Goal: Task Accomplishment & Management: Use online tool/utility

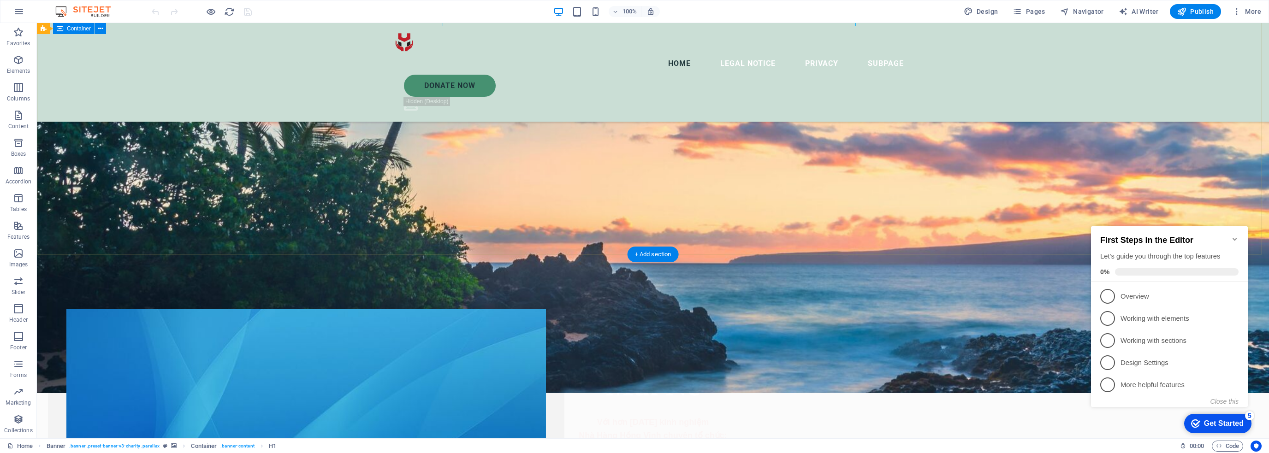
scroll to position [415, 0]
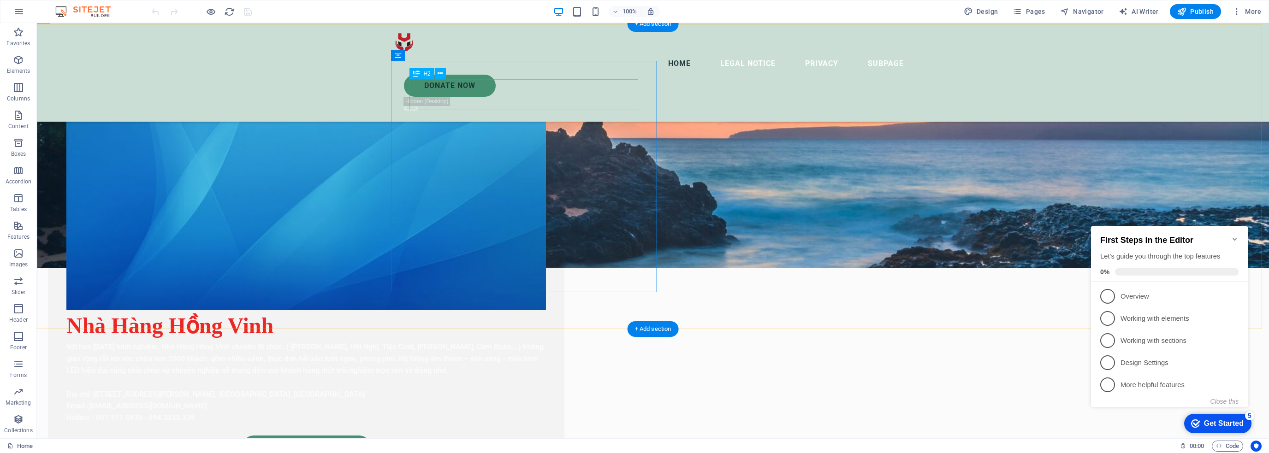
click at [546, 310] on div "Nhà Hàng Hồng Vinh" at bounding box center [306, 325] width 480 height 31
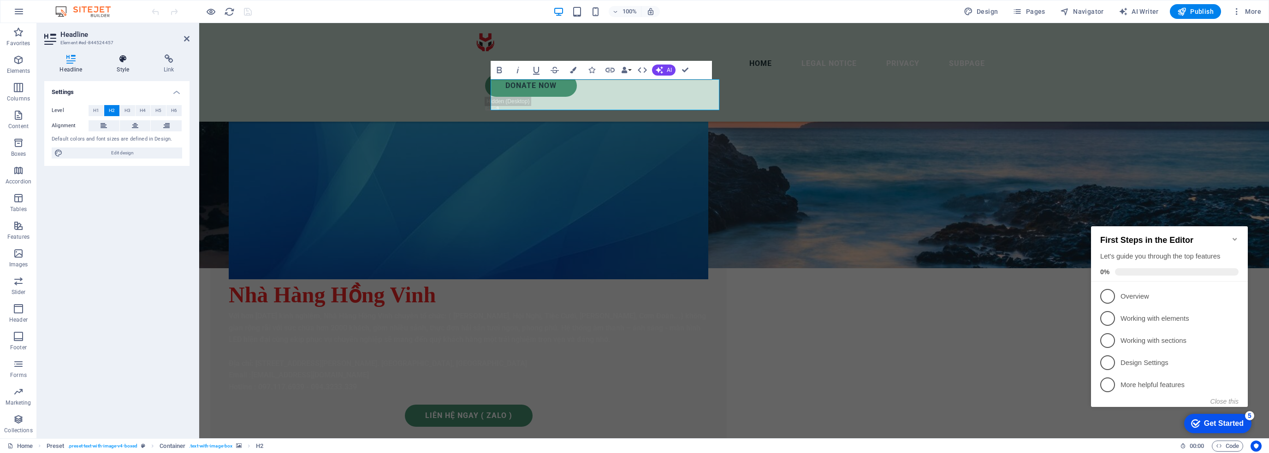
click at [122, 69] on h4 "Style" at bounding box center [124, 63] width 47 height 19
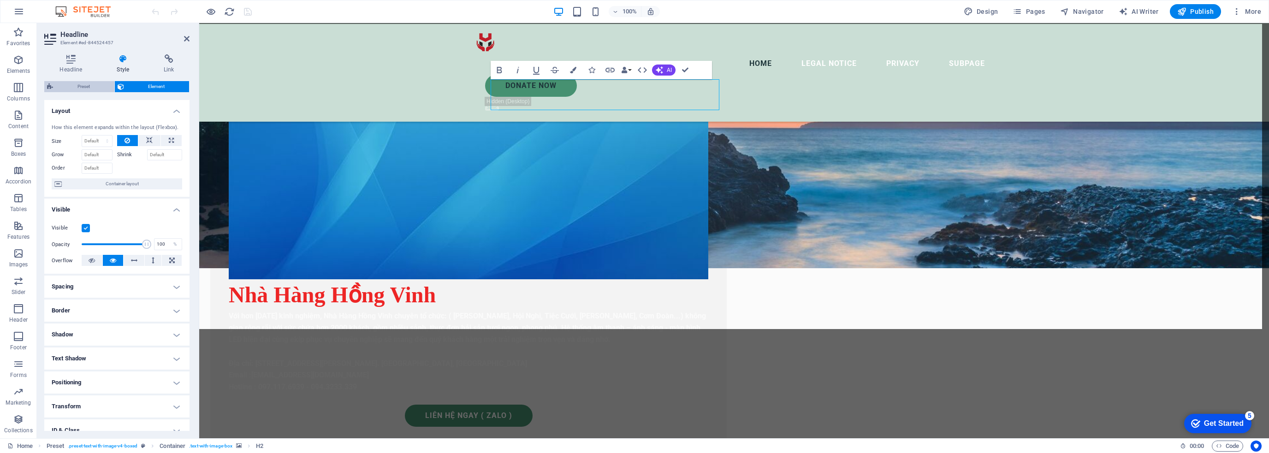
click at [95, 88] on span "Preset" at bounding box center [84, 86] width 56 height 11
select select "rem"
select select "px"
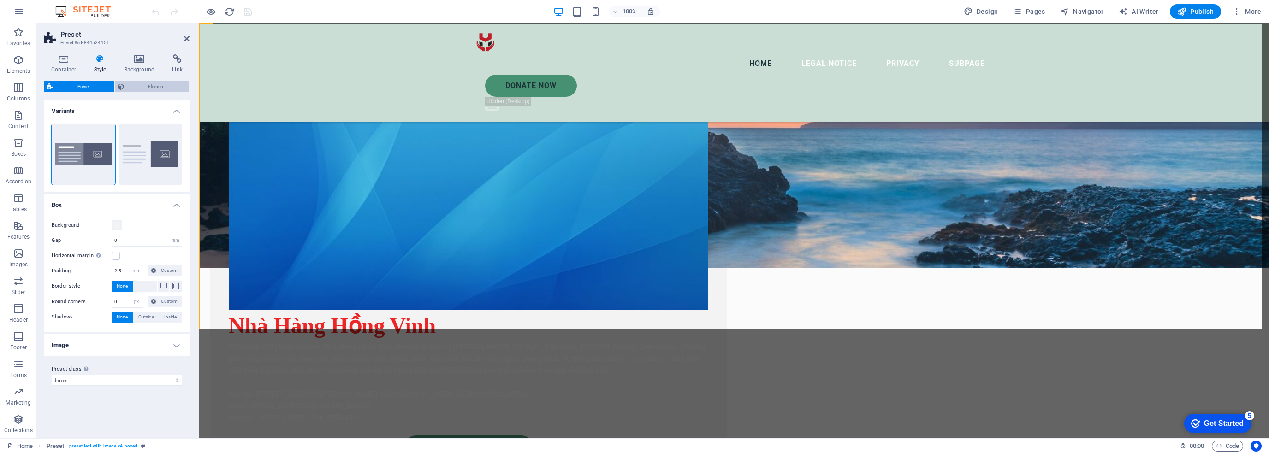
click at [132, 84] on span "Element" at bounding box center [157, 86] width 60 height 11
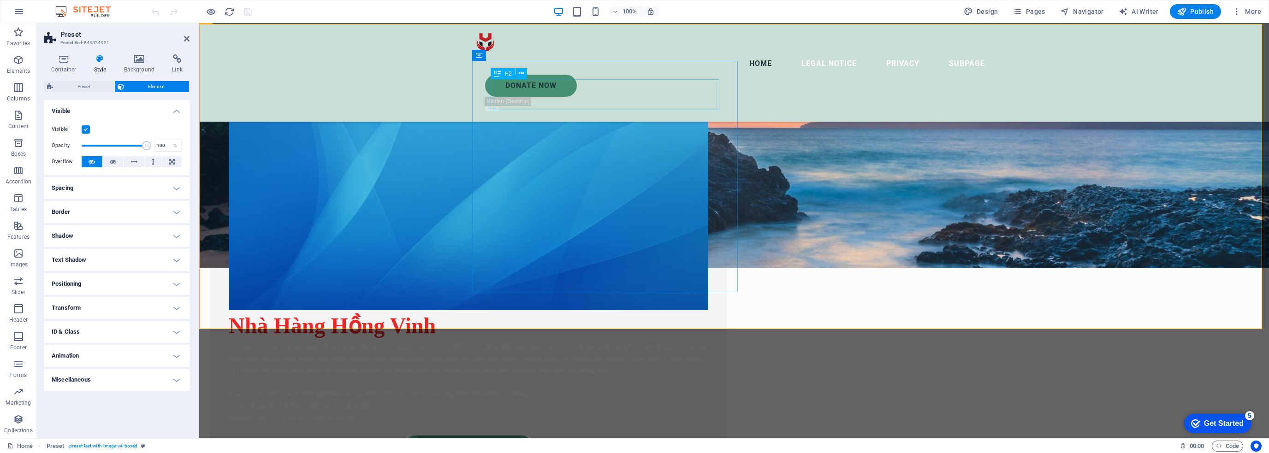
click at [592, 310] on div "Nhà Hàng Hồng Vinh" at bounding box center [469, 325] width 480 height 31
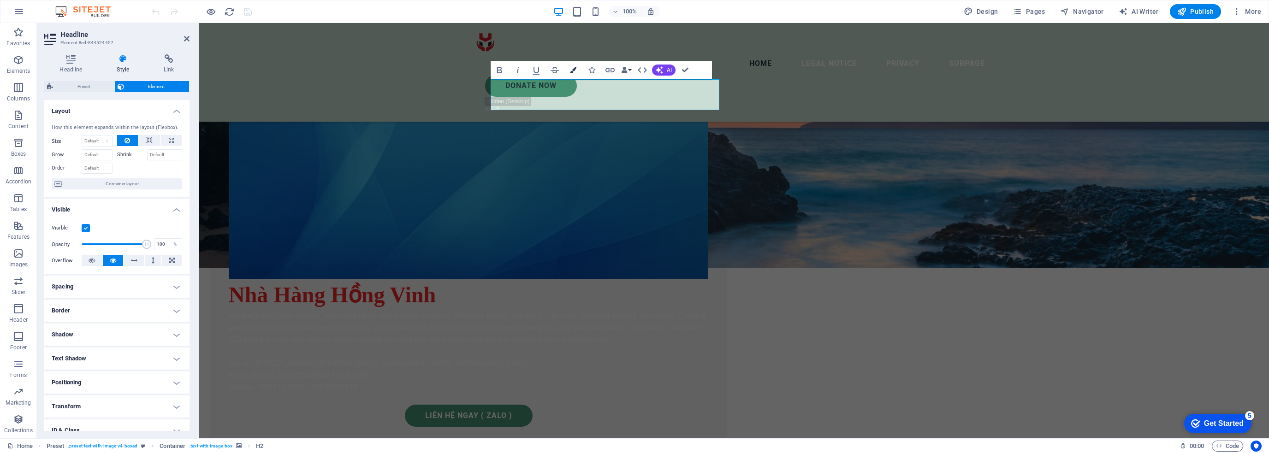
click at [572, 73] on button "Colors" at bounding box center [573, 70] width 18 height 18
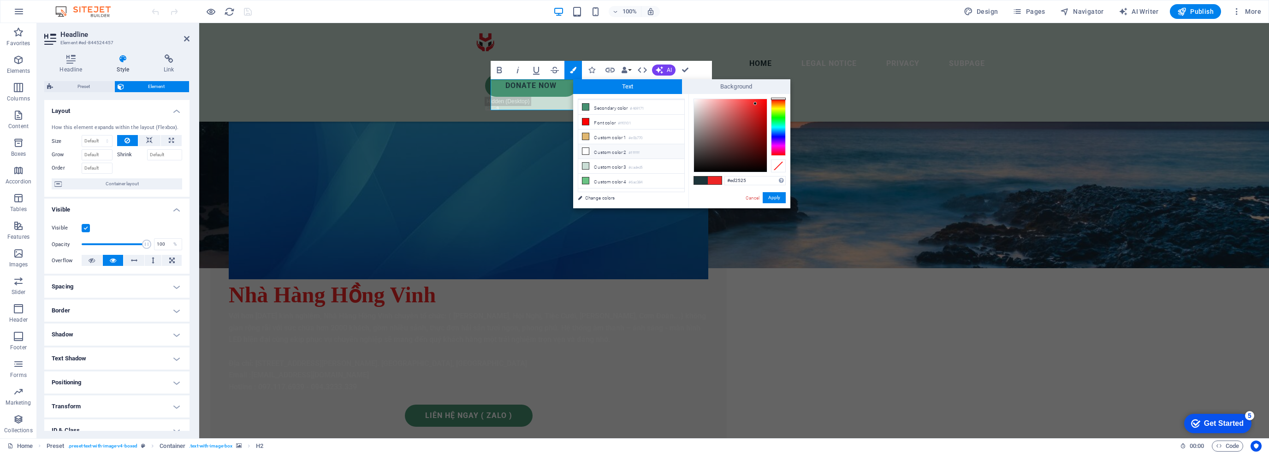
scroll to position [35, 0]
click at [780, 108] on div at bounding box center [778, 127] width 15 height 57
drag, startPoint x: 756, startPoint y: 107, endPoint x: 767, endPoint y: 96, distance: 15.3
click at [767, 96] on div "#f3ff00 Supported formats #0852ed rgb(8, 82, 237) rgba(8, 82, 237, 90%) hsv(221…" at bounding box center [739, 218] width 102 height 248
click at [741, 95] on div "#f7ff58 Supported formats #0852ed rgb(8, 82, 237) rgba(8, 82, 237, 90%) hsv(221…" at bounding box center [739, 218] width 102 height 248
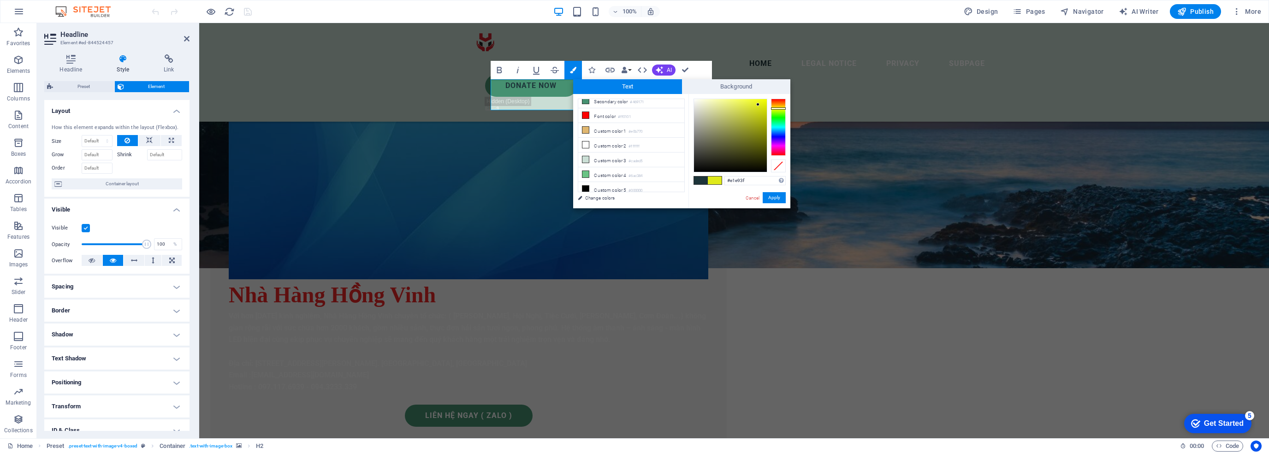
type input "#e1e940"
click at [747, 105] on div at bounding box center [746, 104] width 3 height 3
click at [771, 196] on button "Apply" at bounding box center [774, 197] width 23 height 11
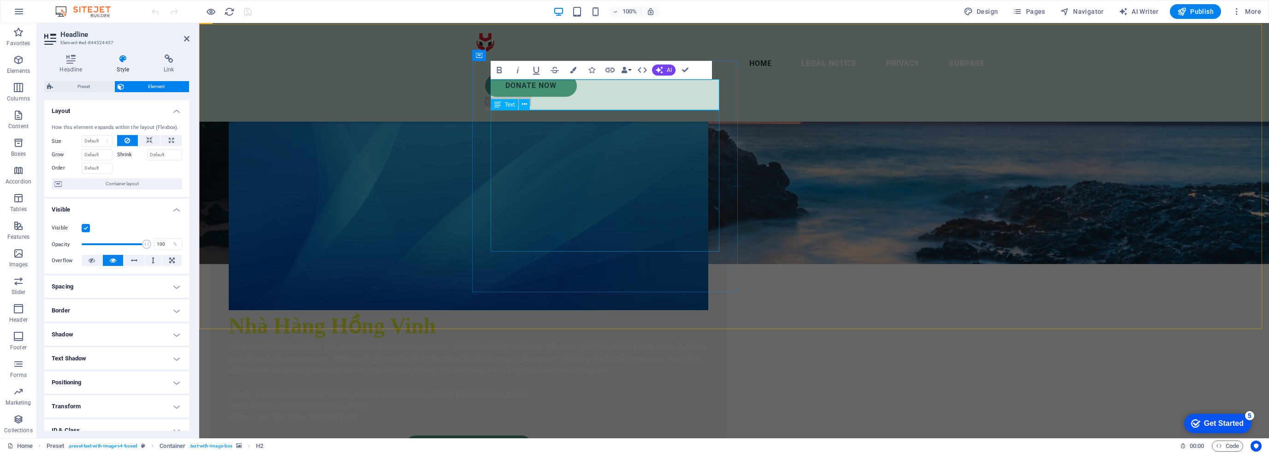
scroll to position [323, 0]
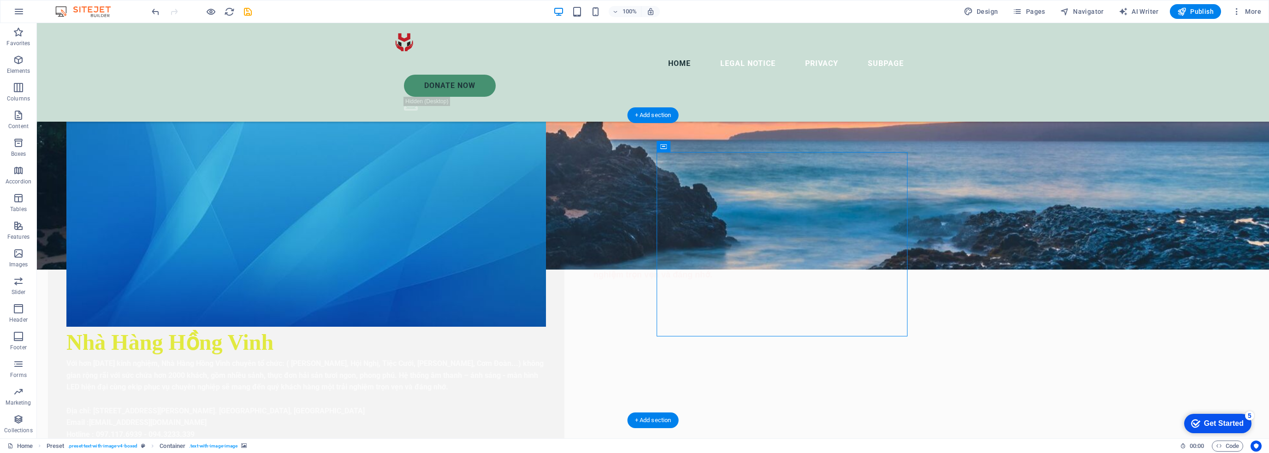
scroll to position [415, 0]
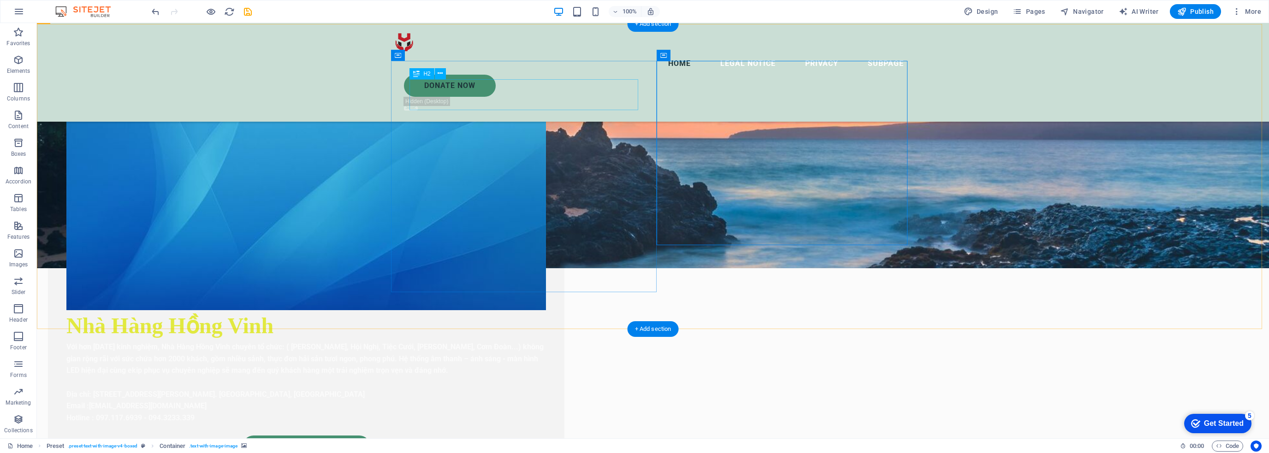
click at [533, 310] on div "Nhà Hàng Hồng Vinh" at bounding box center [306, 325] width 480 height 31
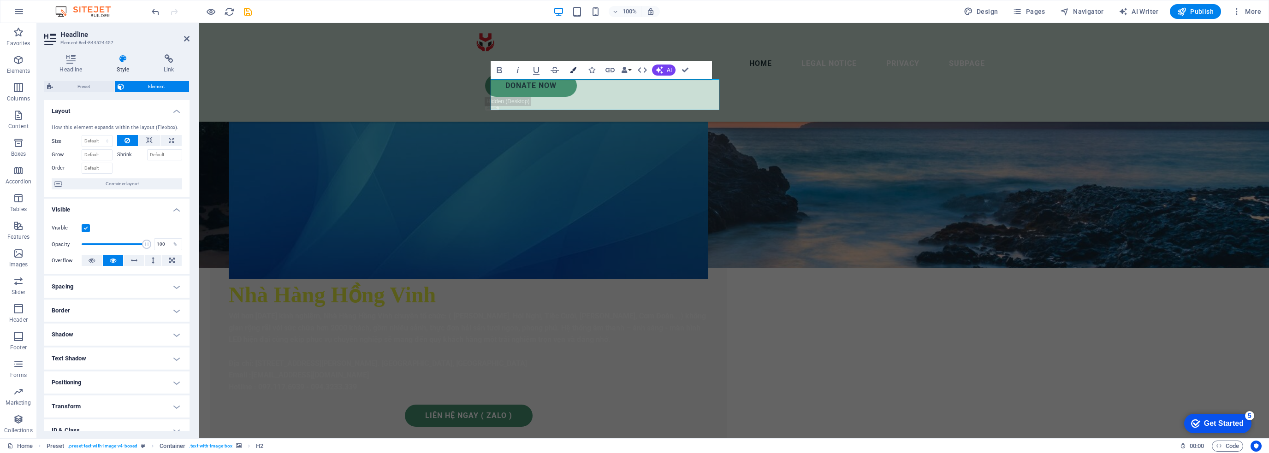
click at [569, 71] on button "Colors" at bounding box center [573, 70] width 18 height 18
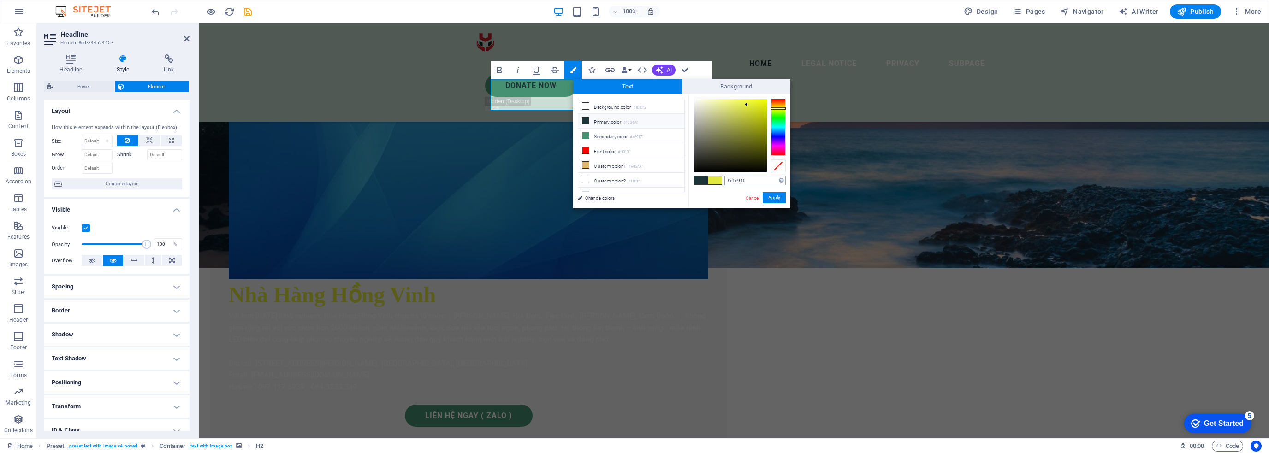
click at [751, 184] on input "#e1e940" at bounding box center [754, 180] width 61 height 9
click at [1068, 179] on div "Nhà Hàng Hồng Vinh Với hơn [DATE] kinh nghiệm, Nhà Hàng Hồng Vinh chuyên tổ chứ…" at bounding box center [734, 345] width 1070 height 643
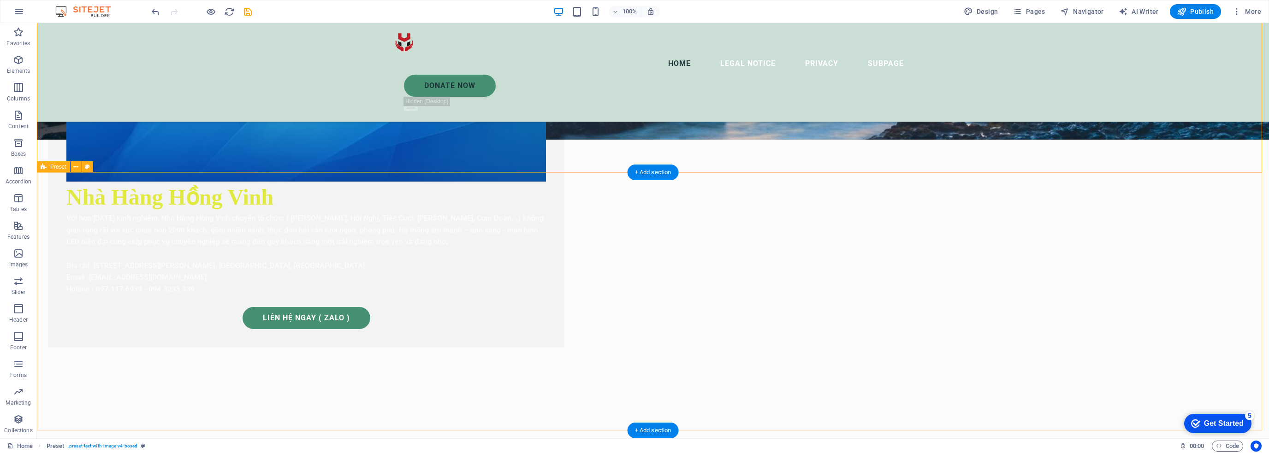
scroll to position [599, 0]
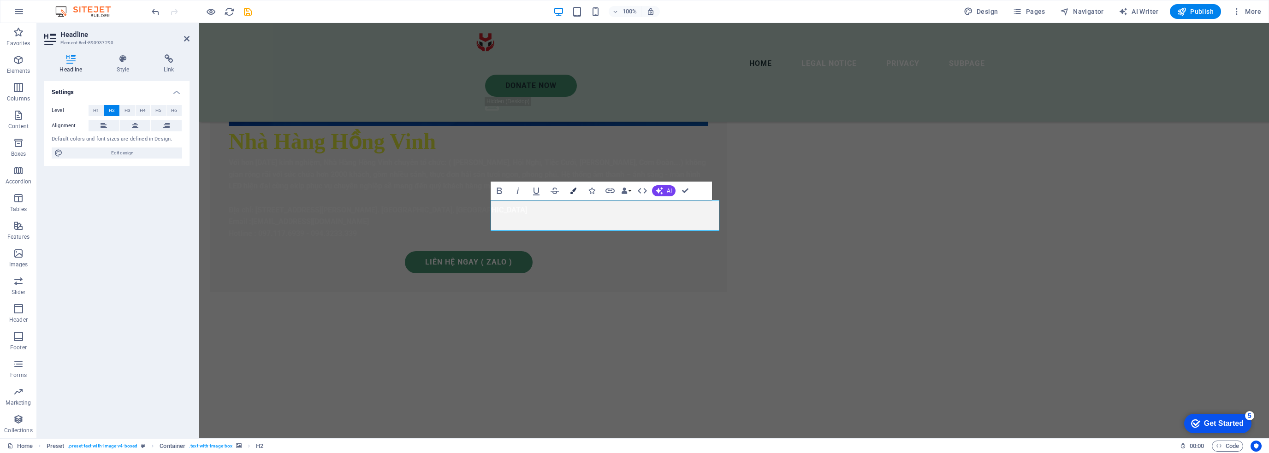
click at [571, 194] on button "Colors" at bounding box center [573, 191] width 18 height 18
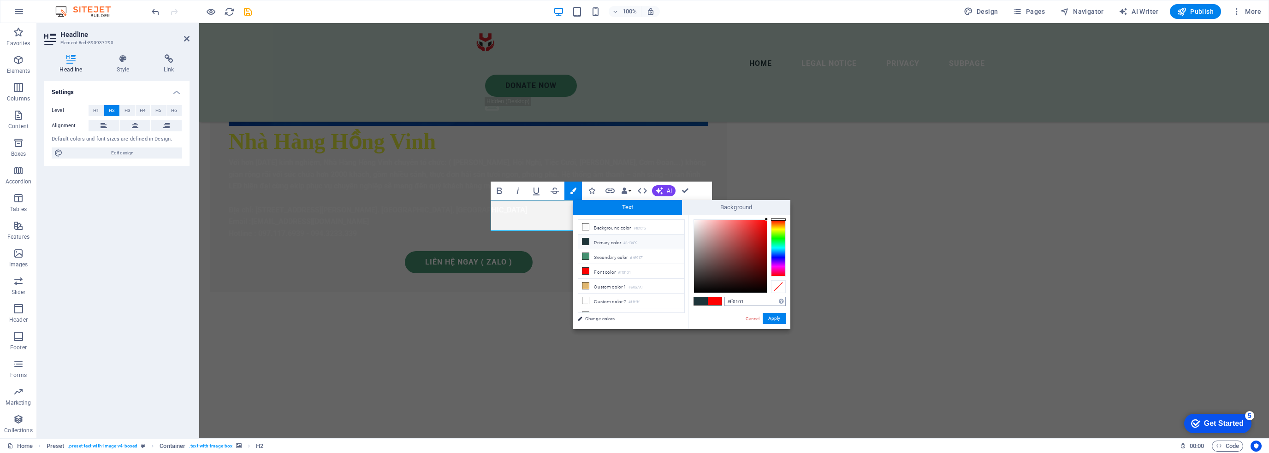
click at [748, 306] on input "#ff0101" at bounding box center [754, 301] width 61 height 9
type input "#e1e940"
click at [778, 319] on button "Apply" at bounding box center [774, 318] width 23 height 11
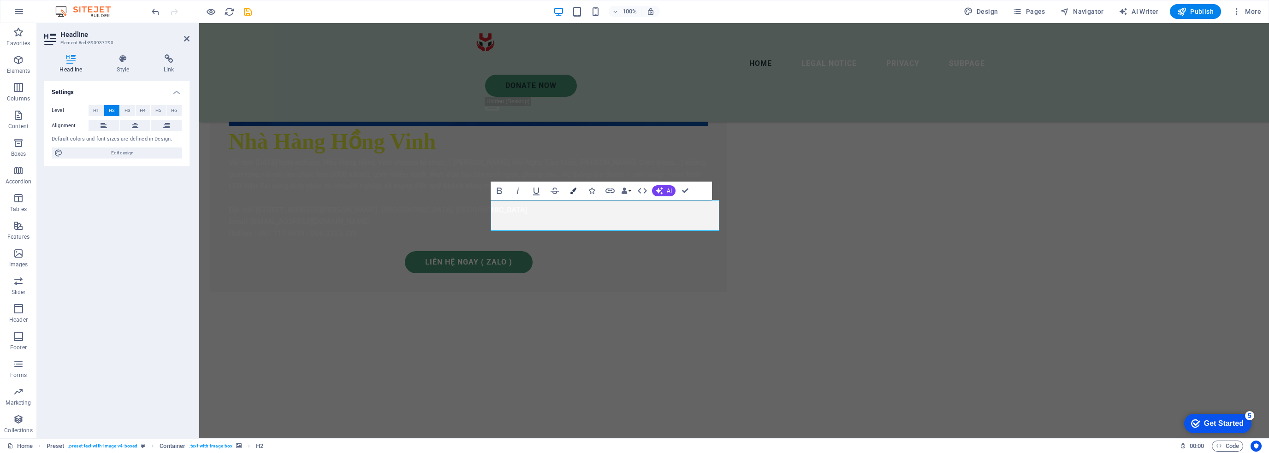
click at [571, 193] on icon "button" at bounding box center [573, 191] width 6 height 6
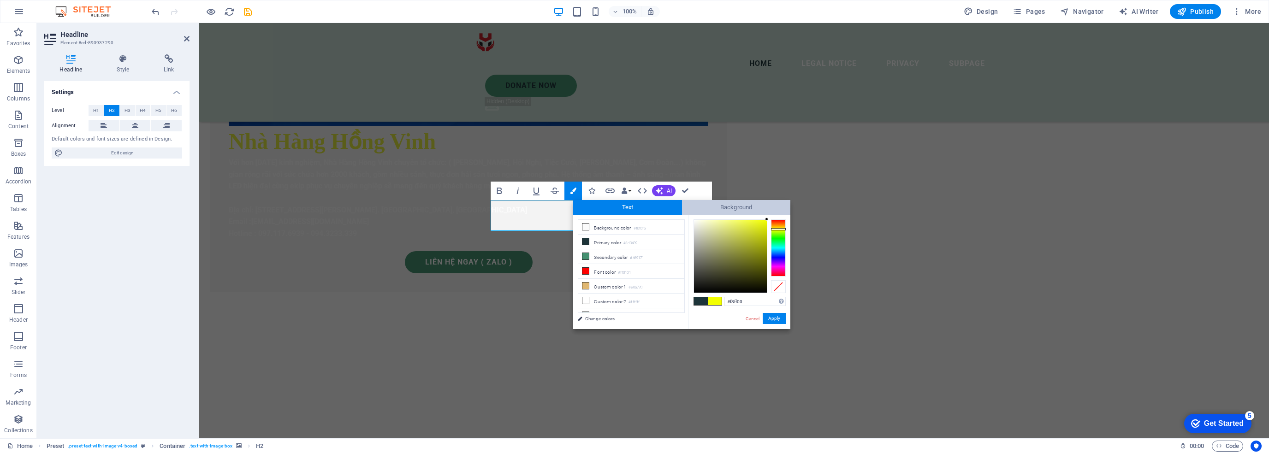
drag, startPoint x: 758, startPoint y: 227, endPoint x: 778, endPoint y: 207, distance: 28.0
click at [775, 208] on div "Text Background less Background color #fbfbfb Primary color #1d3439 Secondary c…" at bounding box center [681, 264] width 217 height 129
type input "#f3ff04"
click at [765, 219] on div at bounding box center [765, 219] width 3 height 3
click at [775, 315] on button "Apply" at bounding box center [774, 318] width 23 height 11
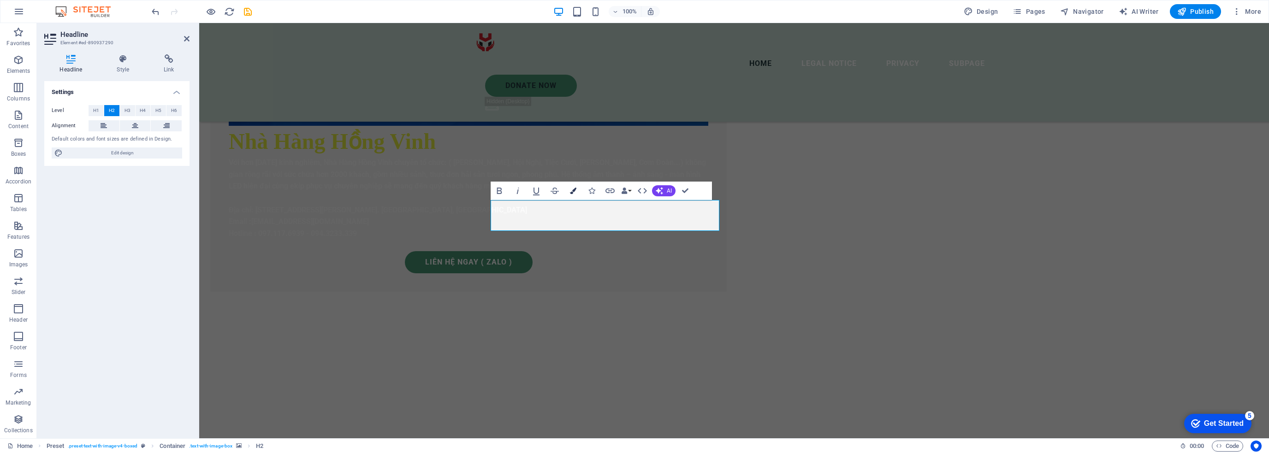
click at [578, 188] on button "Colors" at bounding box center [573, 191] width 18 height 18
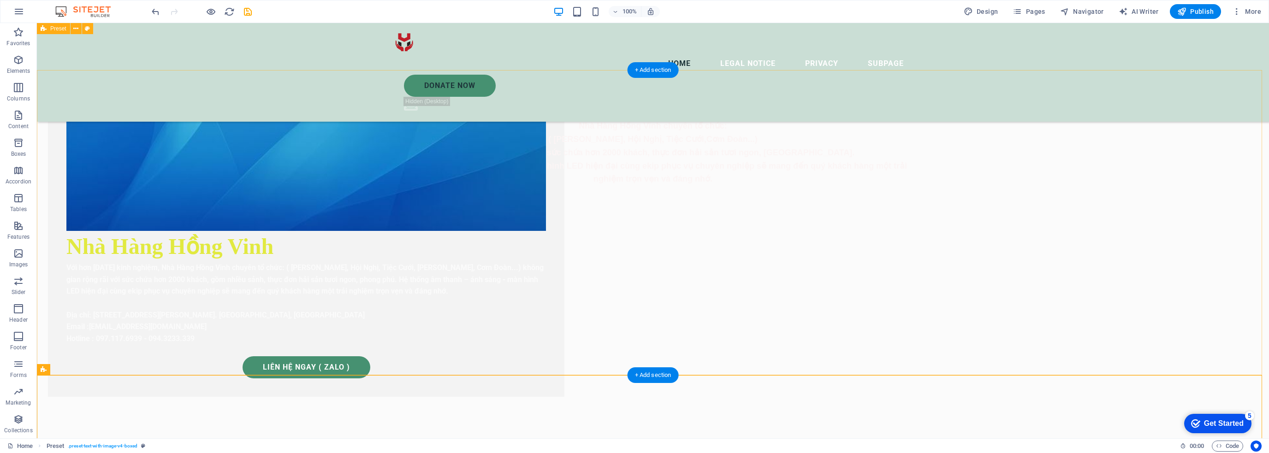
scroll to position [369, 0]
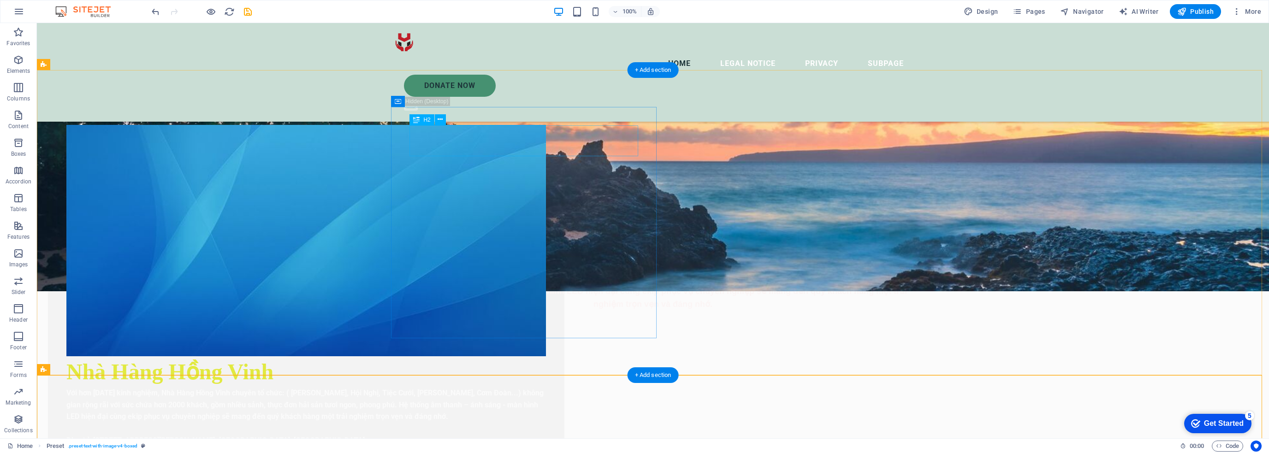
click at [542, 356] on div "Nhà Hàng Hồng Vinh" at bounding box center [306, 371] width 480 height 31
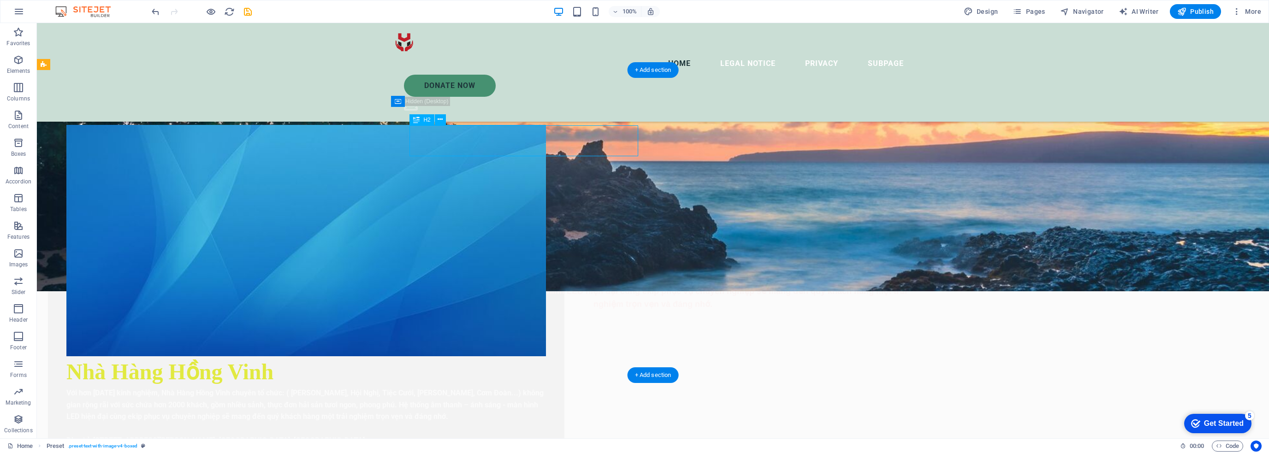
click at [542, 356] on div "Nhà Hàng Hồng Vinh" at bounding box center [306, 371] width 480 height 31
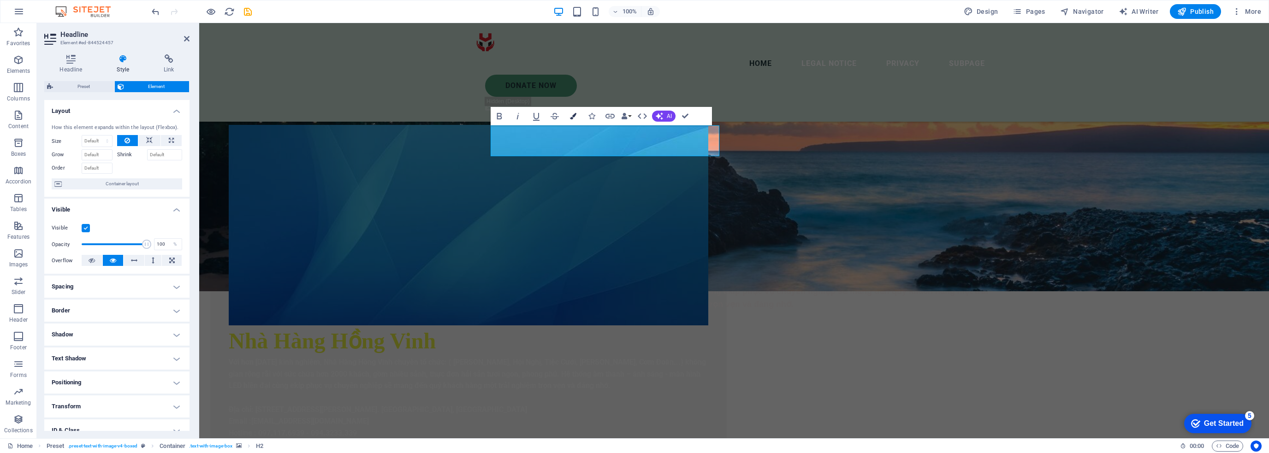
click at [572, 114] on icon "button" at bounding box center [573, 116] width 6 height 6
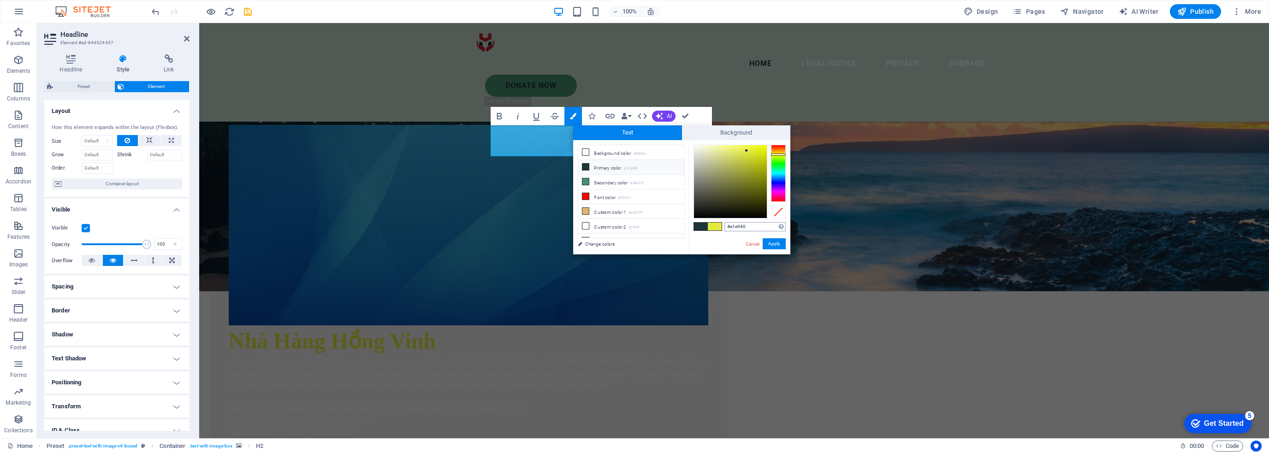
click at [741, 226] on input "#e1e940" at bounding box center [754, 226] width 61 height 9
type input "#f3ff04"
click at [778, 244] on button "Apply" at bounding box center [774, 243] width 23 height 11
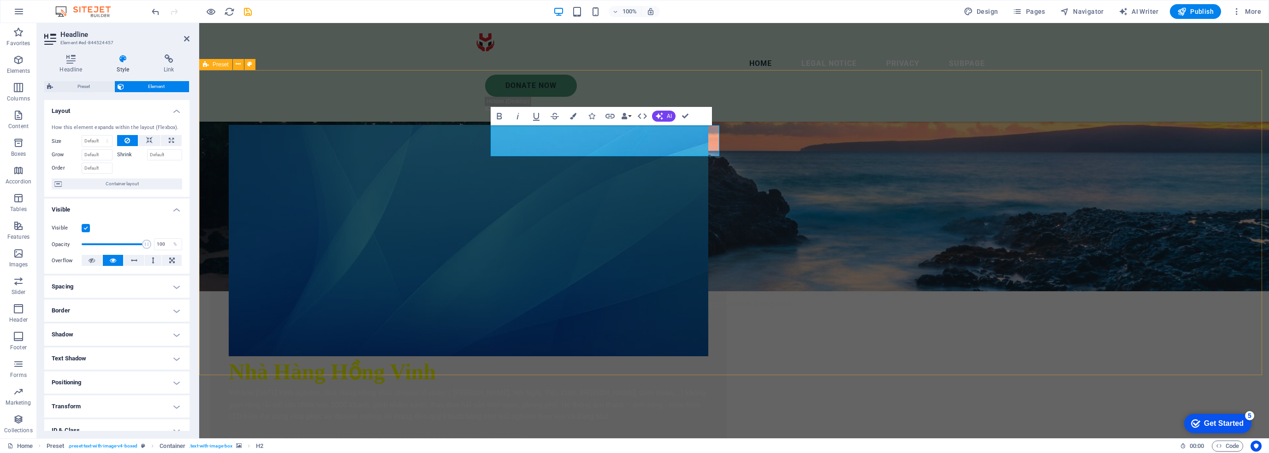
click at [1112, 243] on div "Nhà Hàng Hồng Vinh Với hơn [DATE] kinh nghiệm, Nhà Hàng Hồng Vinh chuyên tổ chứ…" at bounding box center [734, 407] width 1070 height 674
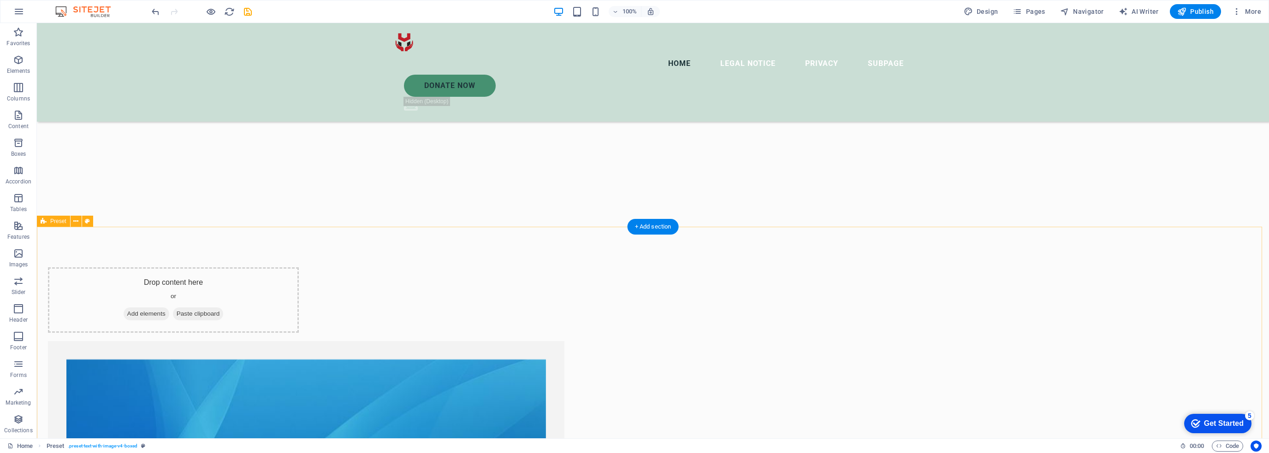
scroll to position [830, 0]
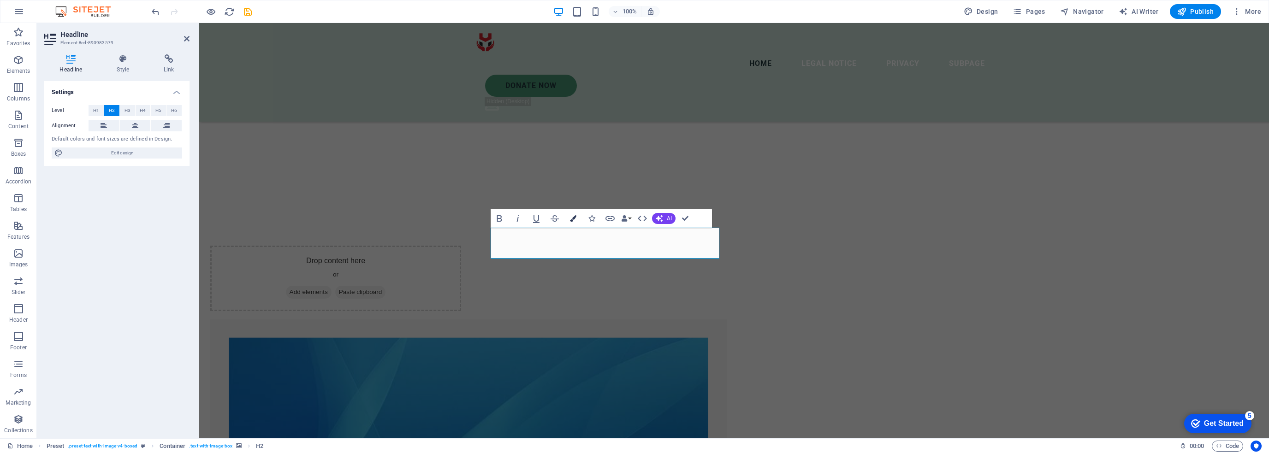
click at [575, 219] on icon "button" at bounding box center [573, 218] width 6 height 6
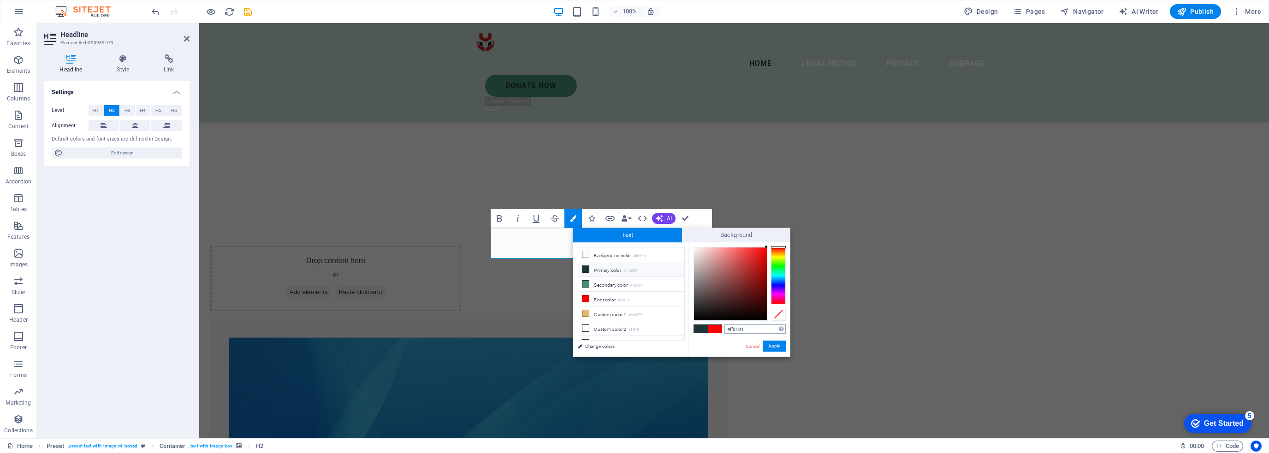
click at [767, 330] on input "#ff0101" at bounding box center [754, 329] width 61 height 9
type input "#f3ff04"
drag, startPoint x: 776, startPoint y: 344, endPoint x: 718, endPoint y: 274, distance: 91.0
click at [776, 344] on button "Apply" at bounding box center [774, 346] width 23 height 11
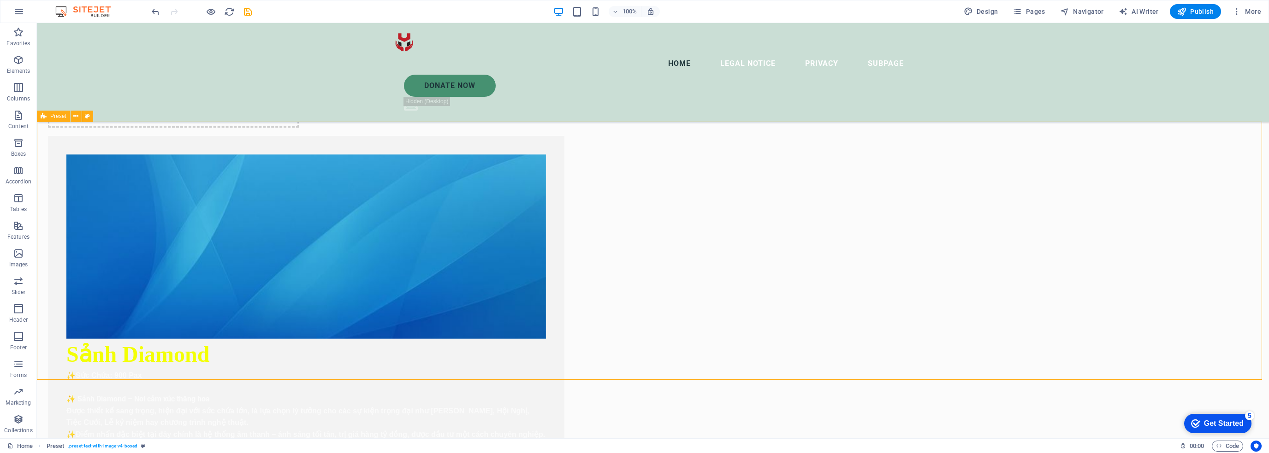
scroll to position [1061, 0]
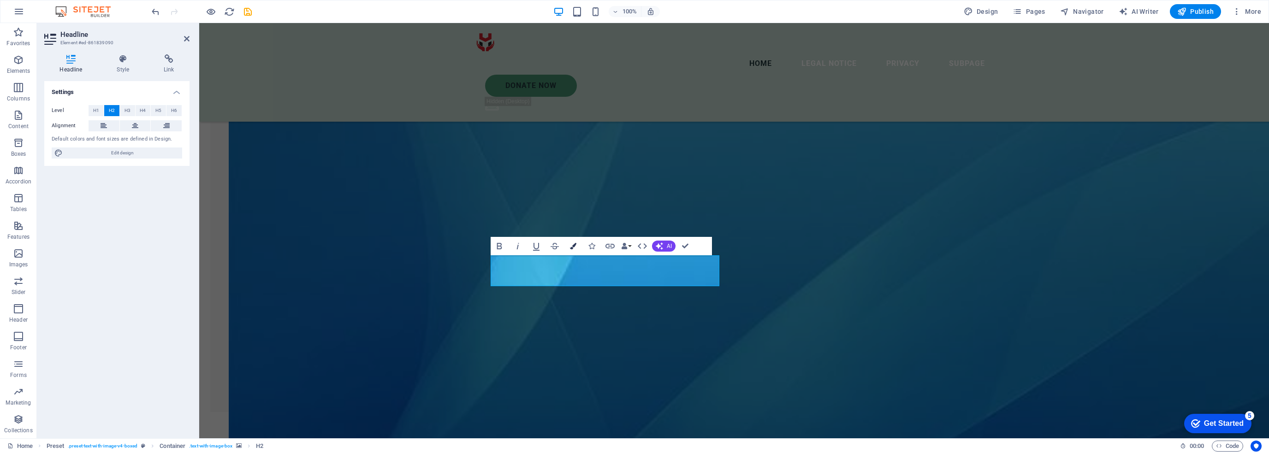
click at [575, 246] on icon "button" at bounding box center [573, 246] width 6 height 6
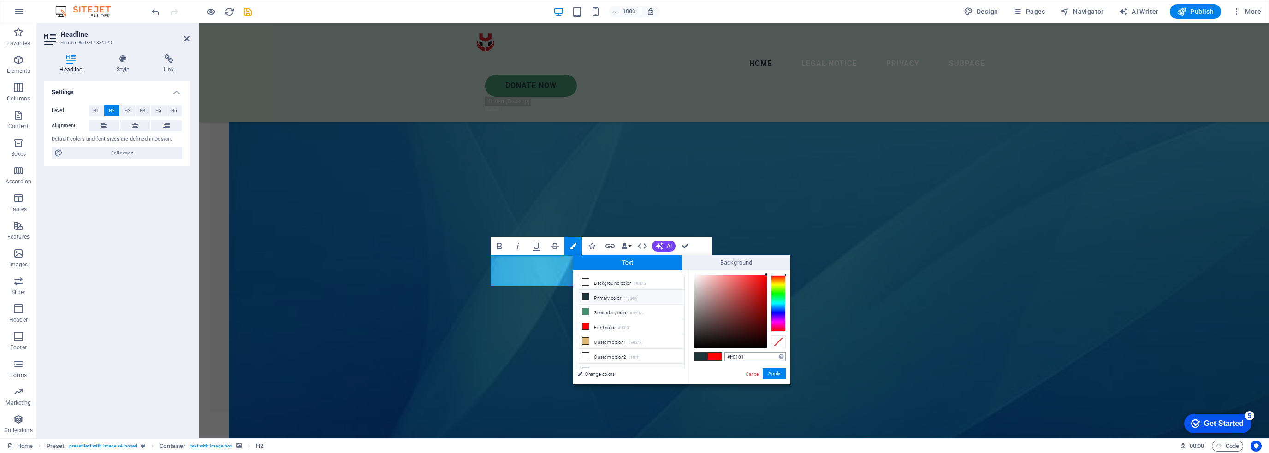
click at [749, 354] on input "#ff0101" at bounding box center [754, 356] width 61 height 9
type input "#f3ff04"
click at [776, 378] on button "Apply" at bounding box center [774, 373] width 23 height 11
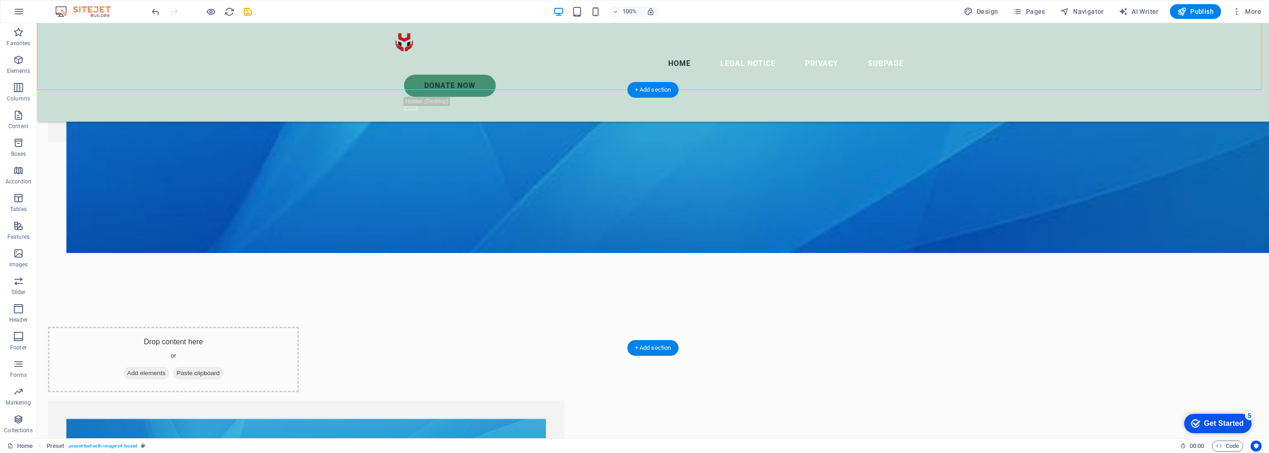
scroll to position [1429, 0]
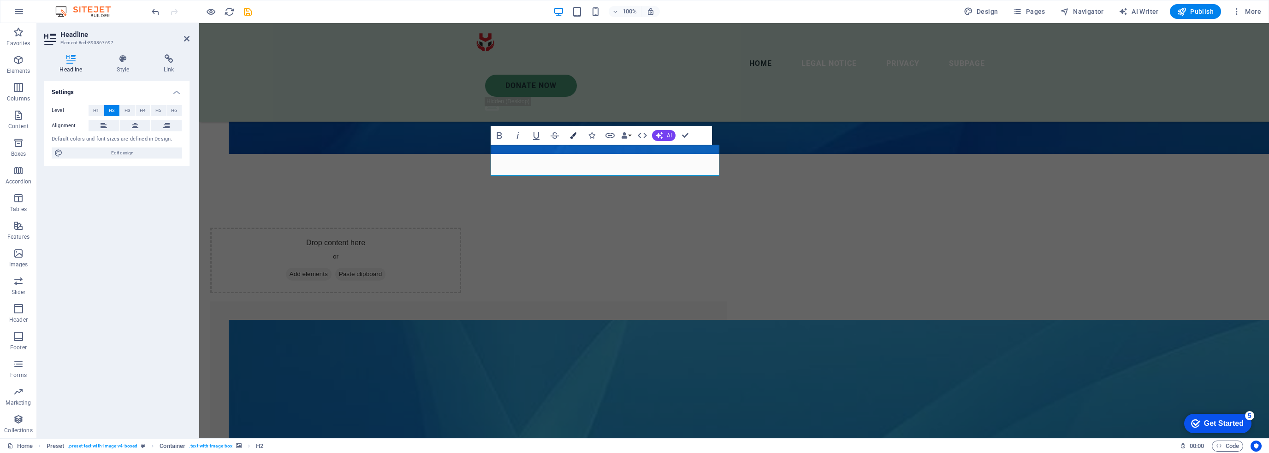
click at [576, 133] on button "Colors" at bounding box center [573, 135] width 18 height 18
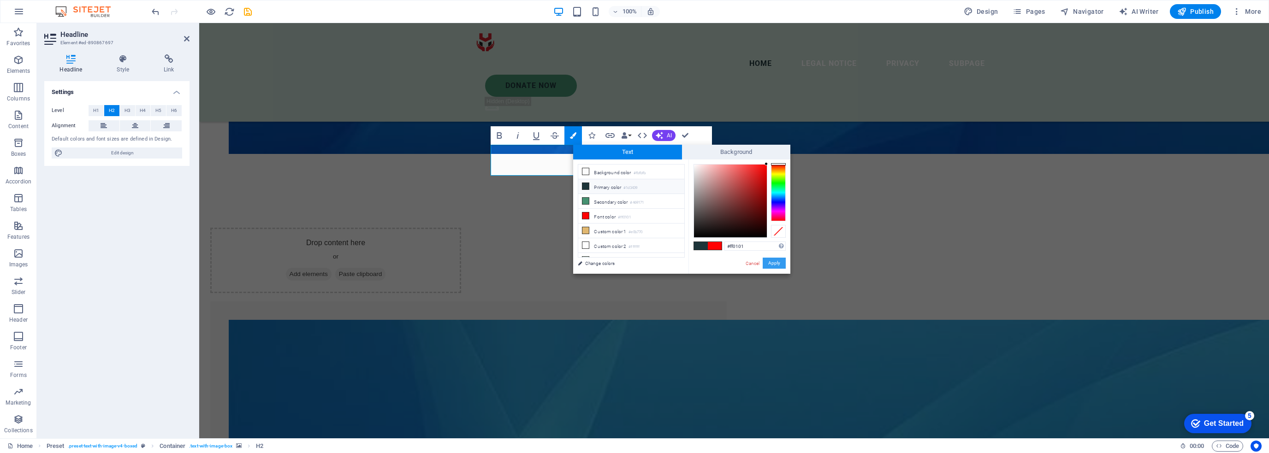
type input "#f3ff04"
click at [772, 261] on button "Apply" at bounding box center [774, 263] width 23 height 11
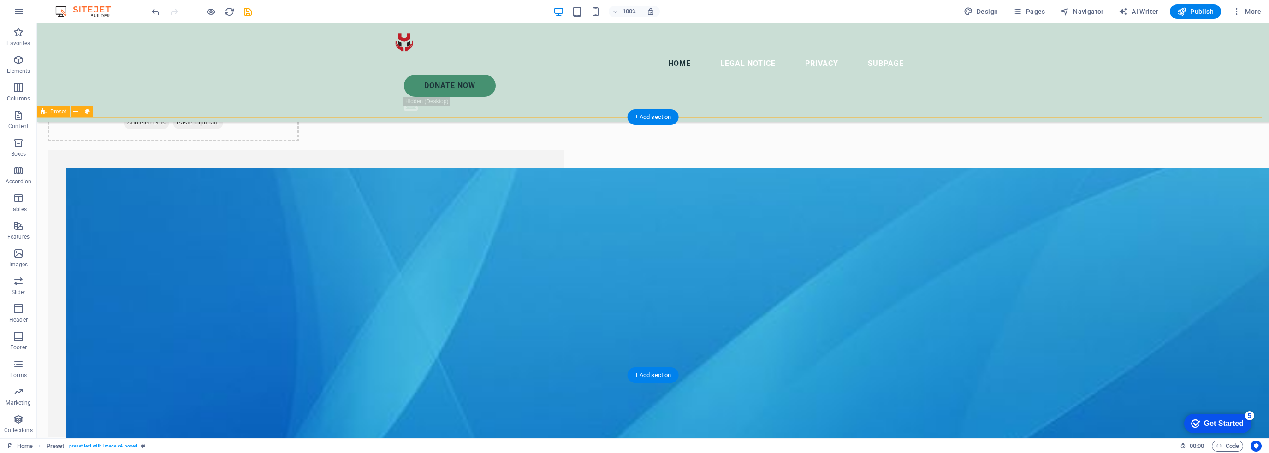
scroll to position [1660, 0]
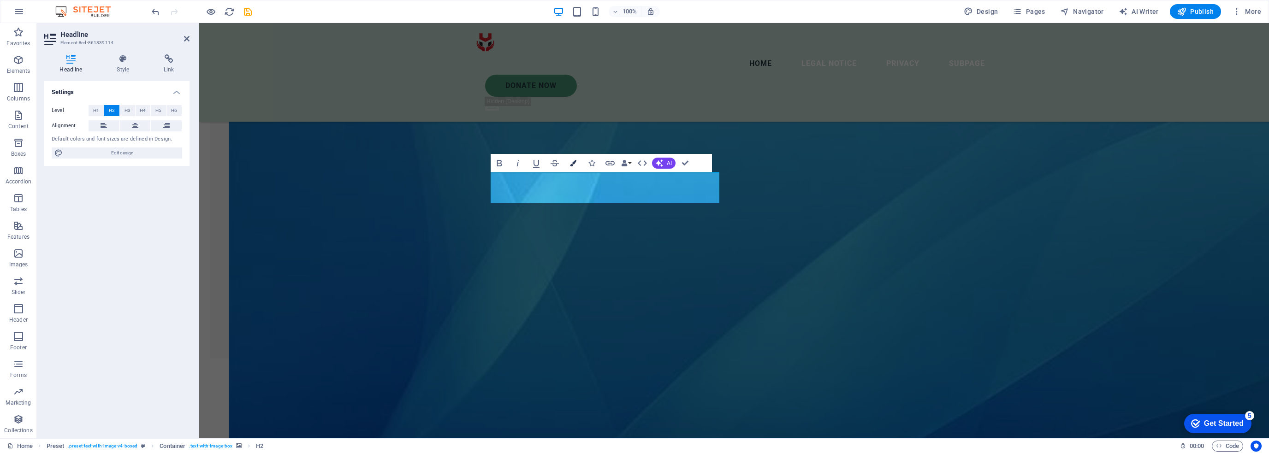
click at [570, 162] on icon "button" at bounding box center [573, 163] width 6 height 6
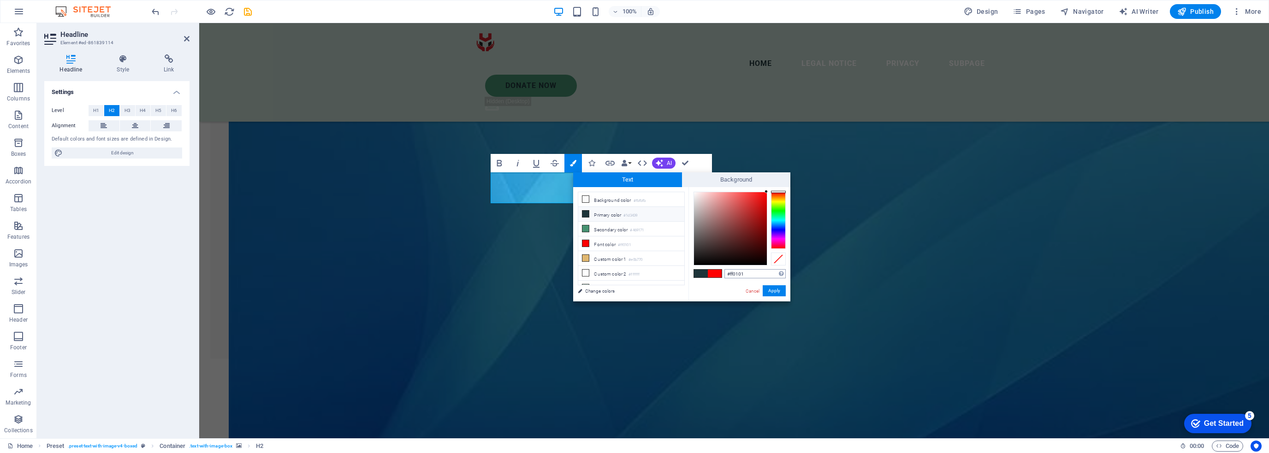
type input "#f3ff04"
drag, startPoint x: 776, startPoint y: 289, endPoint x: 783, endPoint y: 236, distance: 53.5
click at [776, 289] on button "Apply" at bounding box center [774, 290] width 23 height 11
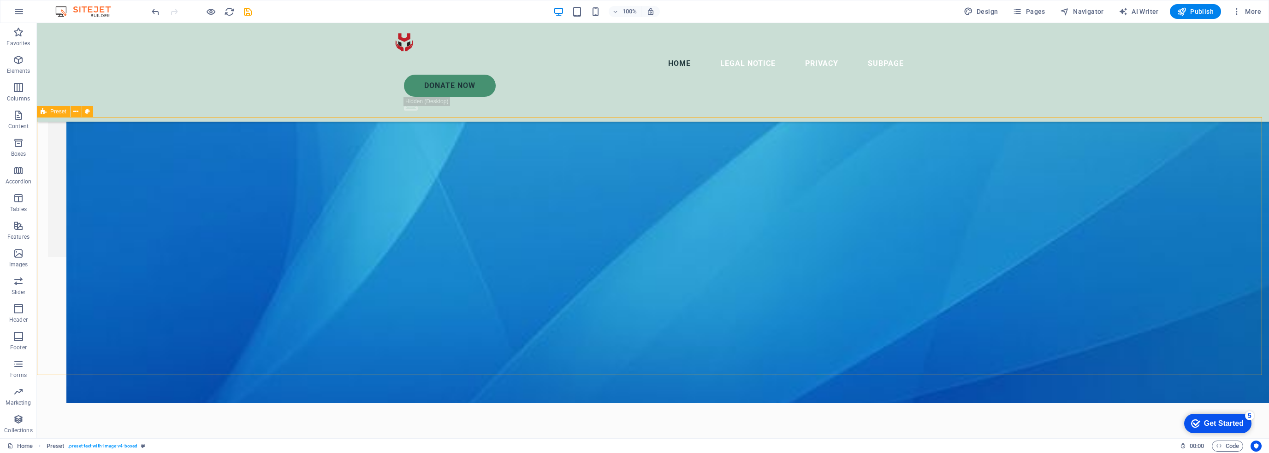
scroll to position [1844, 0]
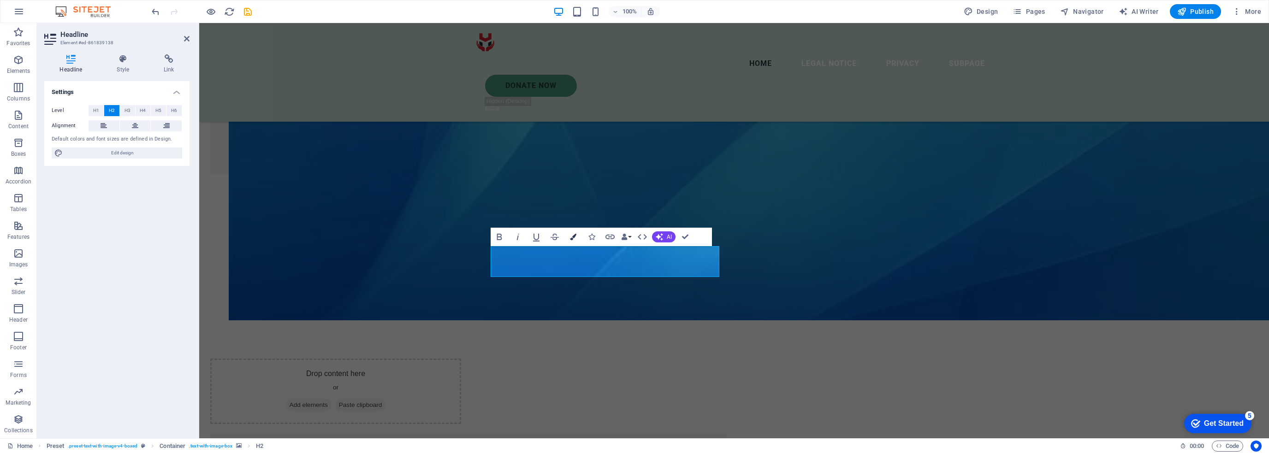
click at [578, 231] on button "Colors" at bounding box center [573, 237] width 18 height 18
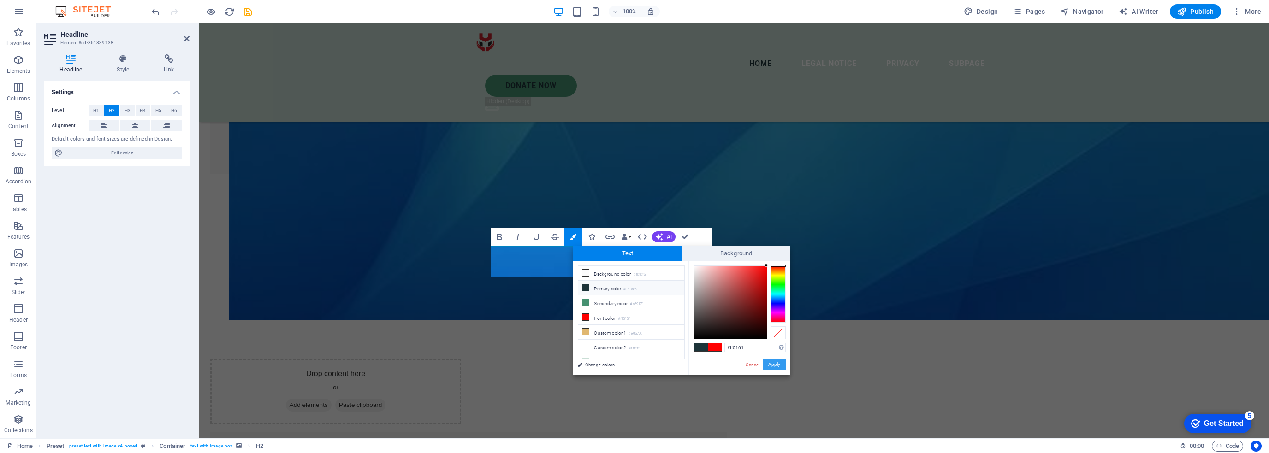
type input "#f3ff04"
click at [782, 368] on button "Apply" at bounding box center [774, 364] width 23 height 11
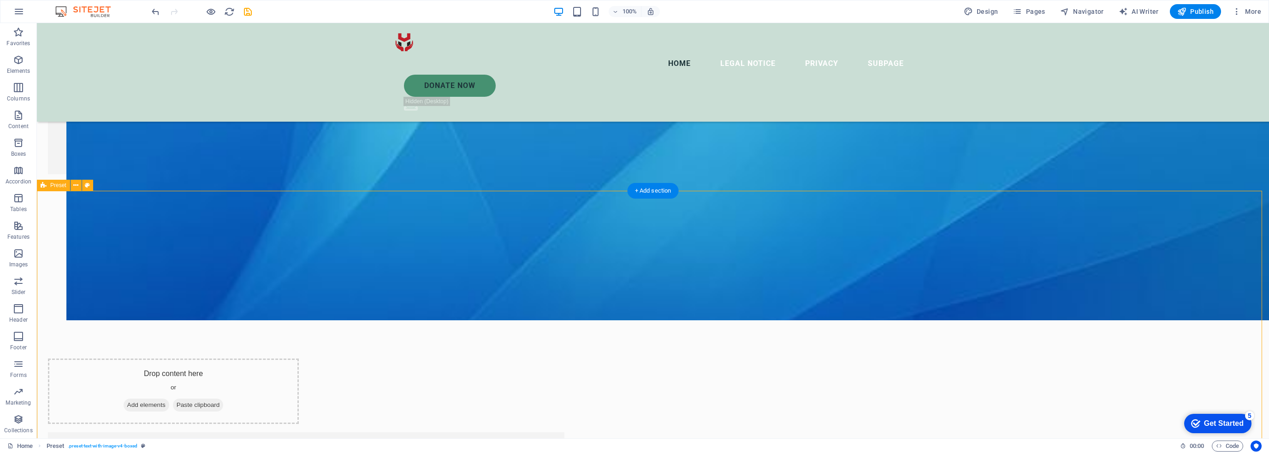
scroll to position [2075, 0]
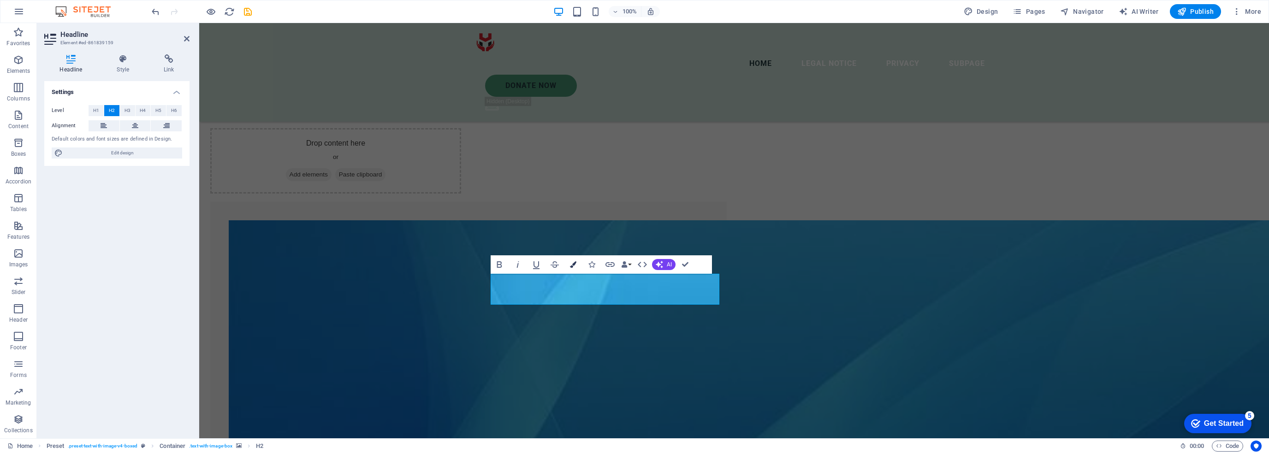
click at [569, 267] on button "Colors" at bounding box center [573, 264] width 18 height 18
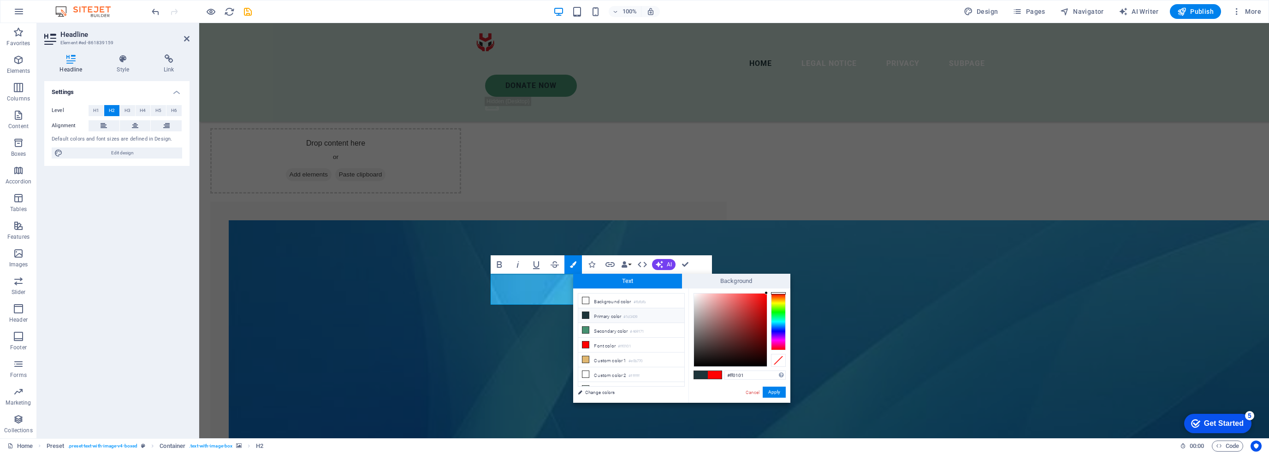
type input "#f3ff04"
click at [773, 392] on button "Apply" at bounding box center [774, 392] width 23 height 11
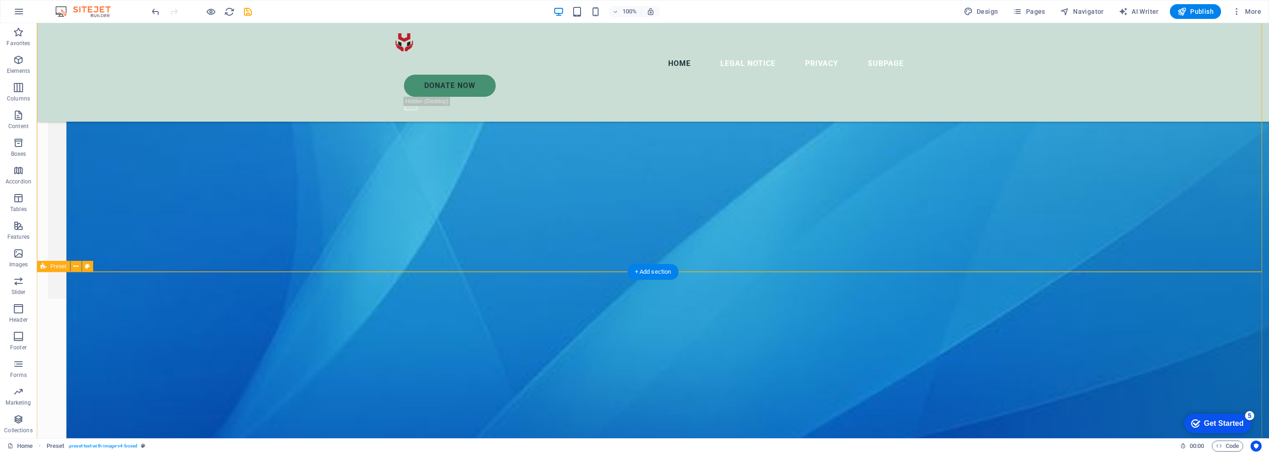
scroll to position [2306, 0]
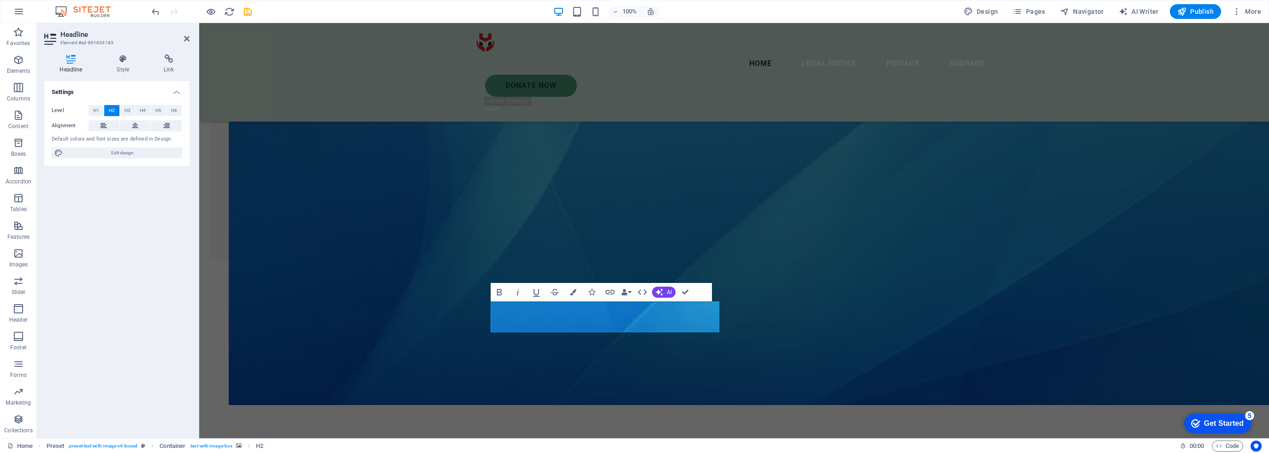
click at [576, 294] on icon "button" at bounding box center [573, 292] width 6 height 6
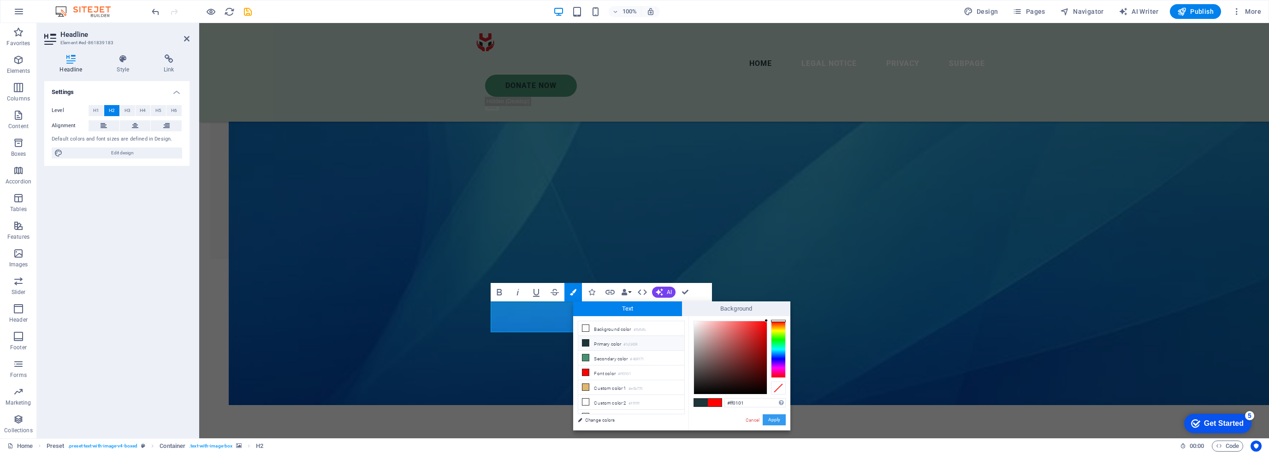
type input "#f3ff04"
click at [776, 420] on button "Apply" at bounding box center [774, 420] width 23 height 11
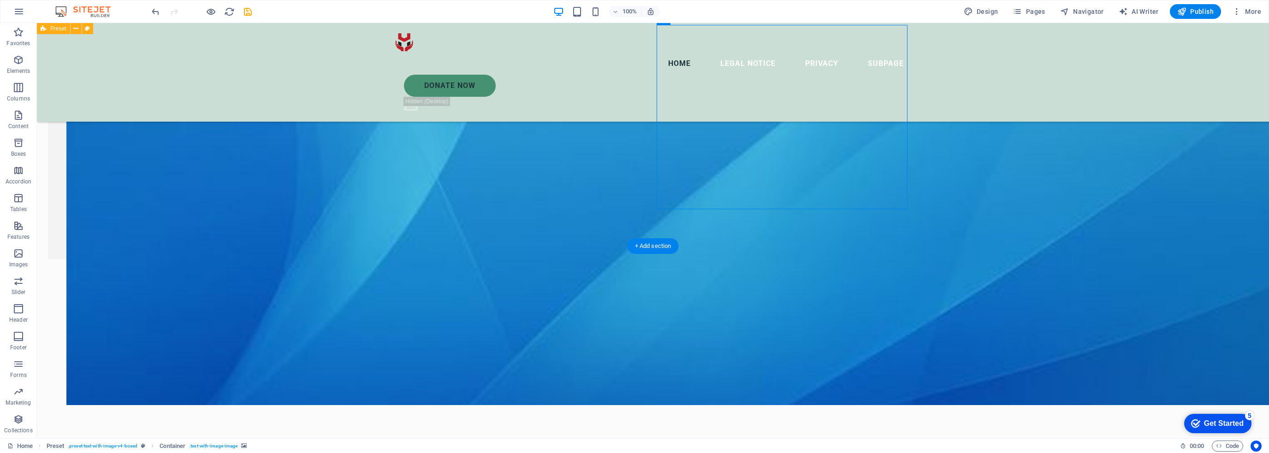
select select "px"
select select "ms"
select select "s"
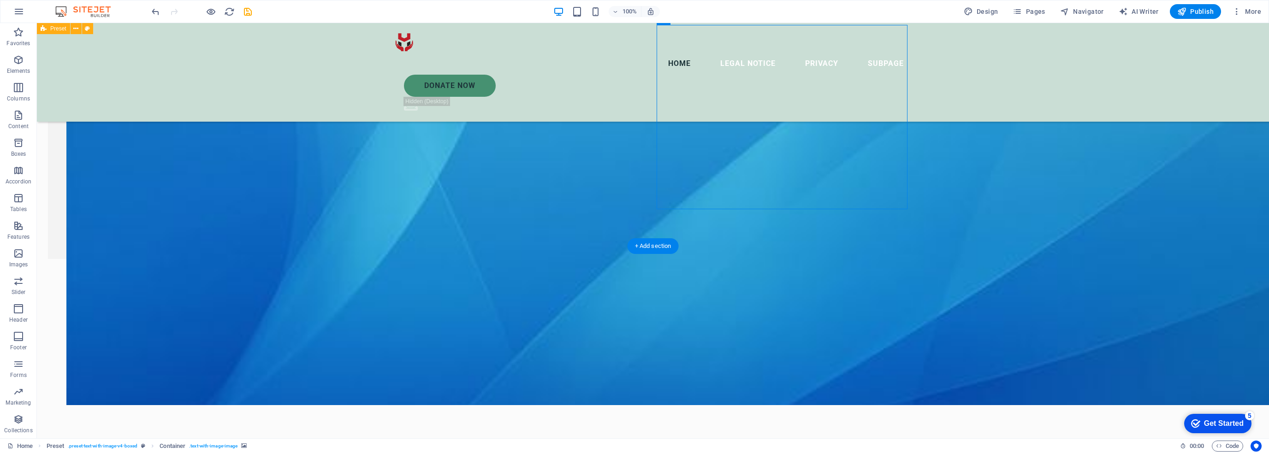
select select "progressive"
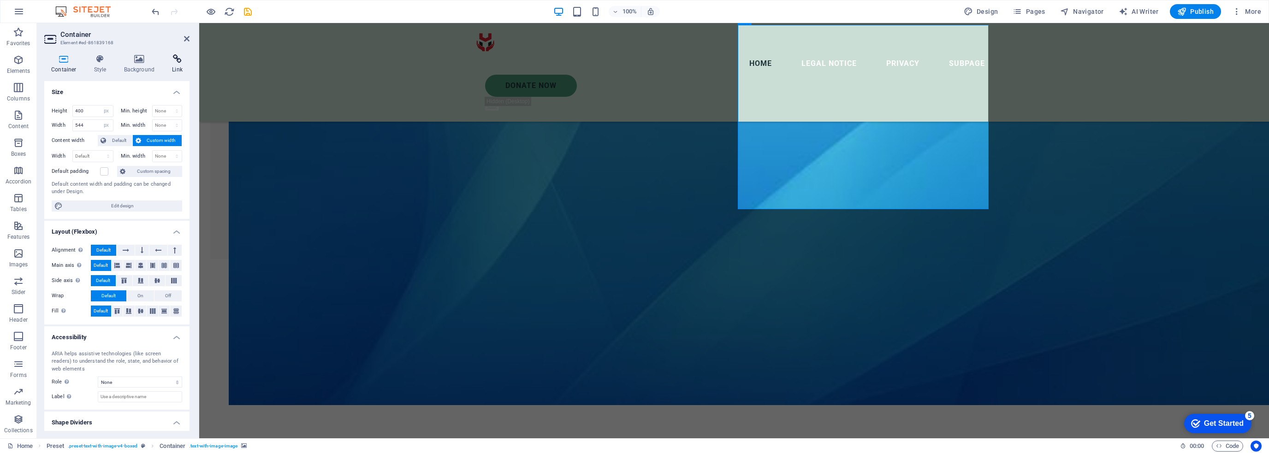
click at [168, 69] on h4 "Link" at bounding box center [177, 63] width 24 height 19
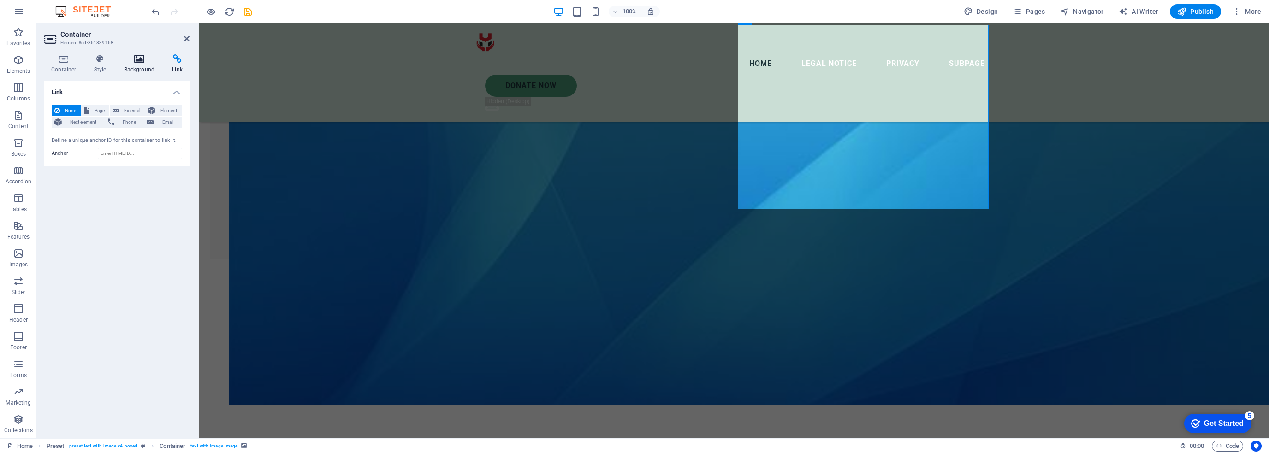
click at [148, 65] on h4 "Background" at bounding box center [141, 63] width 48 height 19
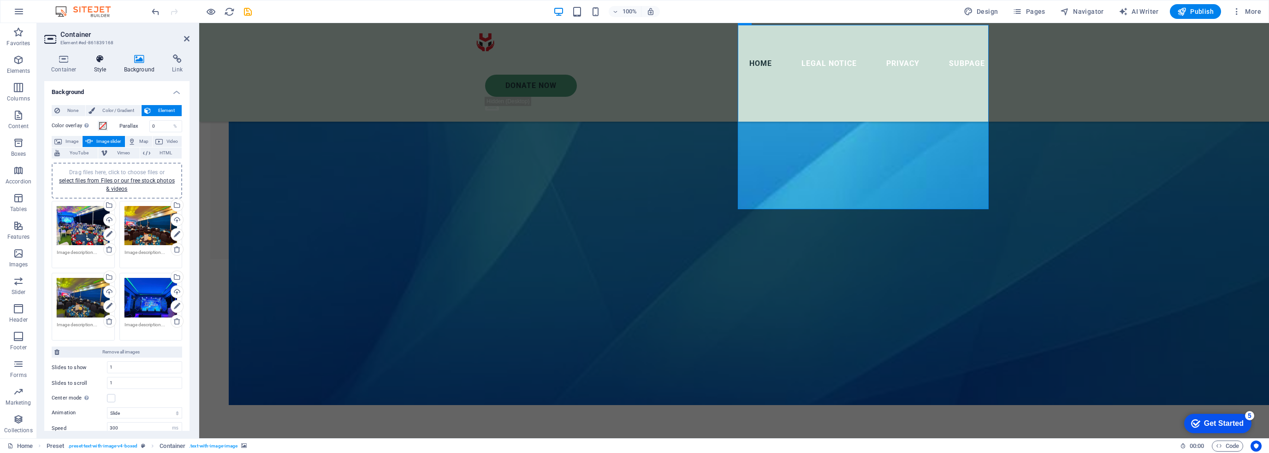
click at [101, 60] on icon at bounding box center [100, 58] width 26 height 9
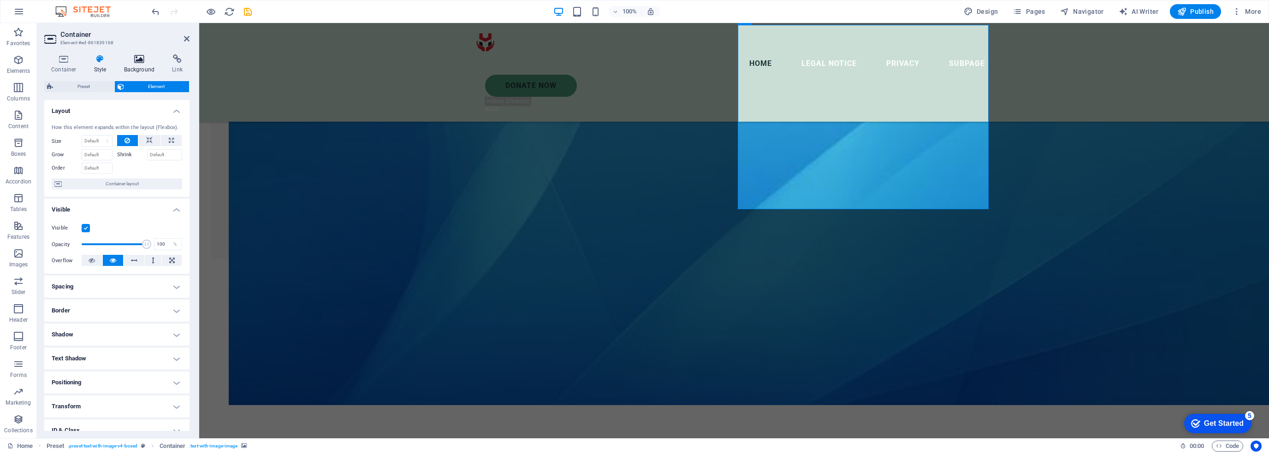
click at [128, 64] on h4 "Background" at bounding box center [141, 63] width 48 height 19
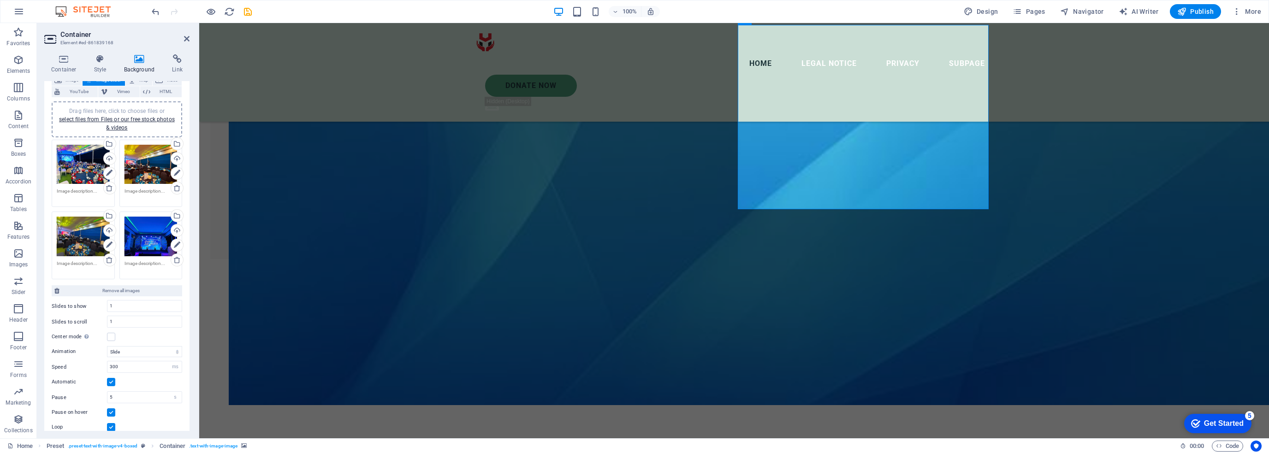
scroll to position [112, 0]
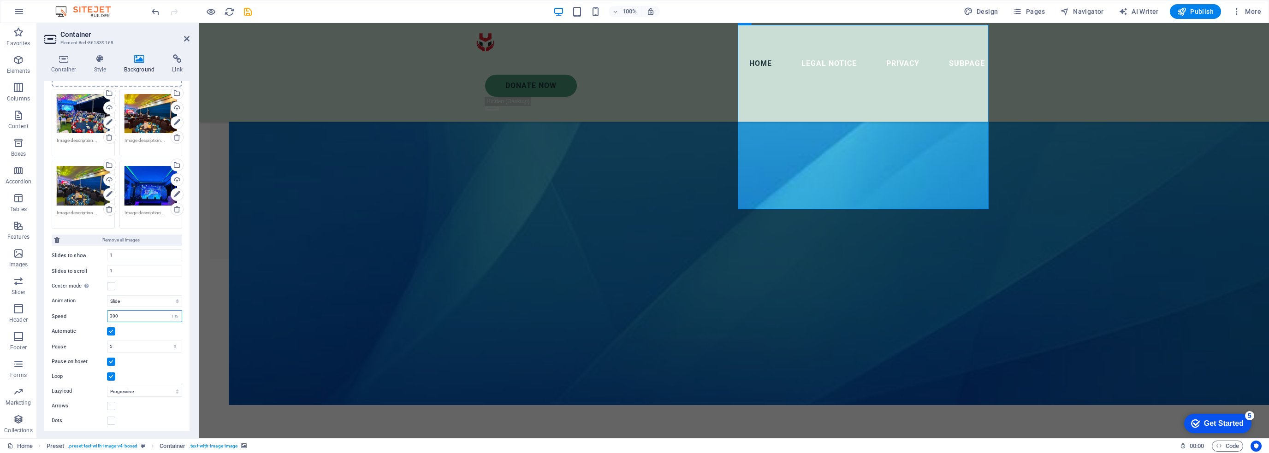
drag, startPoint x: 129, startPoint y: 317, endPoint x: 107, endPoint y: 313, distance: 22.0
click at [107, 313] on input "300" at bounding box center [144, 316] width 74 height 11
click at [145, 316] on input "300" at bounding box center [144, 316] width 74 height 11
drag, startPoint x: 129, startPoint y: 315, endPoint x: 90, endPoint y: 317, distance: 38.3
click at [90, 317] on div "Speed 300 s ms" at bounding box center [117, 316] width 130 height 12
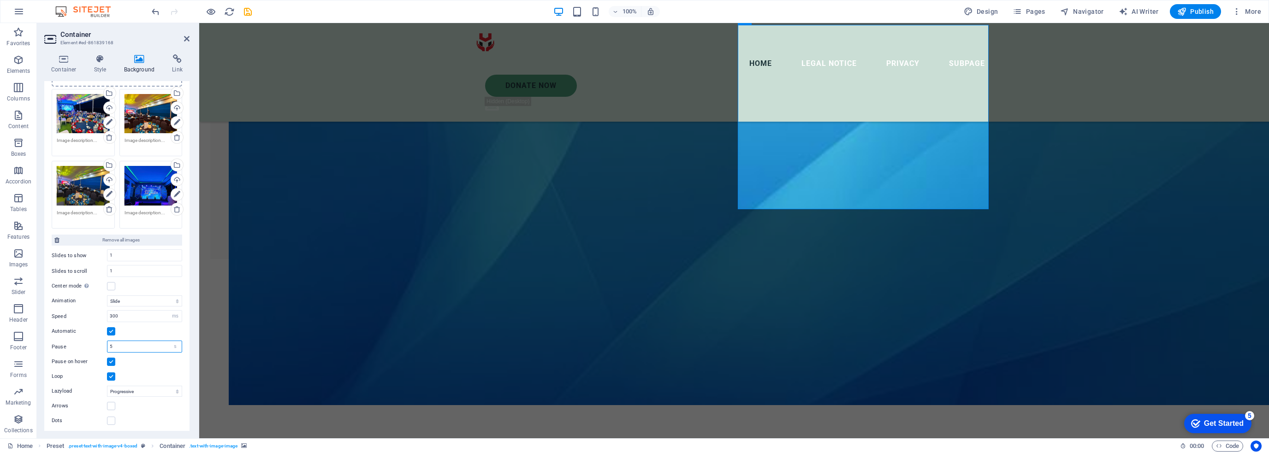
drag, startPoint x: 130, startPoint y: 343, endPoint x: 89, endPoint y: 344, distance: 42.0
click at [89, 344] on div "Pause 5 s ms" at bounding box center [117, 347] width 130 height 12
type input "20"
drag, startPoint x: 144, startPoint y: 314, endPoint x: 89, endPoint y: 314, distance: 54.9
click at [89, 314] on div "Speed 300 s ms" at bounding box center [117, 316] width 130 height 12
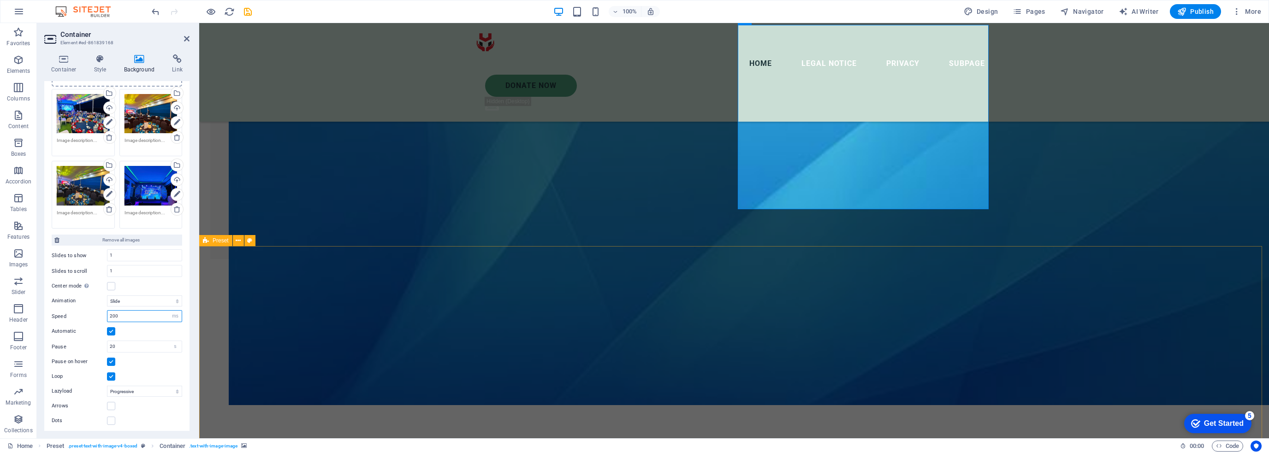
type input "200"
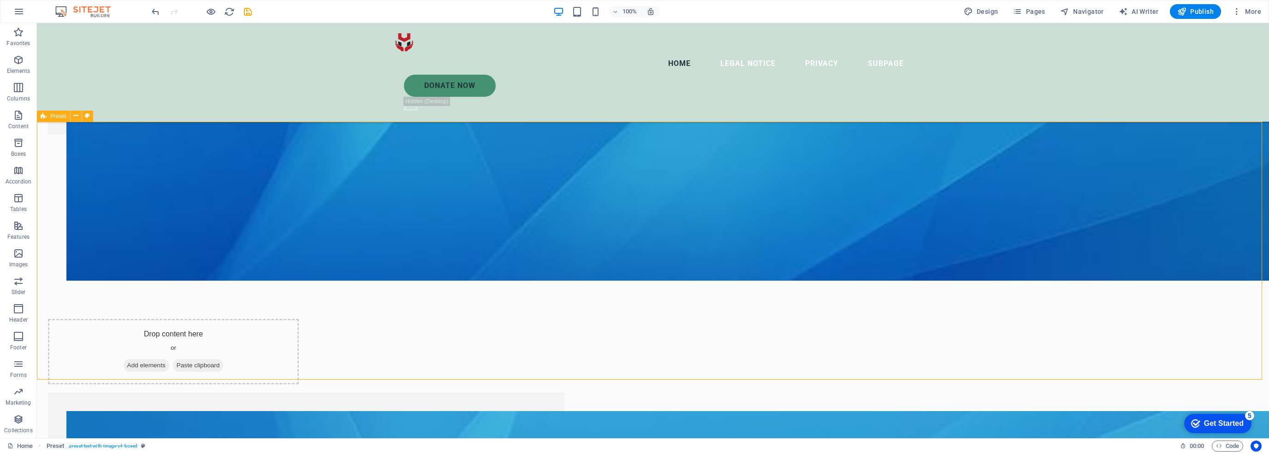
scroll to position [2490, 0]
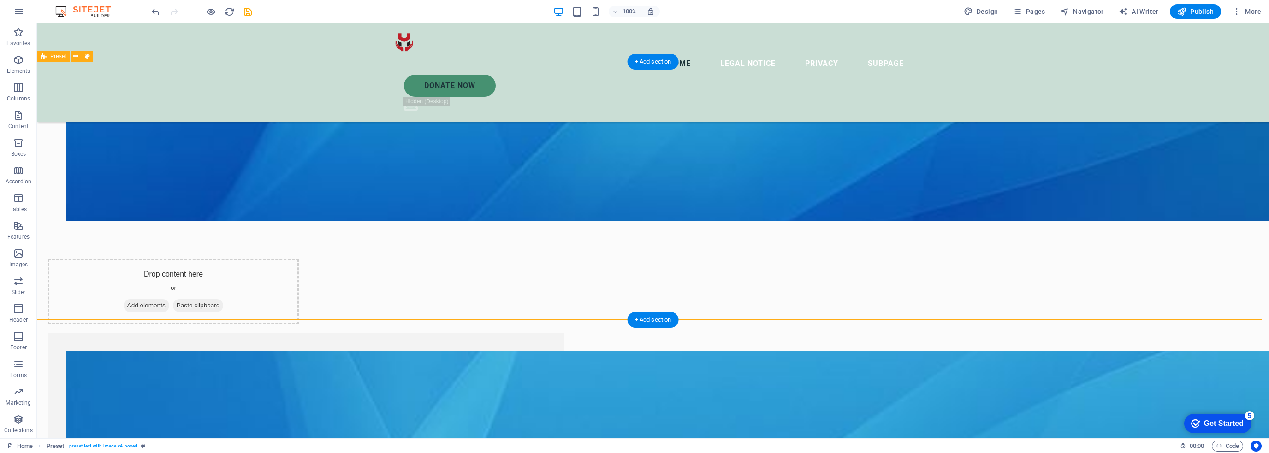
select select "px"
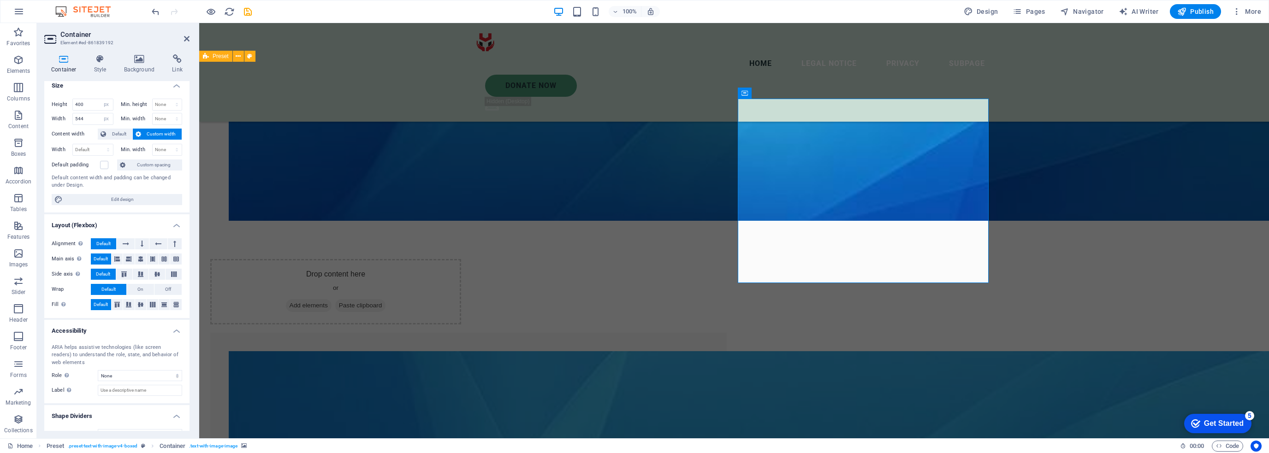
scroll to position [0, 0]
click at [107, 59] on icon at bounding box center [100, 58] width 26 height 9
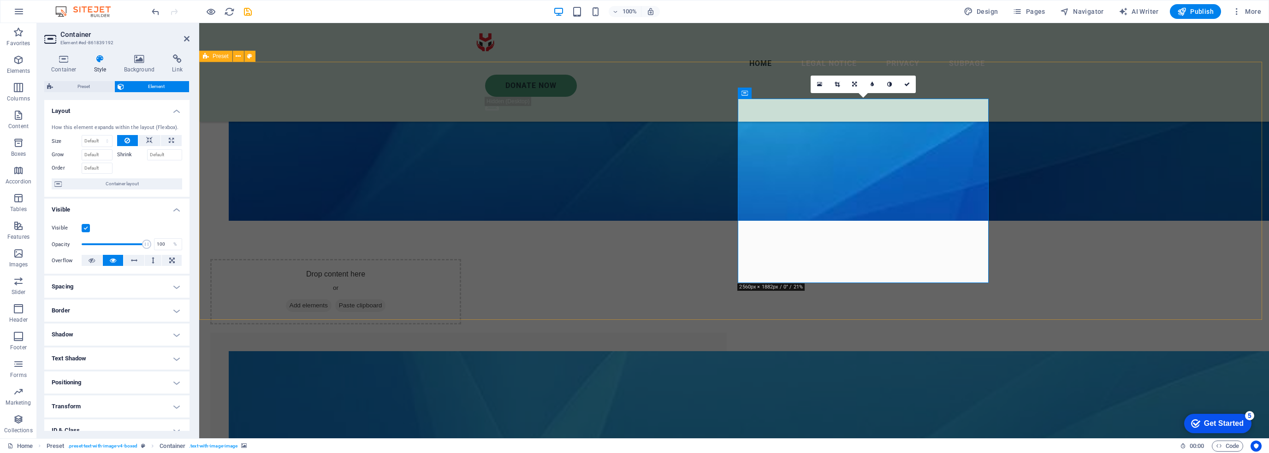
click at [149, 61] on icon at bounding box center [139, 58] width 45 height 9
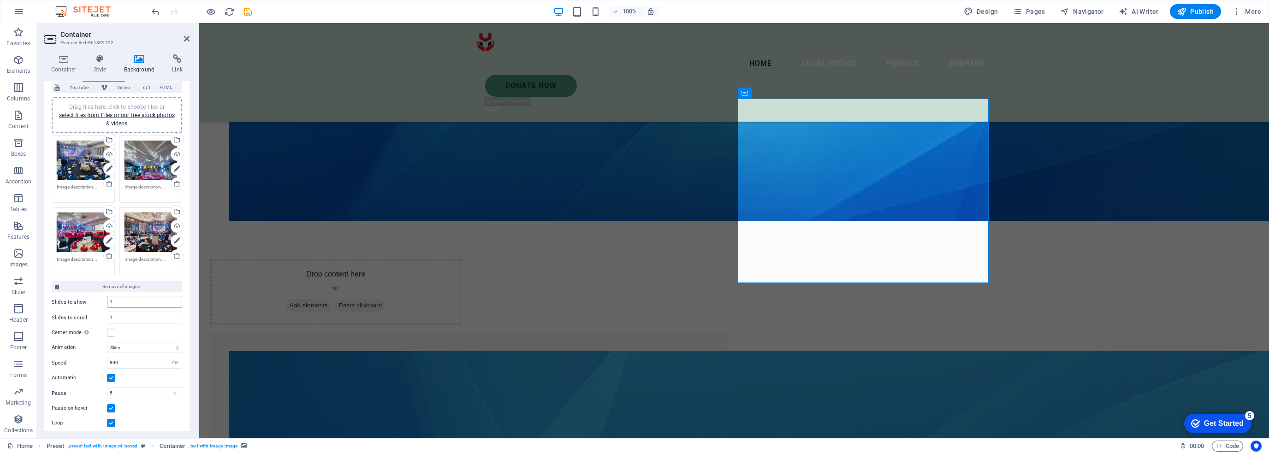
scroll to position [112, 0]
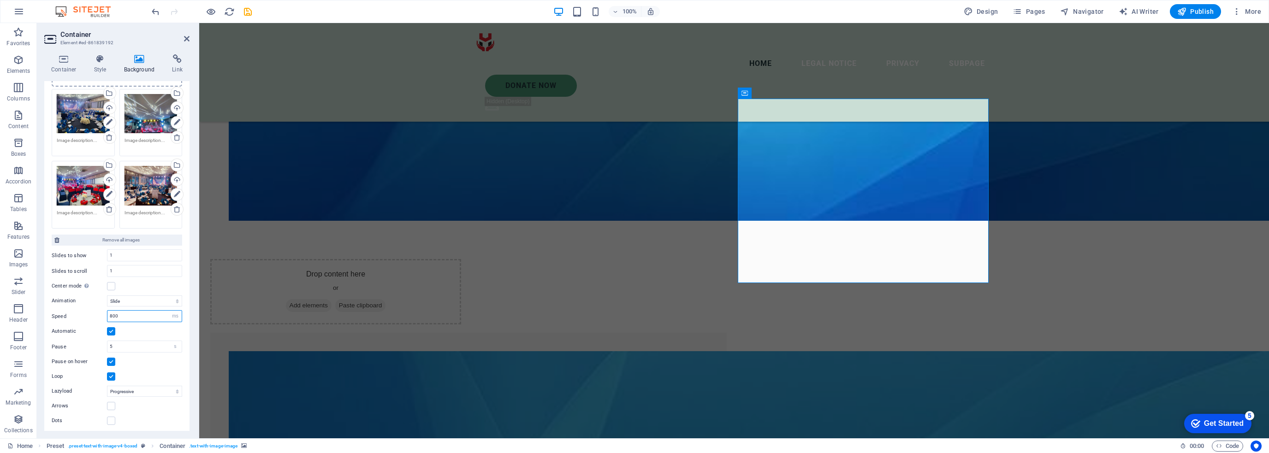
drag, startPoint x: 107, startPoint y: 317, endPoint x: 100, endPoint y: 317, distance: 6.9
click at [101, 317] on div "Speed 800 s ms" at bounding box center [117, 316] width 130 height 12
type input "200"
drag, startPoint x: 107, startPoint y: 341, endPoint x: 81, endPoint y: 340, distance: 25.9
click at [83, 341] on div "Pause 5 s ms" at bounding box center [117, 347] width 130 height 12
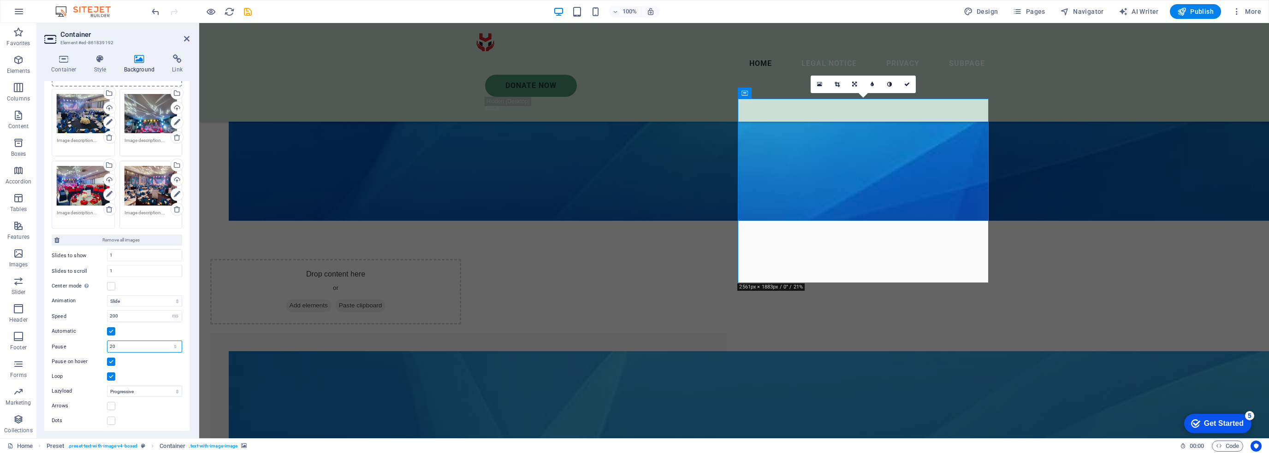
type input "20"
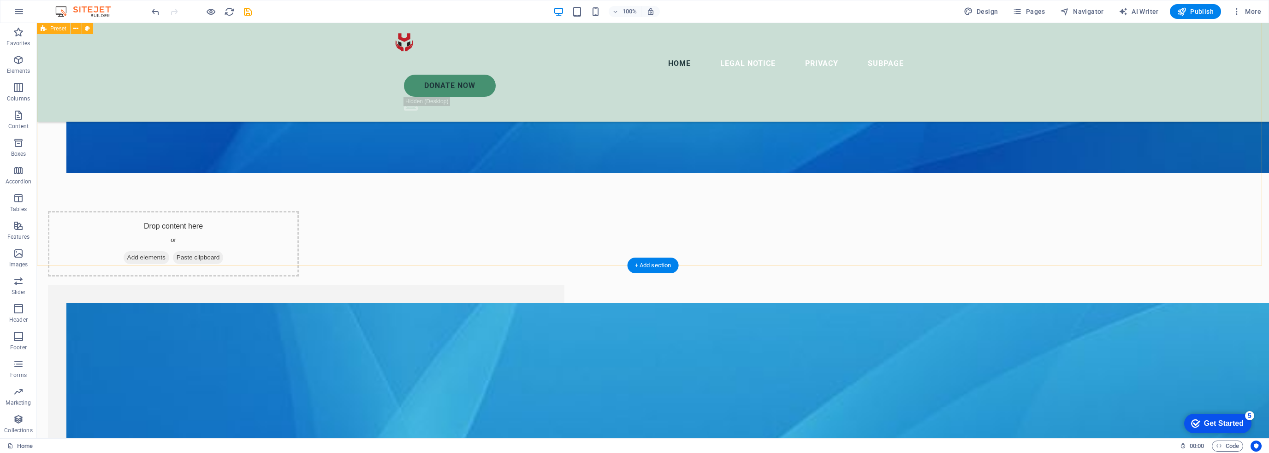
scroll to position [2536, 0]
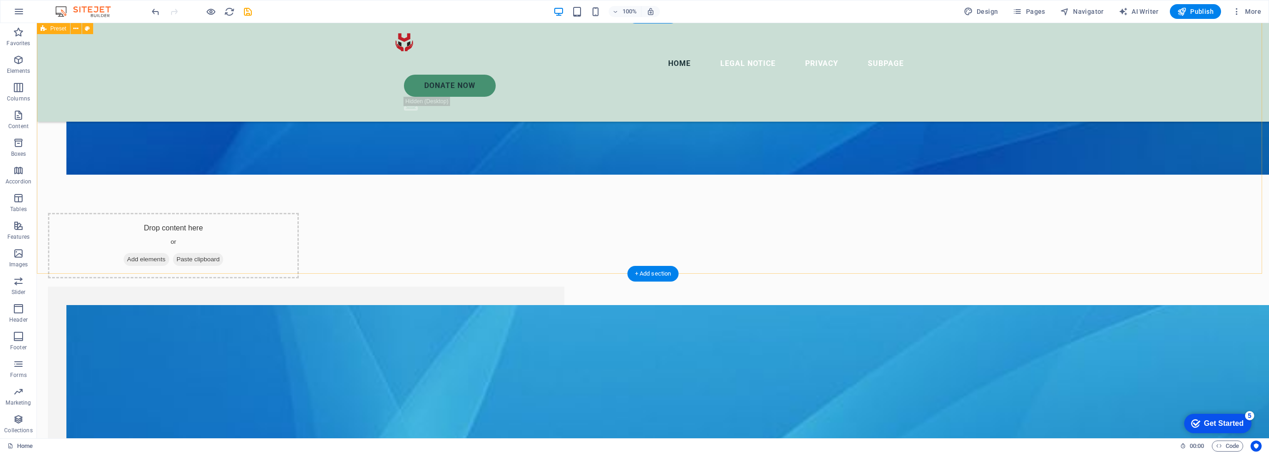
select select "ms"
select select "s"
select select "progressive"
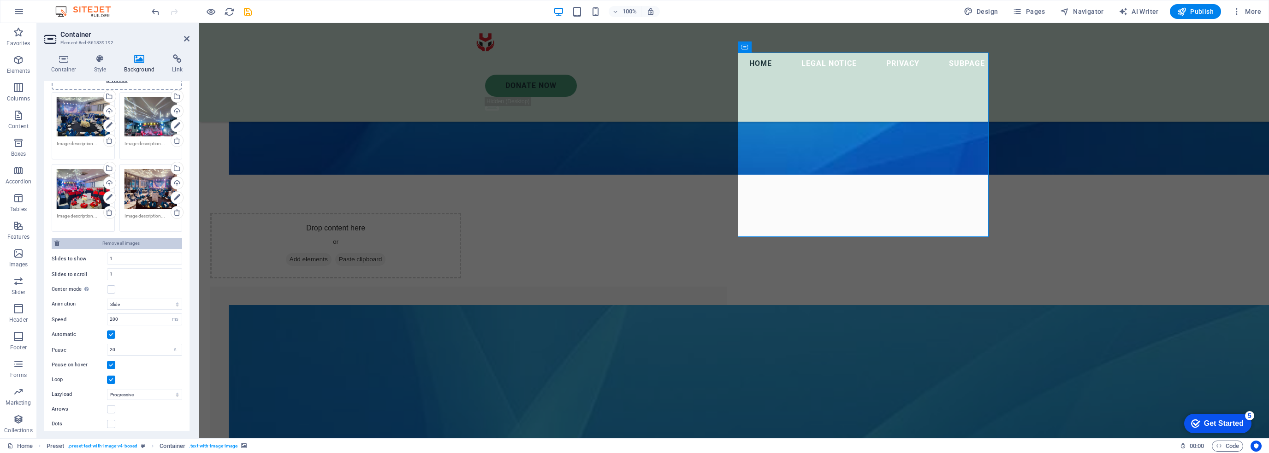
scroll to position [112, 0]
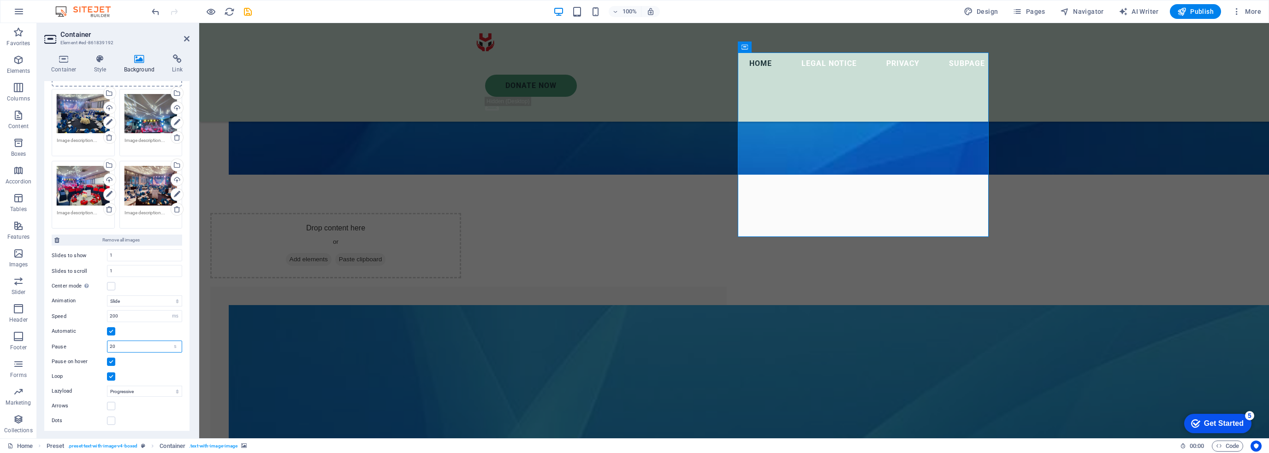
drag, startPoint x: 126, startPoint y: 344, endPoint x: 75, endPoint y: 348, distance: 51.3
click at [77, 348] on div "Pause 20 s ms" at bounding box center [117, 347] width 130 height 12
type input "1"
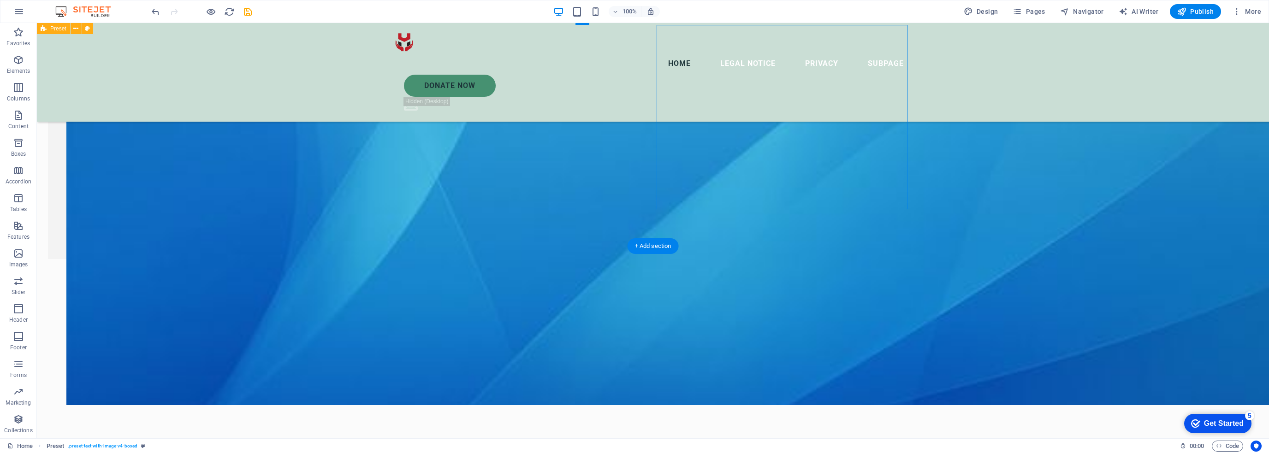
select select "ms"
select select "s"
select select "progressive"
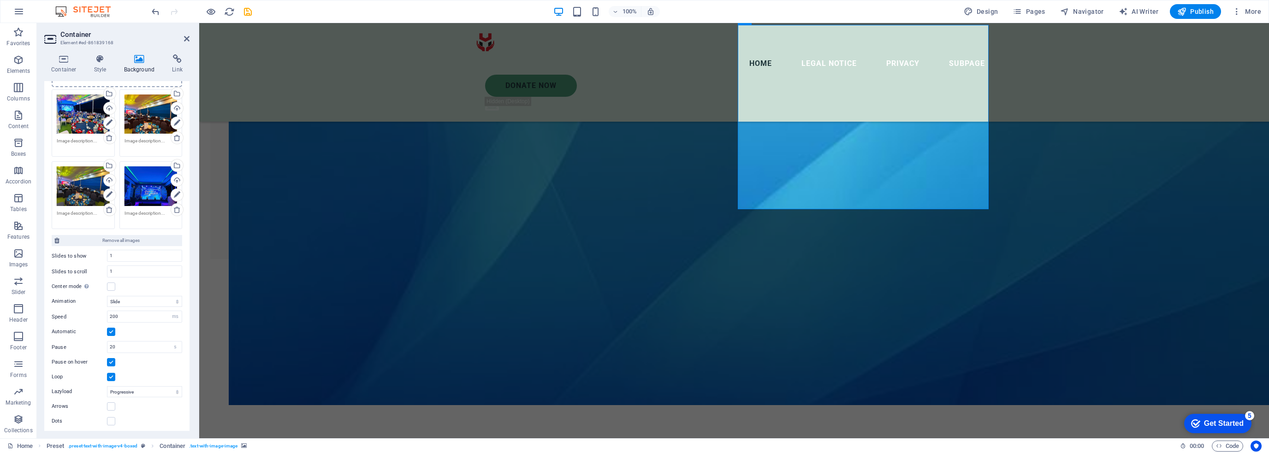
scroll to position [112, 0]
drag, startPoint x: 124, startPoint y: 313, endPoint x: 37, endPoint y: 314, distance: 86.7
click at [37, 314] on div "Container Style Background Link Size Height 400 Default px rem % vh vw Min. hei…" at bounding box center [117, 242] width 160 height 391
drag, startPoint x: 121, startPoint y: 348, endPoint x: 93, endPoint y: 343, distance: 28.6
click at [93, 343] on div "Pause 20 s ms" at bounding box center [117, 347] width 130 height 12
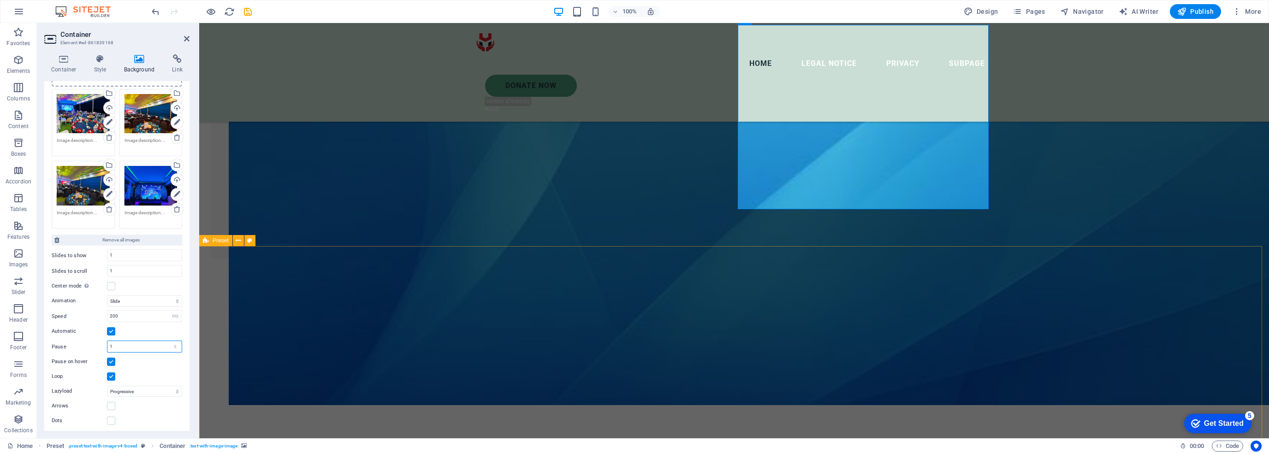
type input "1"
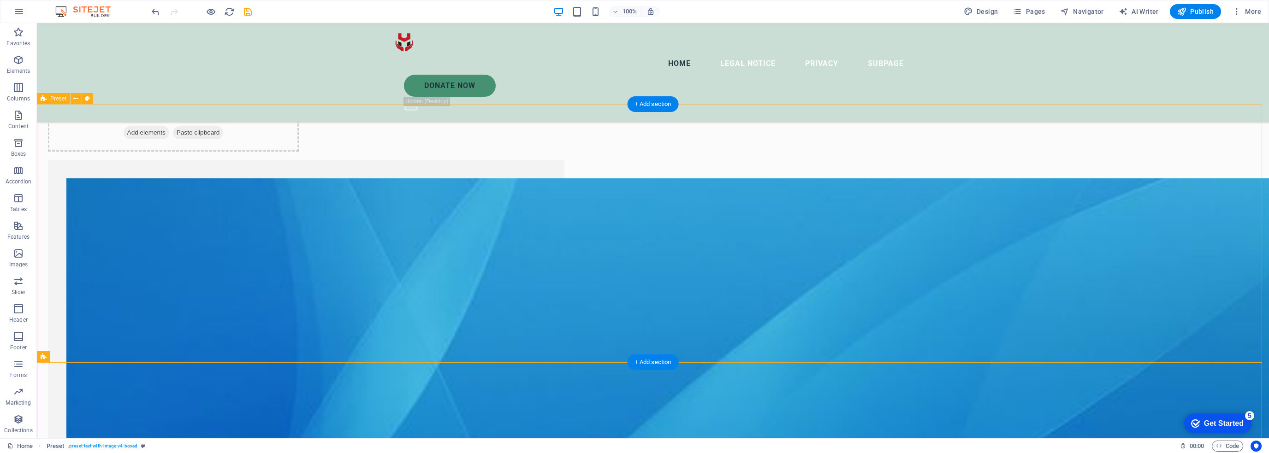
scroll to position [2029, 0]
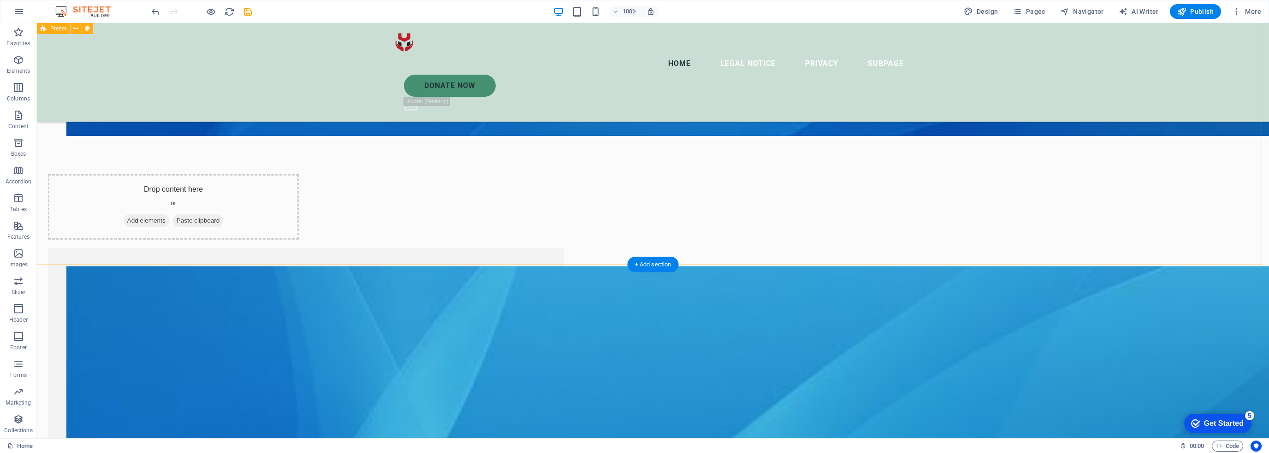
select select "px"
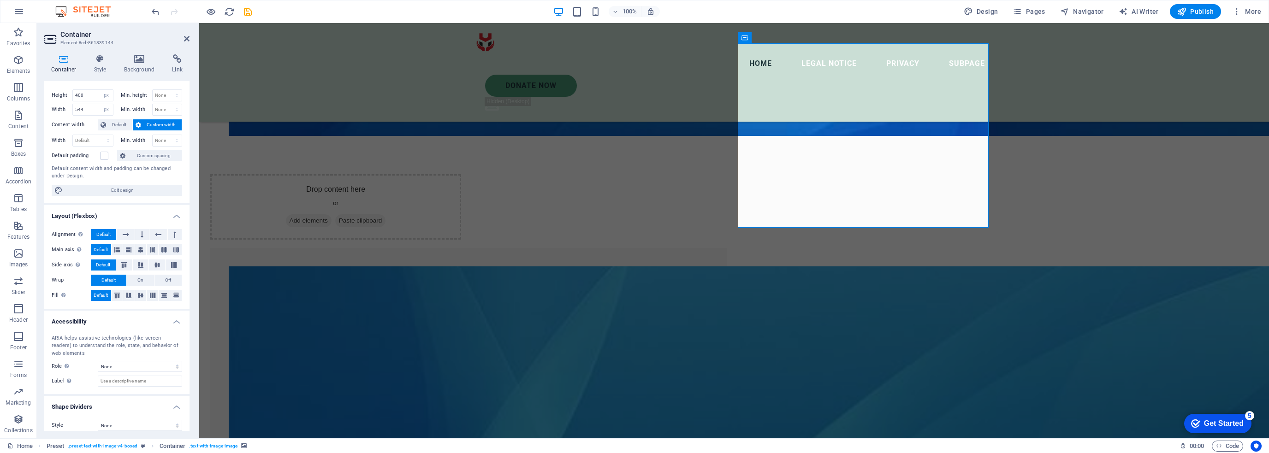
scroll to position [22, 0]
click at [96, 68] on h4 "Style" at bounding box center [102, 63] width 30 height 19
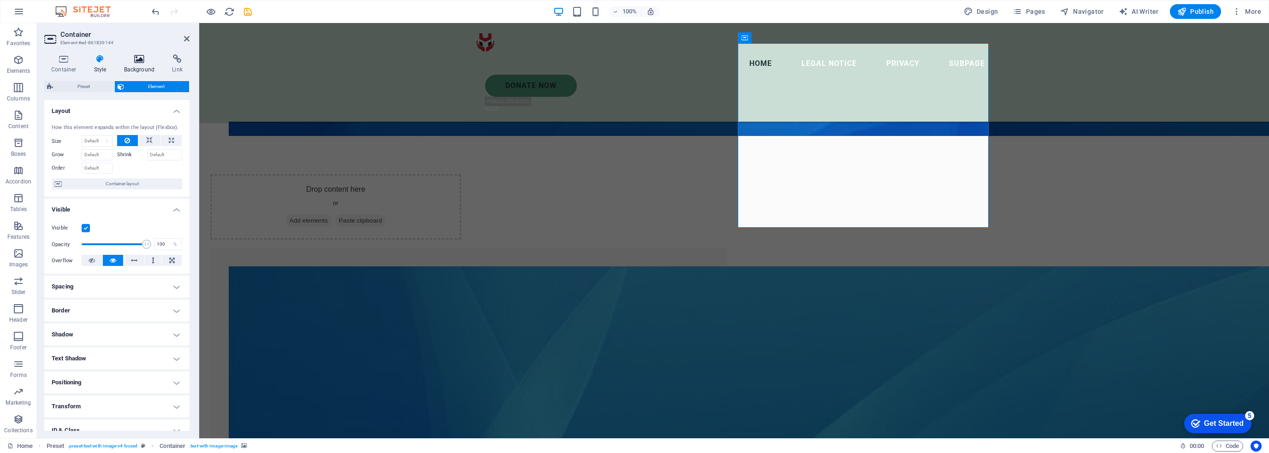
click at [135, 64] on h4 "Background" at bounding box center [141, 63] width 48 height 19
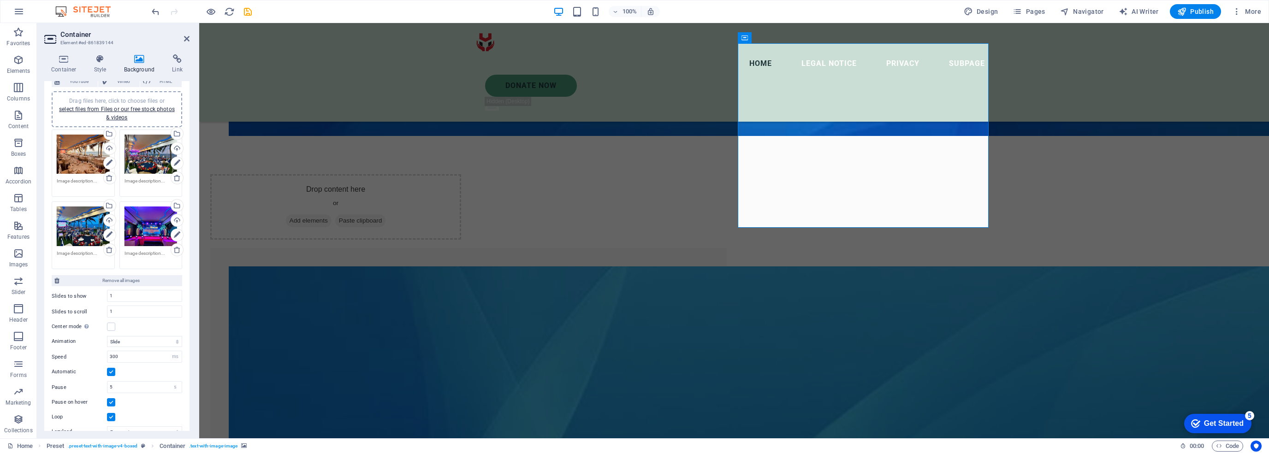
scroll to position [112, 0]
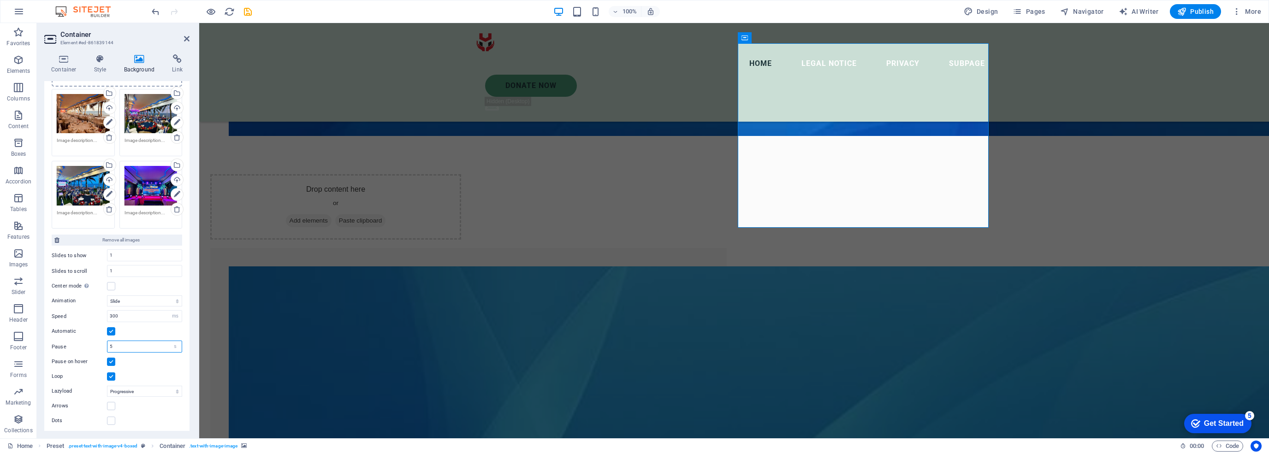
drag, startPoint x: 124, startPoint y: 344, endPoint x: 96, endPoint y: 343, distance: 27.7
click at [89, 344] on div "Pause 5 s ms" at bounding box center [117, 347] width 130 height 12
type input "1"
drag, startPoint x: 134, startPoint y: 313, endPoint x: 96, endPoint y: 314, distance: 37.8
click at [96, 314] on div "Speed 300 s ms" at bounding box center [117, 316] width 130 height 12
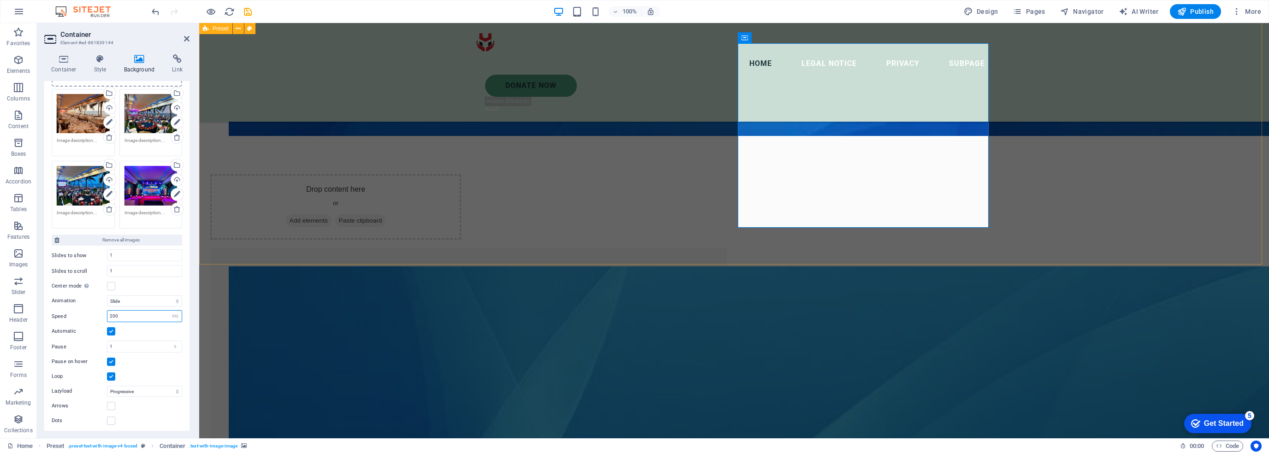
type input "200"
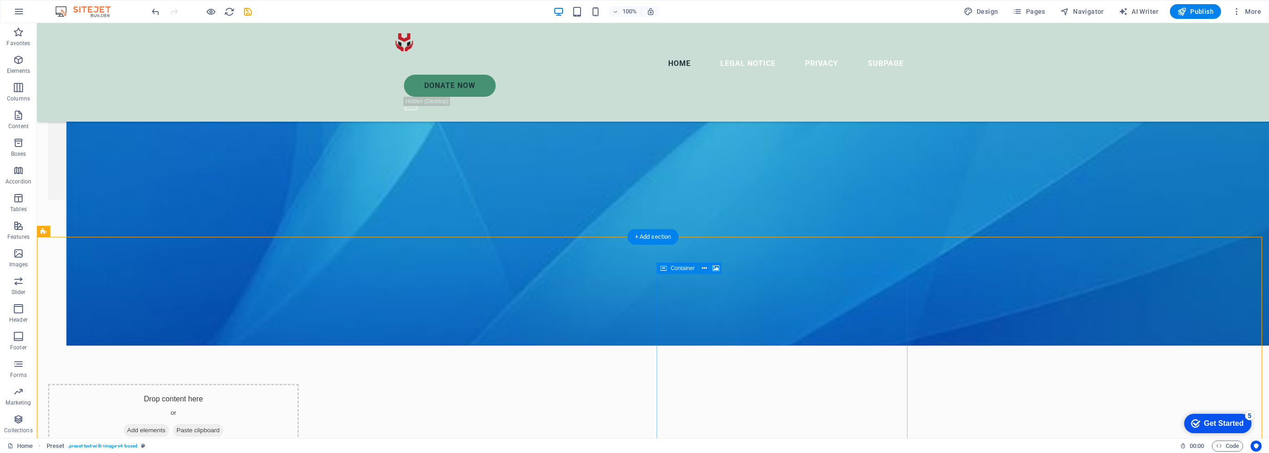
scroll to position [1798, 0]
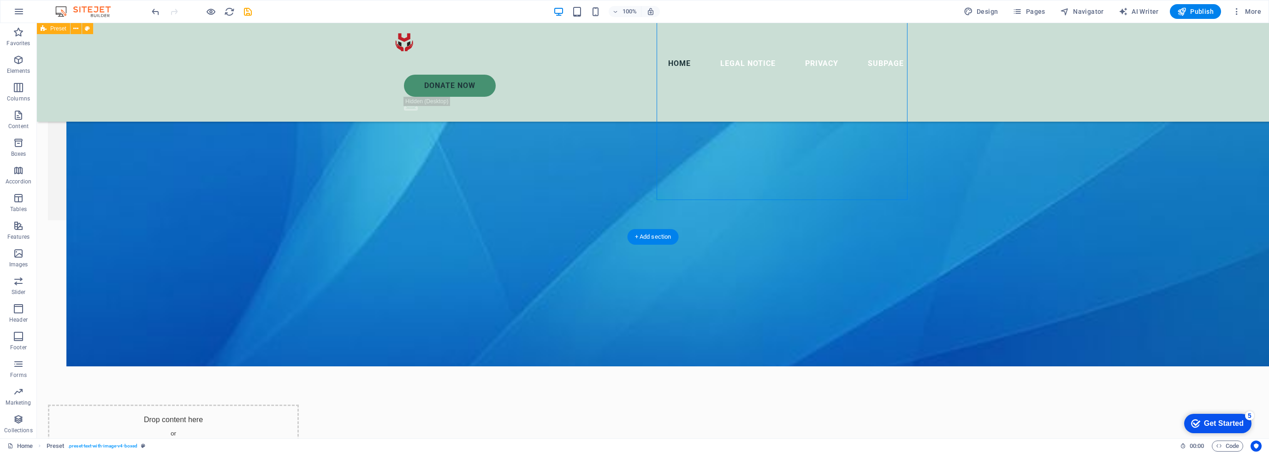
select select "px"
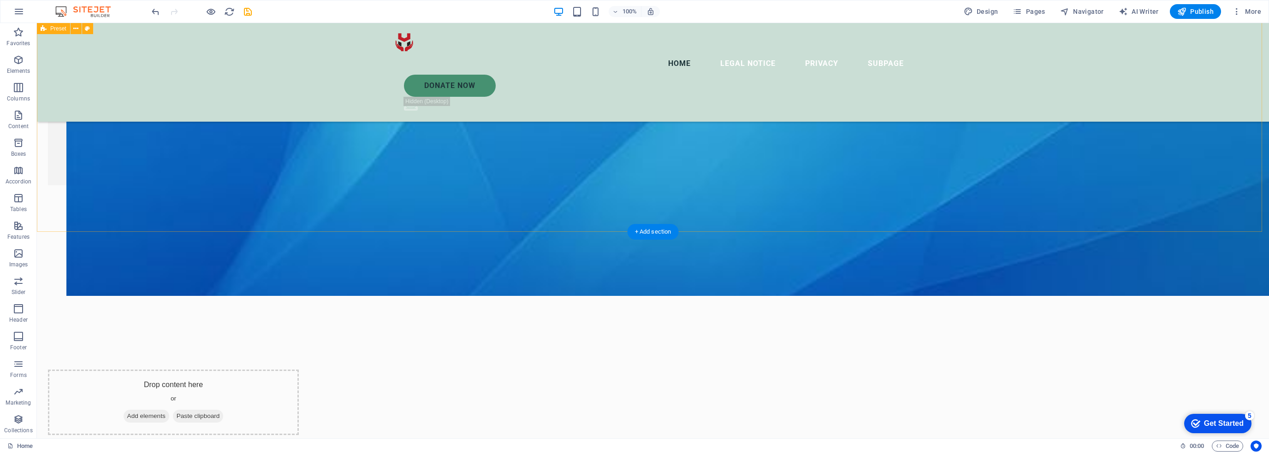
scroll to position [1195, 0]
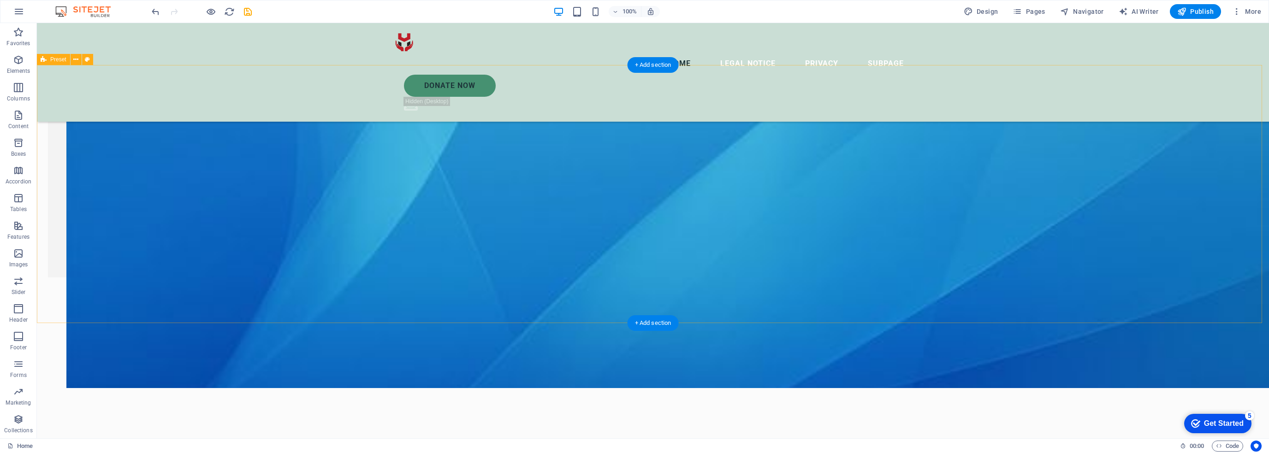
select select "px"
select select "ms"
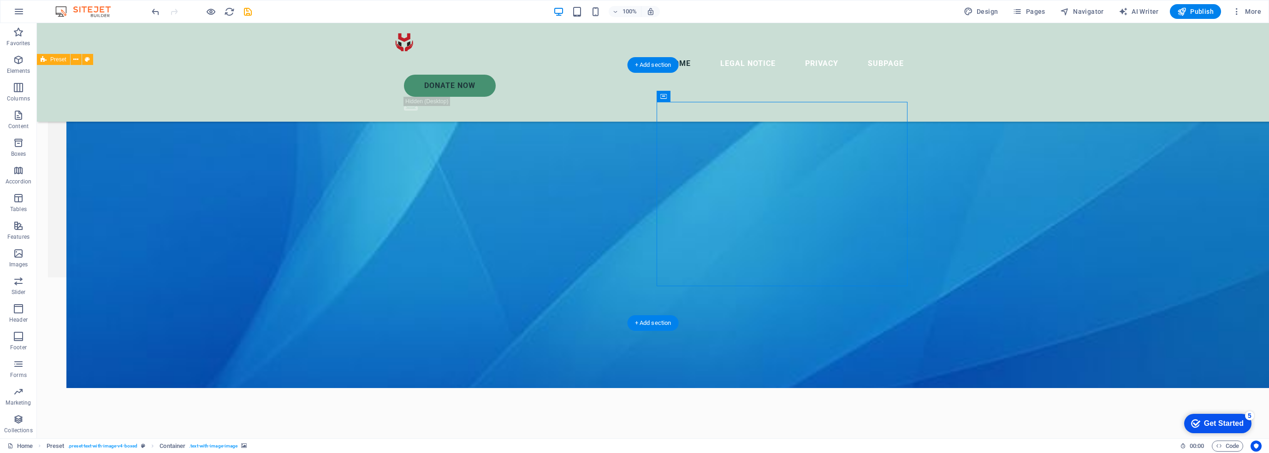
select select "s"
select select "progressive"
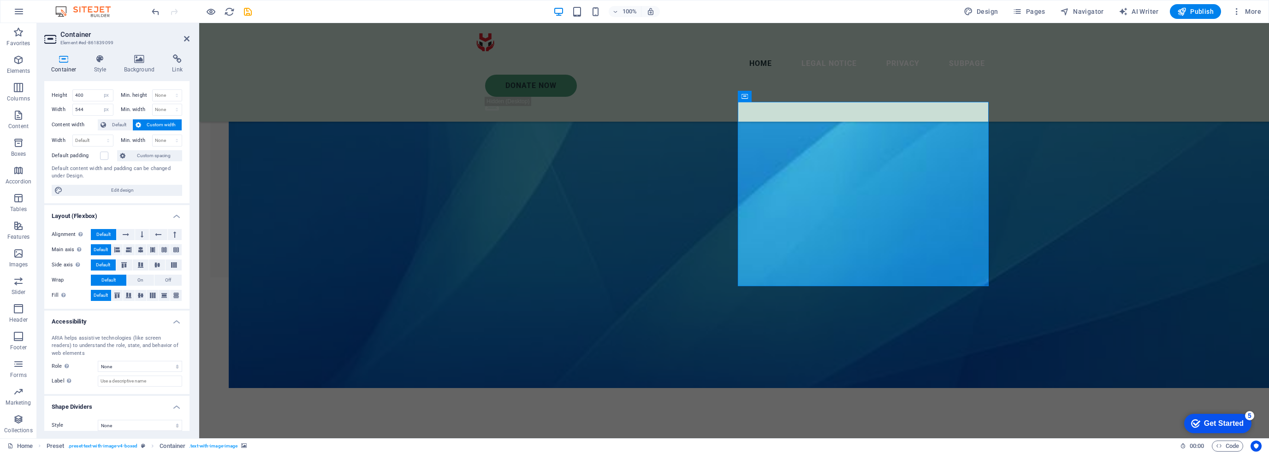
scroll to position [22, 0]
click at [145, 66] on h4 "Background" at bounding box center [141, 63] width 48 height 19
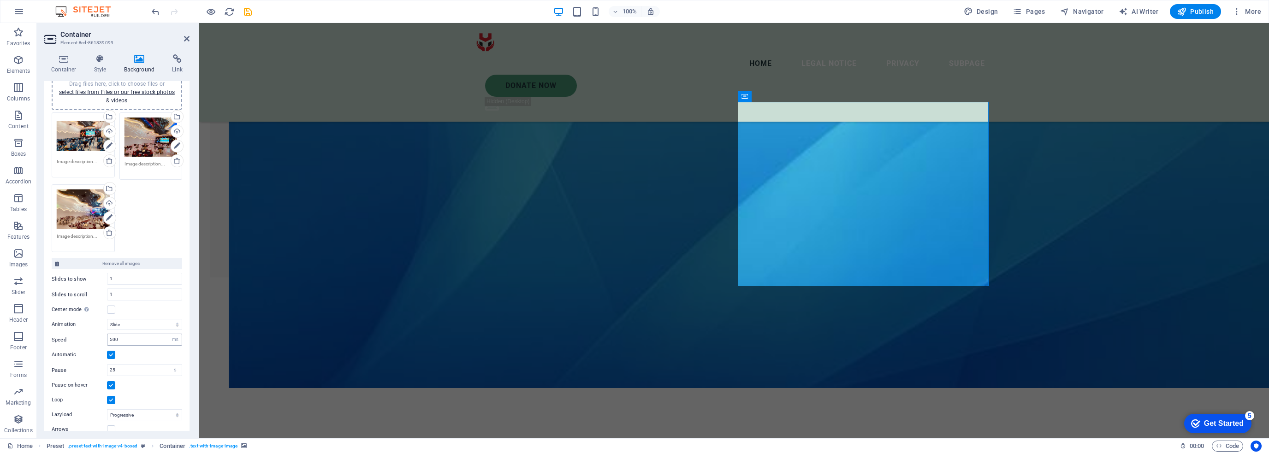
scroll to position [112, 0]
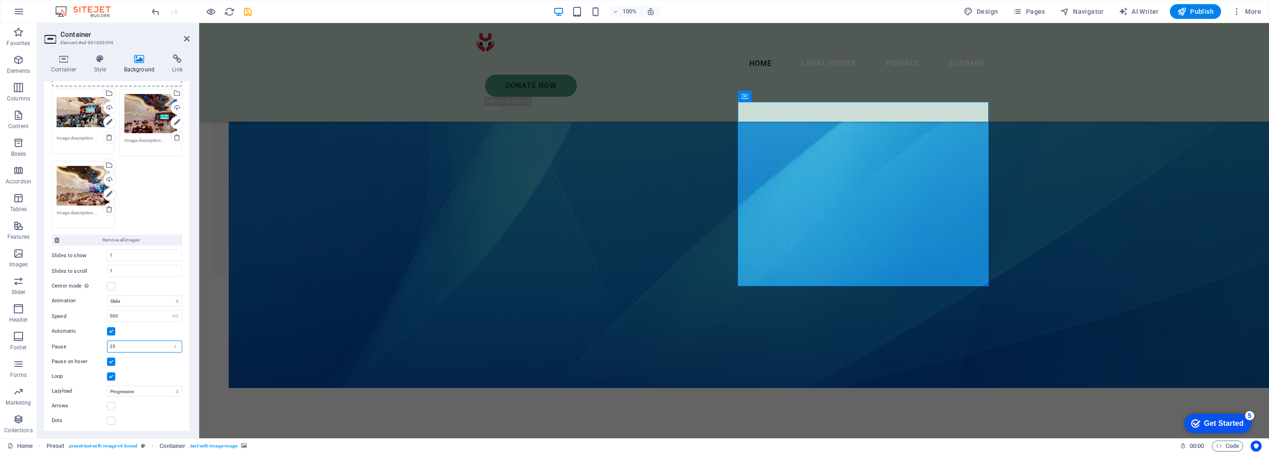
drag, startPoint x: 79, startPoint y: 343, endPoint x: 58, endPoint y: 343, distance: 21.2
click at [62, 343] on div "Pause 25 s ms" at bounding box center [117, 347] width 130 height 12
type input "1"
drag, startPoint x: 132, startPoint y: 313, endPoint x: 85, endPoint y: 311, distance: 47.1
click at [89, 312] on div "Speed 500 s ms" at bounding box center [117, 316] width 130 height 12
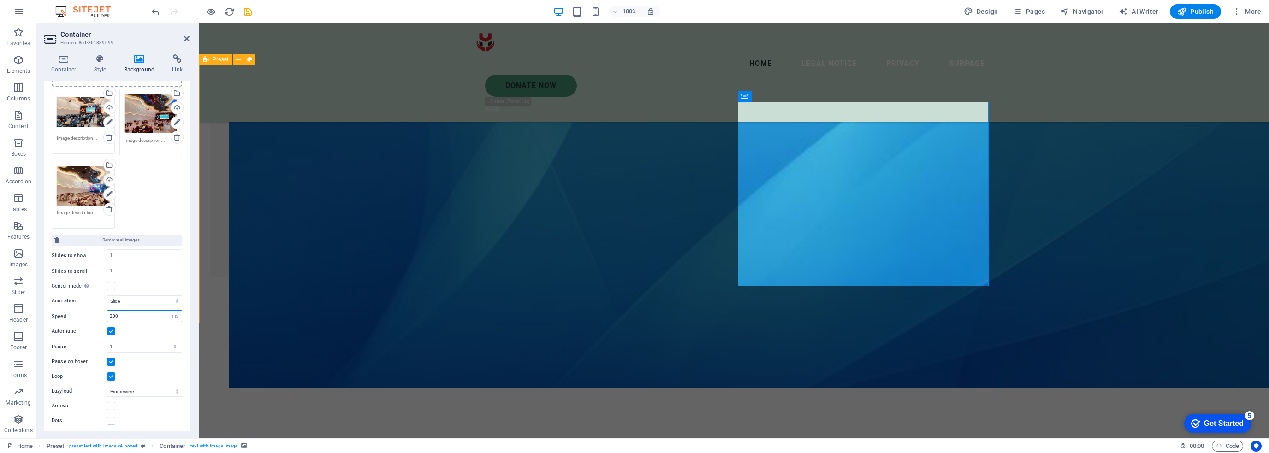
type input "200"
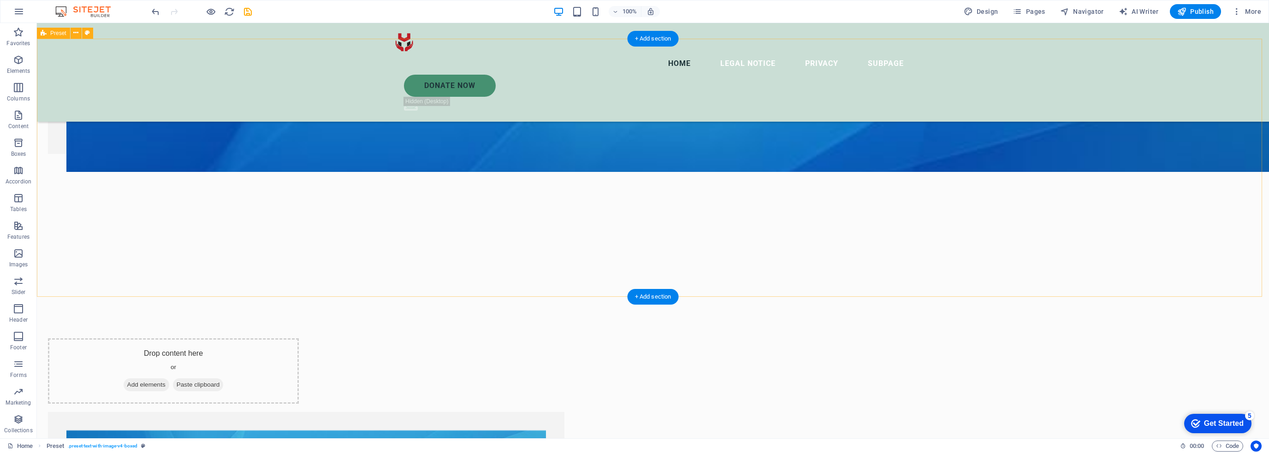
scroll to position [642, 0]
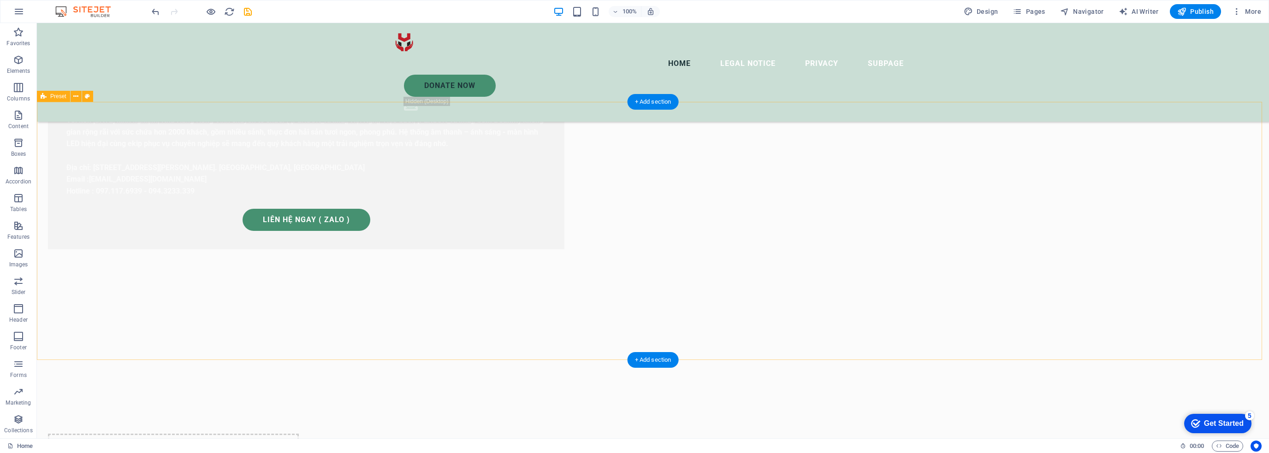
select select "px"
select select "fade"
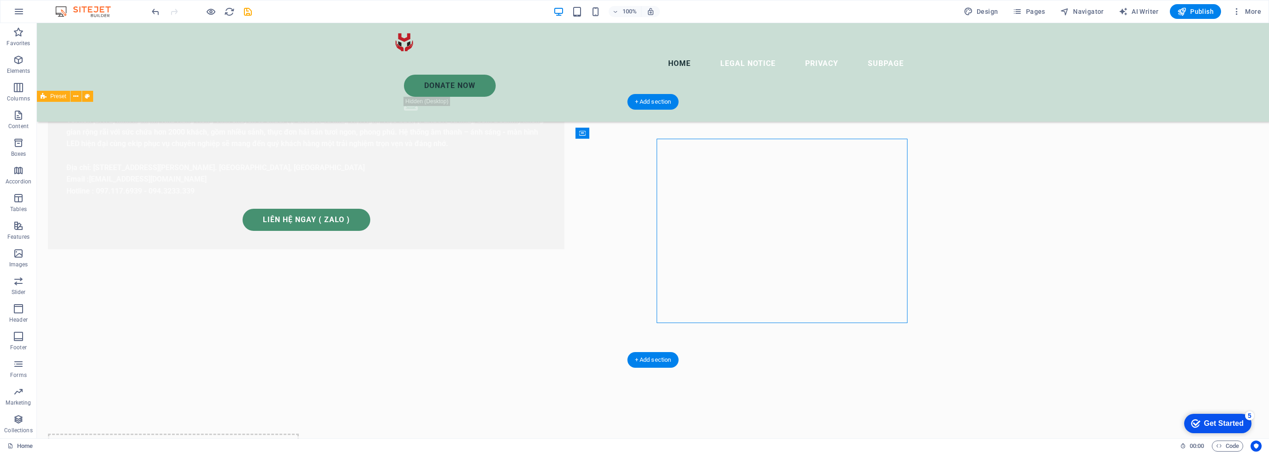
select select "ms"
select select "s"
select select "progressive"
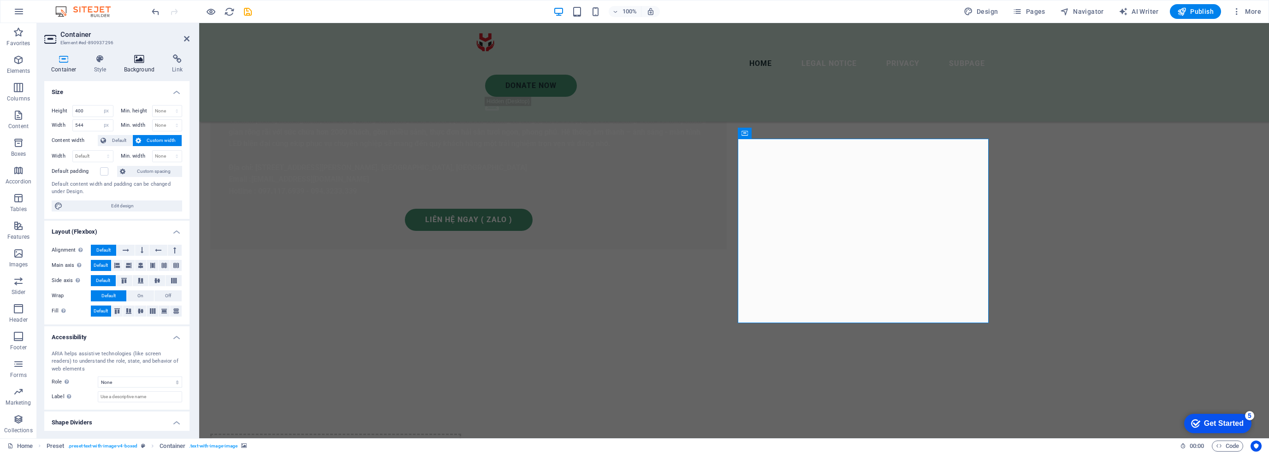
click at [146, 66] on h4 "Background" at bounding box center [141, 63] width 48 height 19
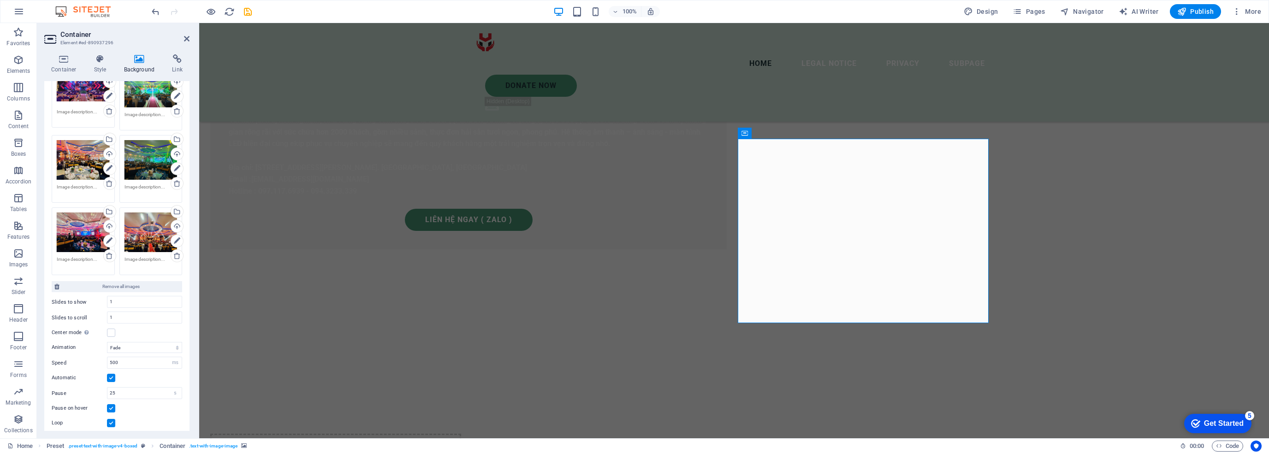
scroll to position [255, 0]
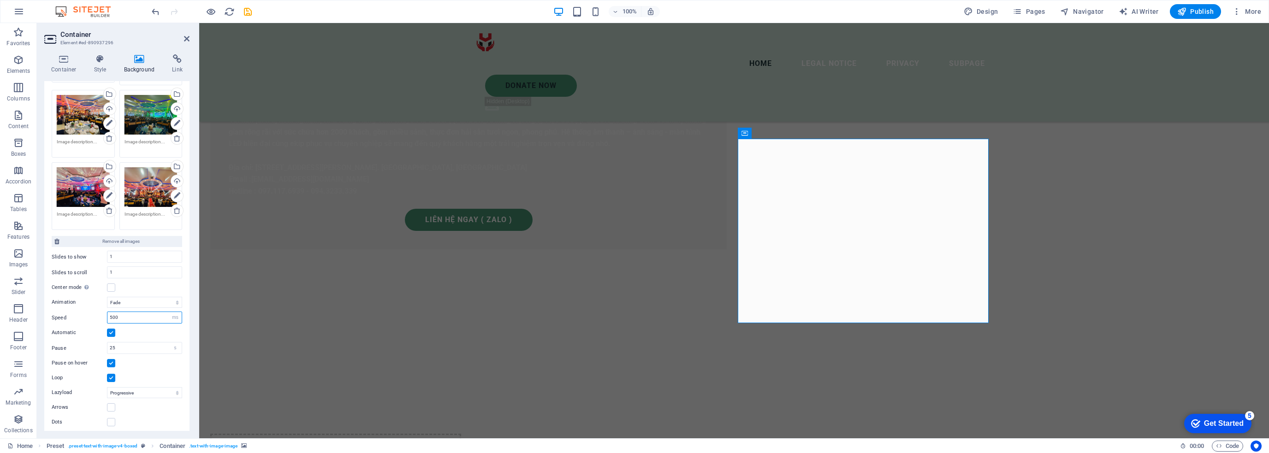
drag, startPoint x: 128, startPoint y: 312, endPoint x: 50, endPoint y: 313, distance: 78.4
click at [52, 313] on div "Speed 500 s ms" at bounding box center [117, 318] width 130 height 12
type input "200"
drag, startPoint x: 109, startPoint y: 339, endPoint x: 87, endPoint y: 336, distance: 22.4
click at [89, 336] on div "Animation Slide Fade Speed 200 s ms Automatic Pause 25 s ms [PERSON_NAME] on ho…" at bounding box center [117, 360] width 130 height 135
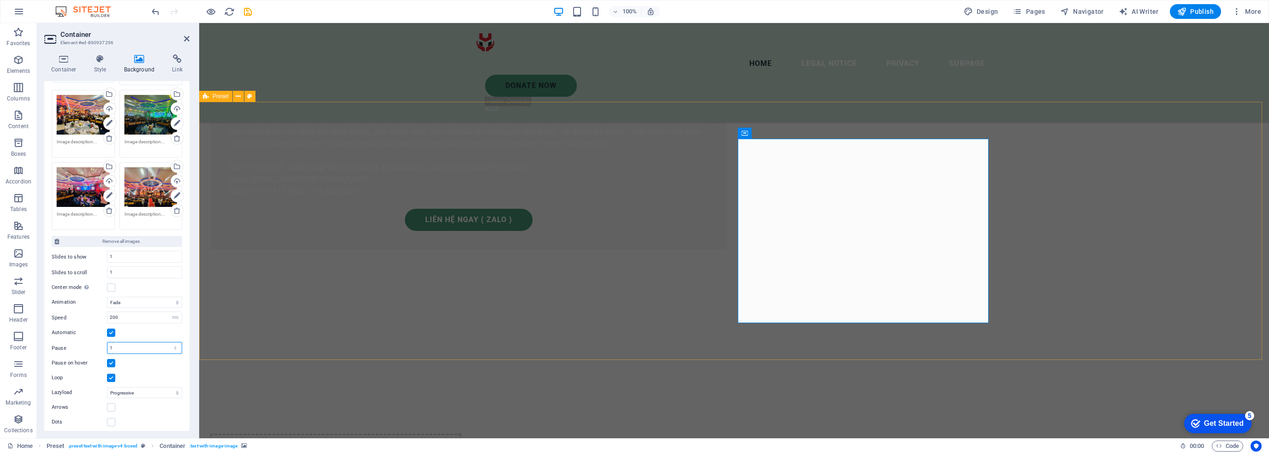
type input "1"
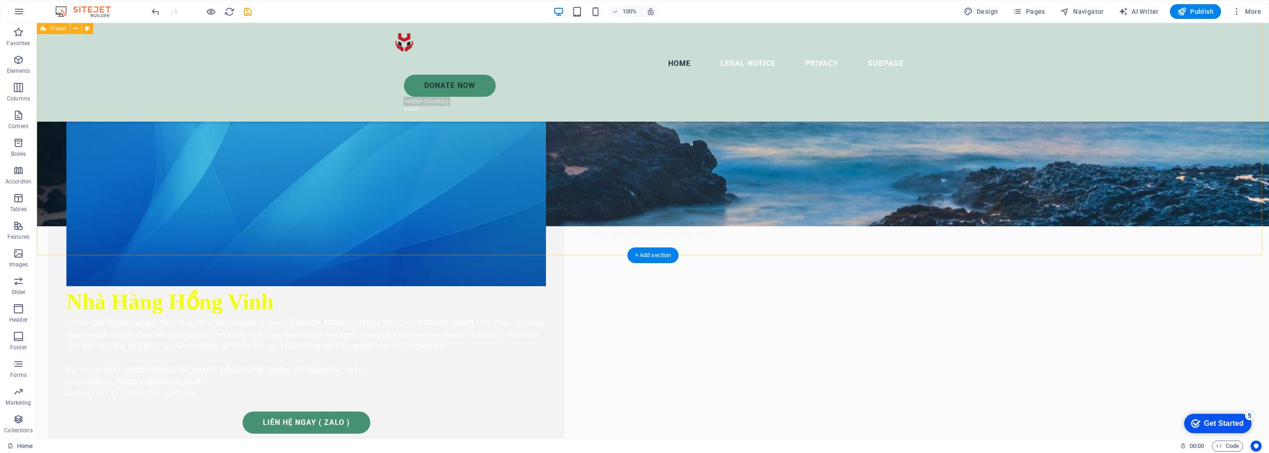
scroll to position [365, 0]
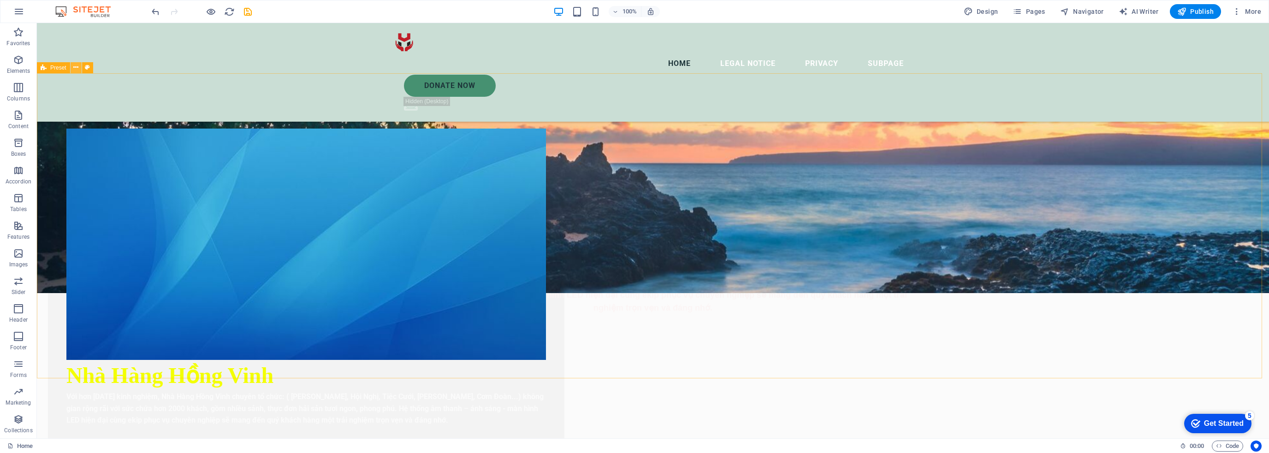
click at [74, 70] on icon at bounding box center [75, 68] width 5 height 10
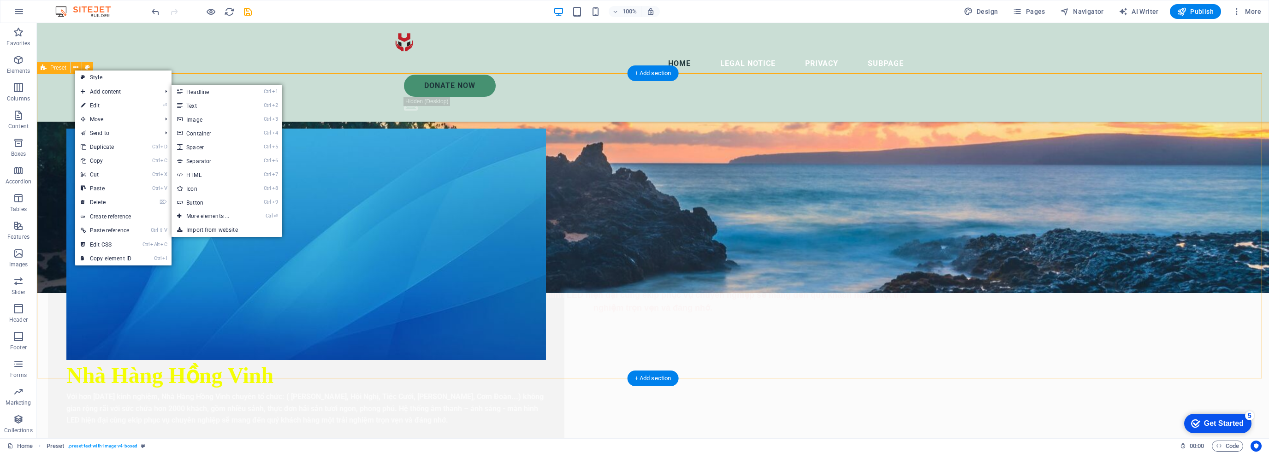
click at [317, 196] on div "Nhà Hàng Hồng Vinh Với hơn [DATE] kinh nghiệm, Nhà Hàng Hồng Vinh chuyên tổ chứ…" at bounding box center [653, 410] width 1232 height 674
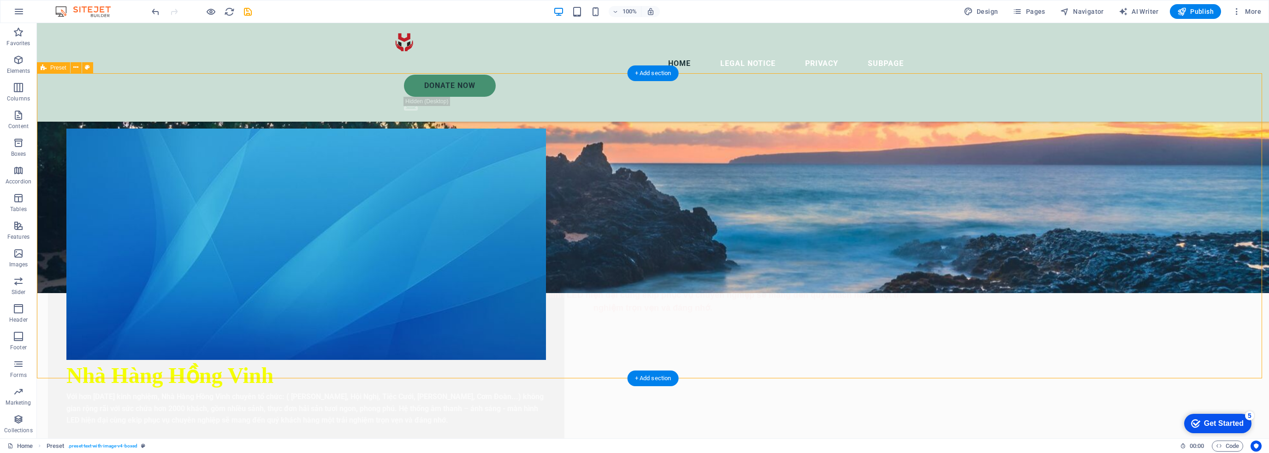
click at [321, 163] on div "Nhà Hàng Hồng Vinh Với hơn [DATE] kinh nghiệm, Nhà Hàng Hồng Vinh chuyên tổ chứ…" at bounding box center [653, 410] width 1232 height 674
click at [77, 68] on icon at bounding box center [75, 68] width 5 height 10
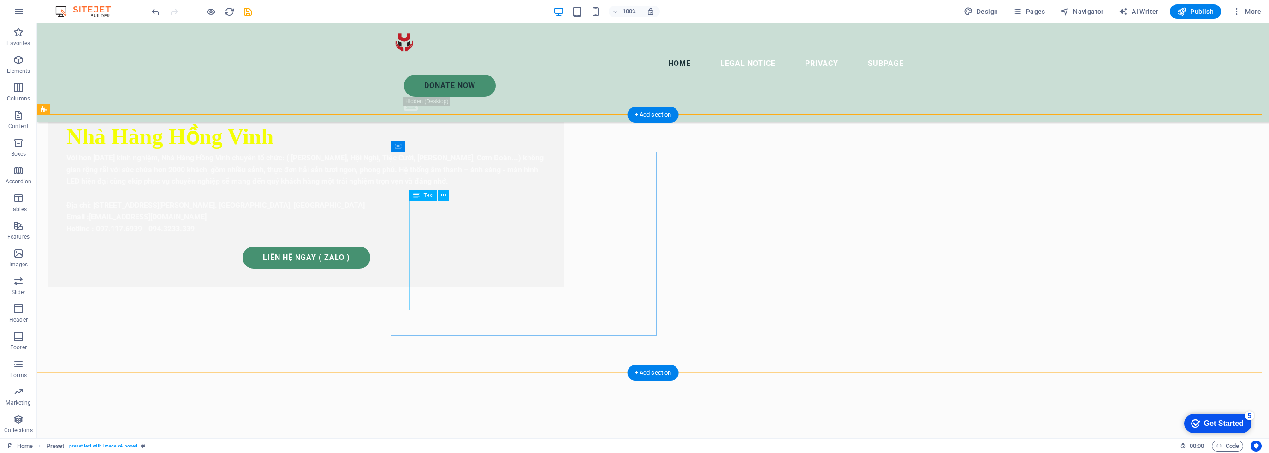
scroll to position [642, 0]
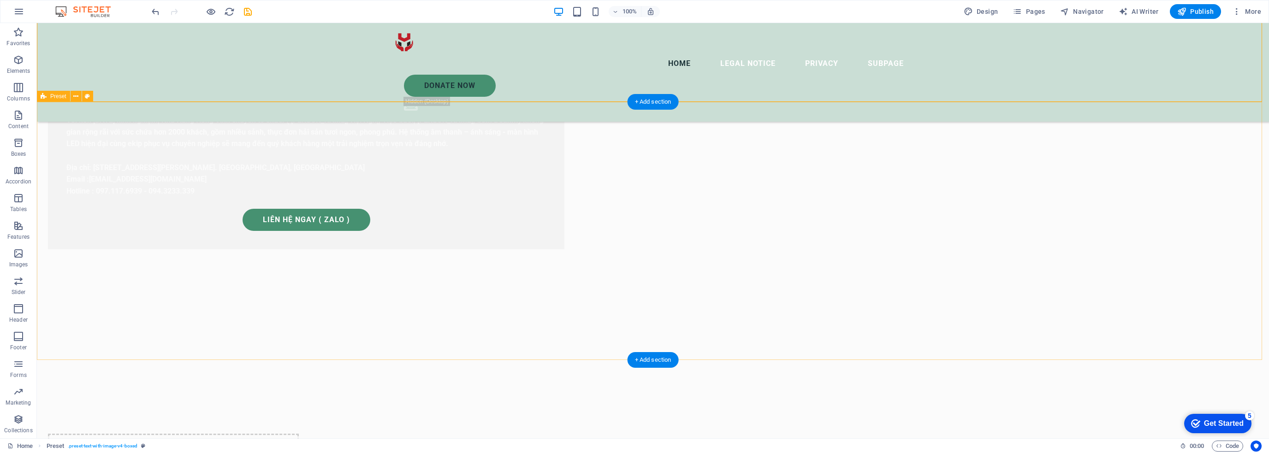
click at [77, 99] on icon at bounding box center [75, 97] width 5 height 10
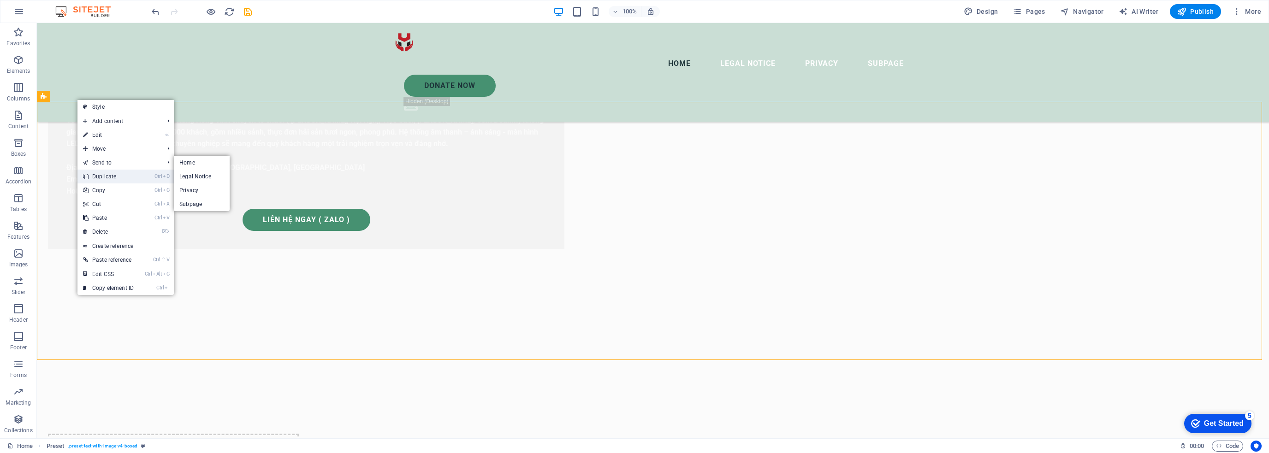
drag, startPoint x: 114, startPoint y: 178, endPoint x: 289, endPoint y: 153, distance: 176.0
click at [114, 178] on link "Ctrl D Duplicate" at bounding box center [108, 177] width 62 height 14
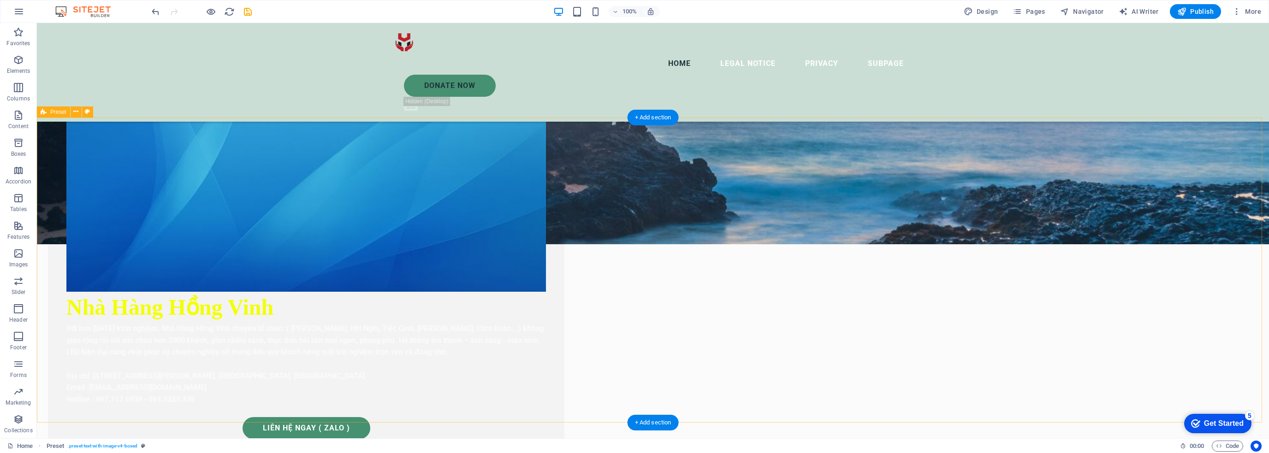
scroll to position [504, 0]
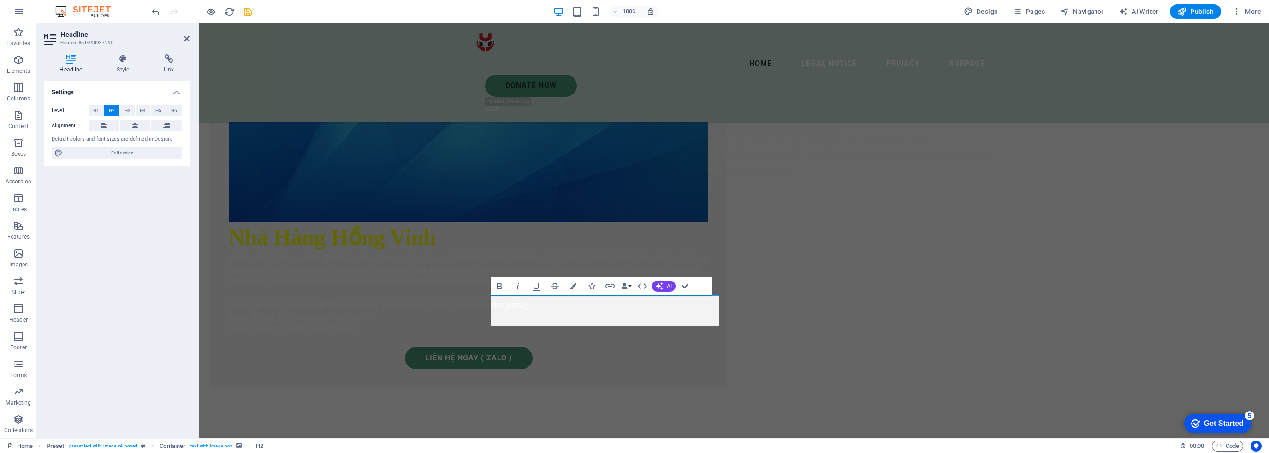
drag, startPoint x: 579, startPoint y: 314, endPoint x: 486, endPoint y: 313, distance: 93.1
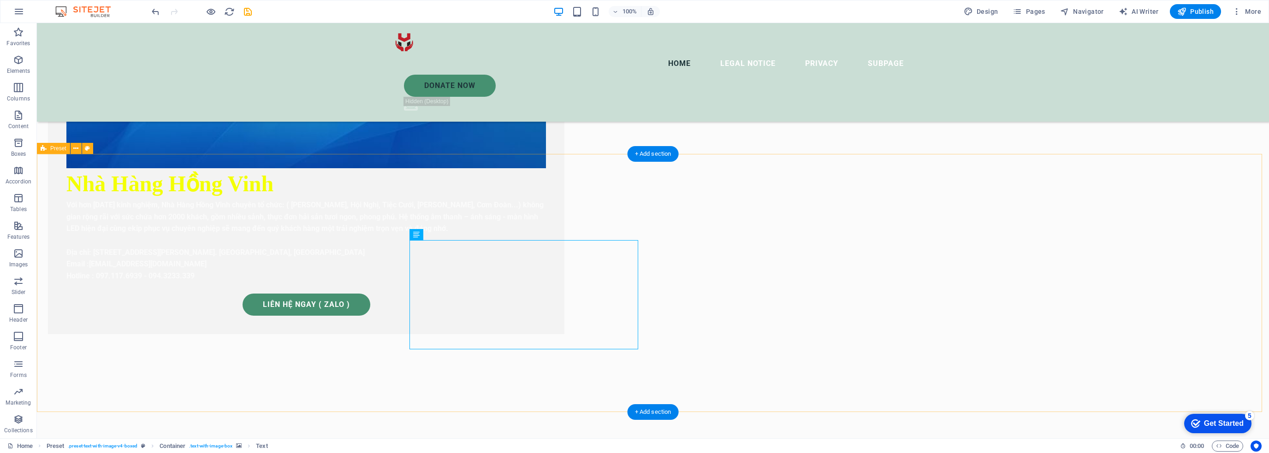
scroll to position [596, 0]
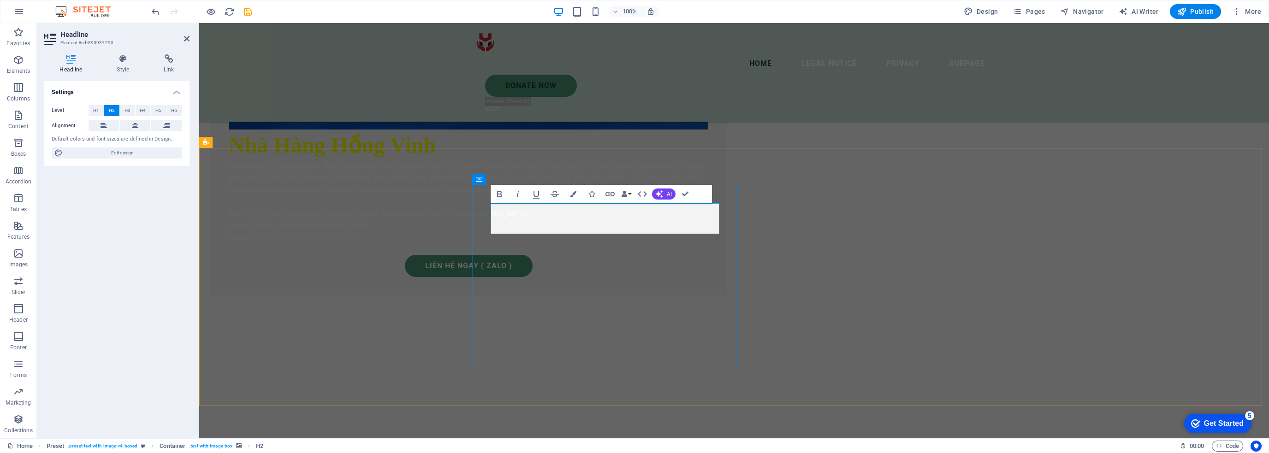
drag, startPoint x: 639, startPoint y: 220, endPoint x: 722, endPoint y: 221, distance: 83.5
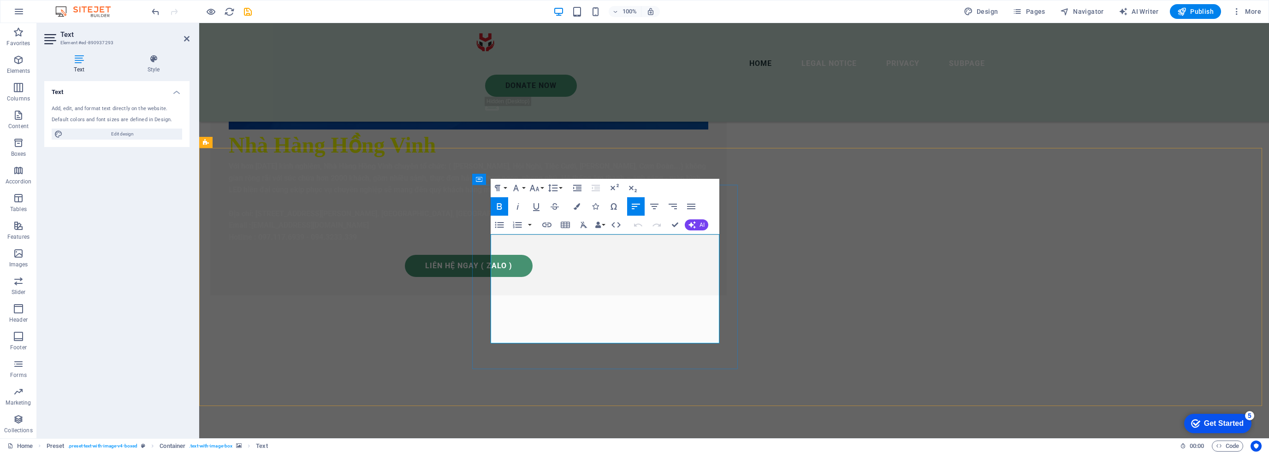
drag, startPoint x: 566, startPoint y: 239, endPoint x: 501, endPoint y: 238, distance: 65.0
drag, startPoint x: 518, startPoint y: 255, endPoint x: 476, endPoint y: 243, distance: 43.8
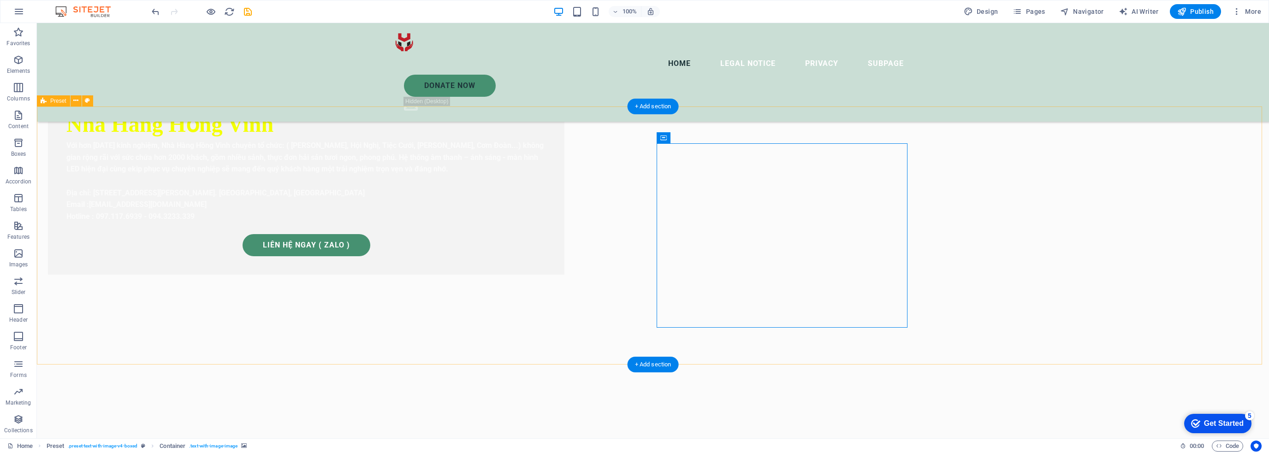
scroll to position [688, 0]
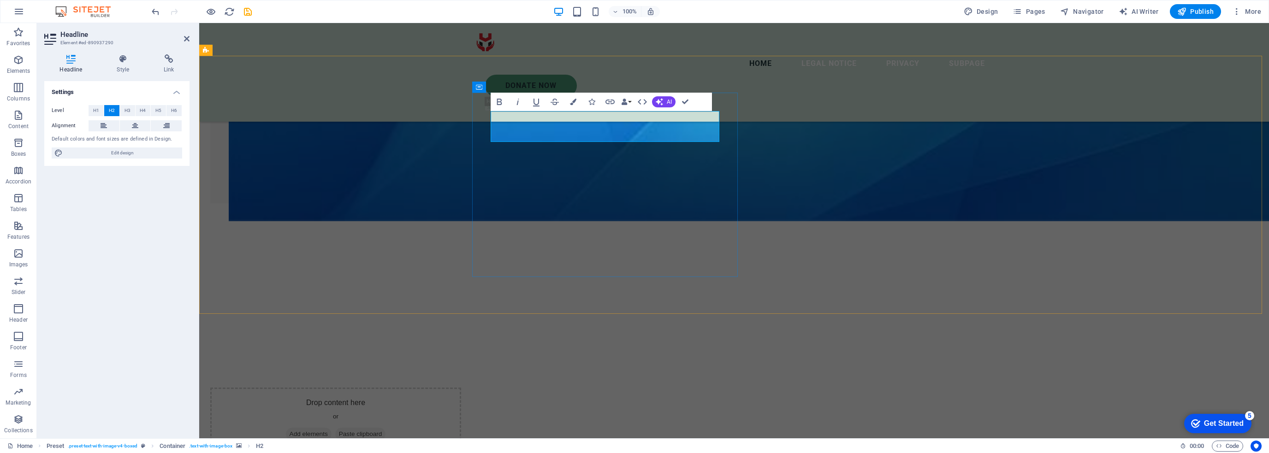
drag, startPoint x: 563, startPoint y: 128, endPoint x: 629, endPoint y: 130, distance: 66.4
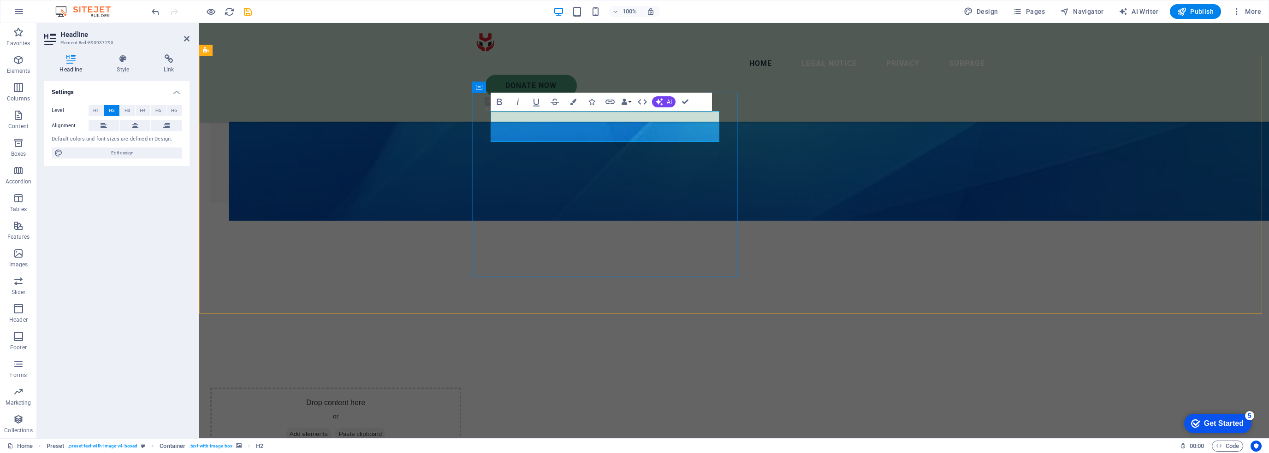
drag, startPoint x: 635, startPoint y: 129, endPoint x: 713, endPoint y: 131, distance: 78.4
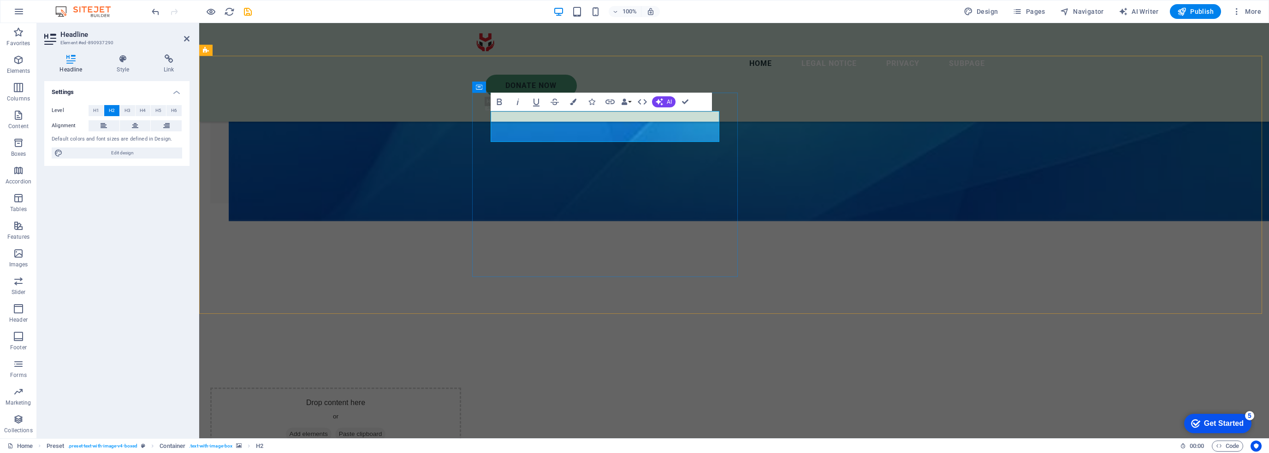
drag, startPoint x: 653, startPoint y: 134, endPoint x: 393, endPoint y: 129, distance: 260.1
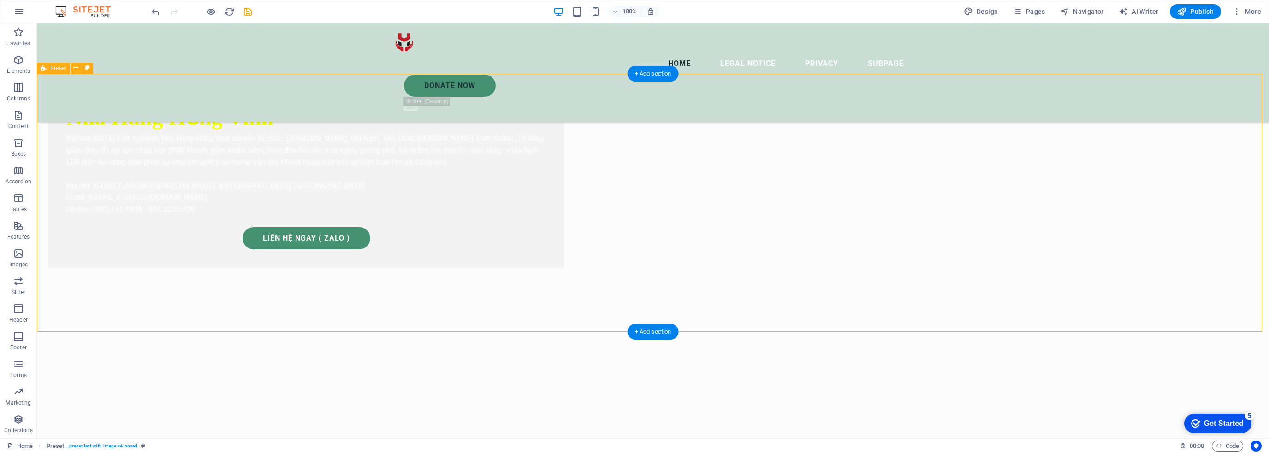
scroll to position [596, 0]
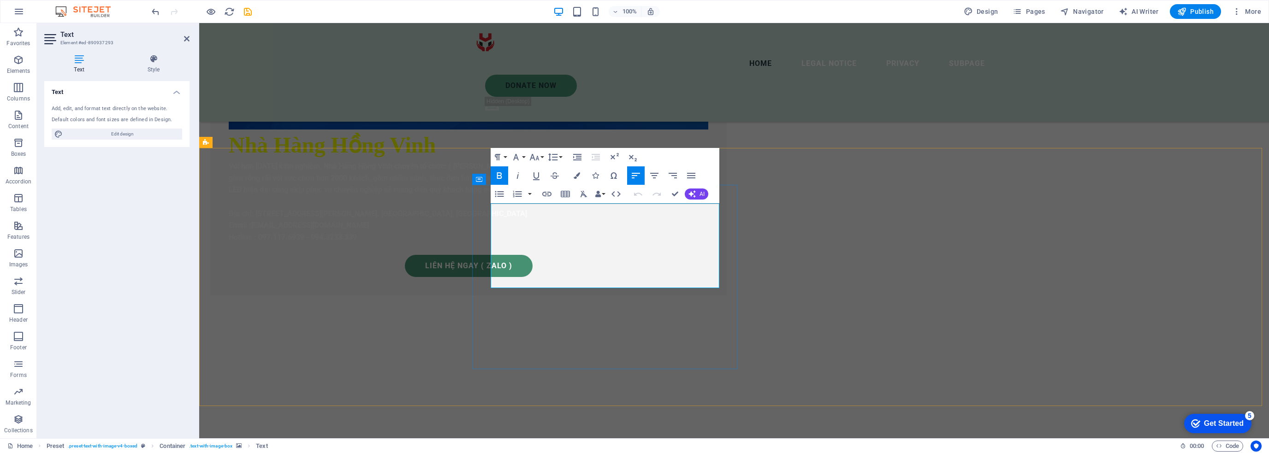
drag, startPoint x: 557, startPoint y: 280, endPoint x: 500, endPoint y: 211, distance: 89.7
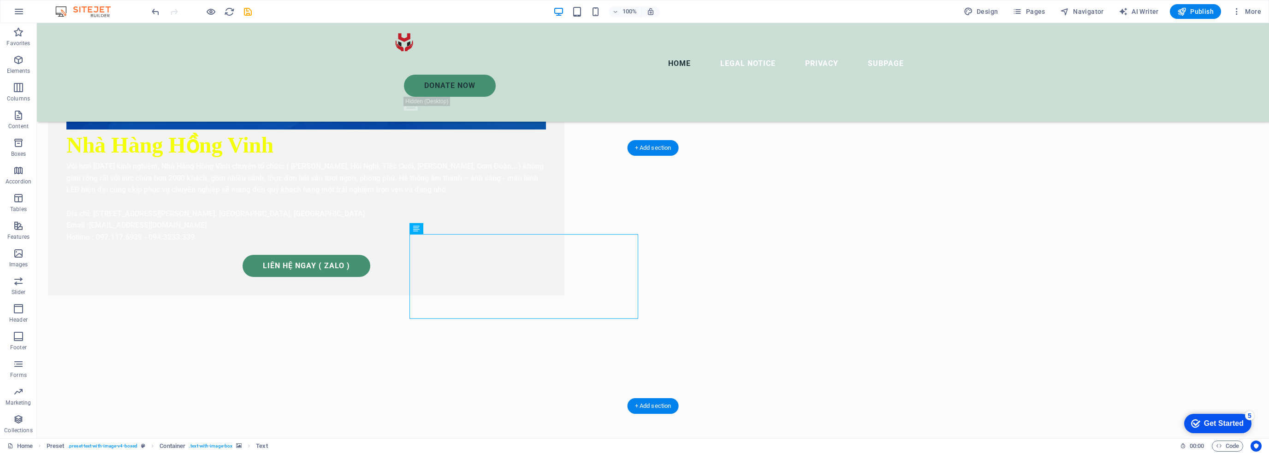
select select "fade"
select select "ms"
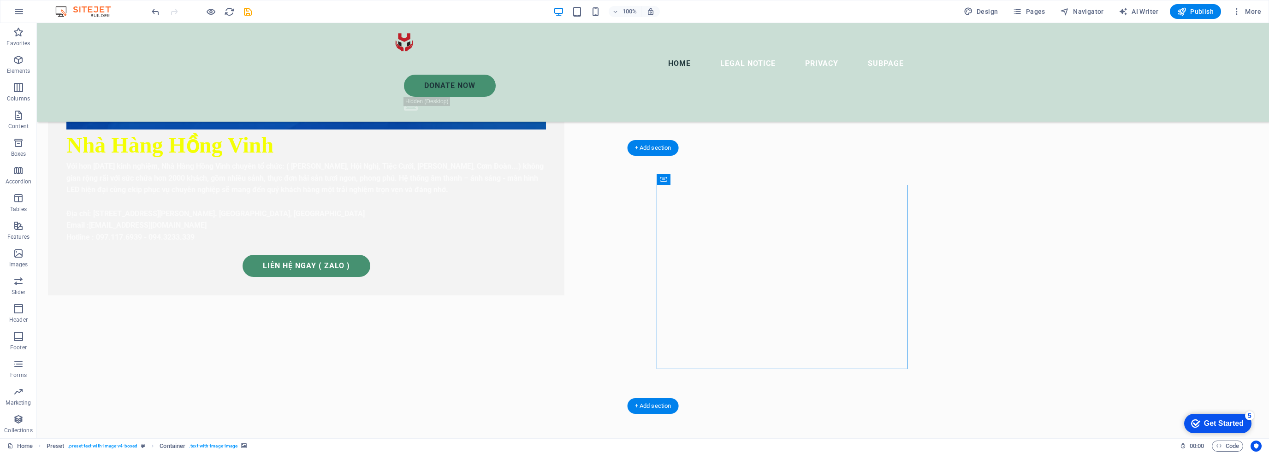
select select "s"
select select "progressive"
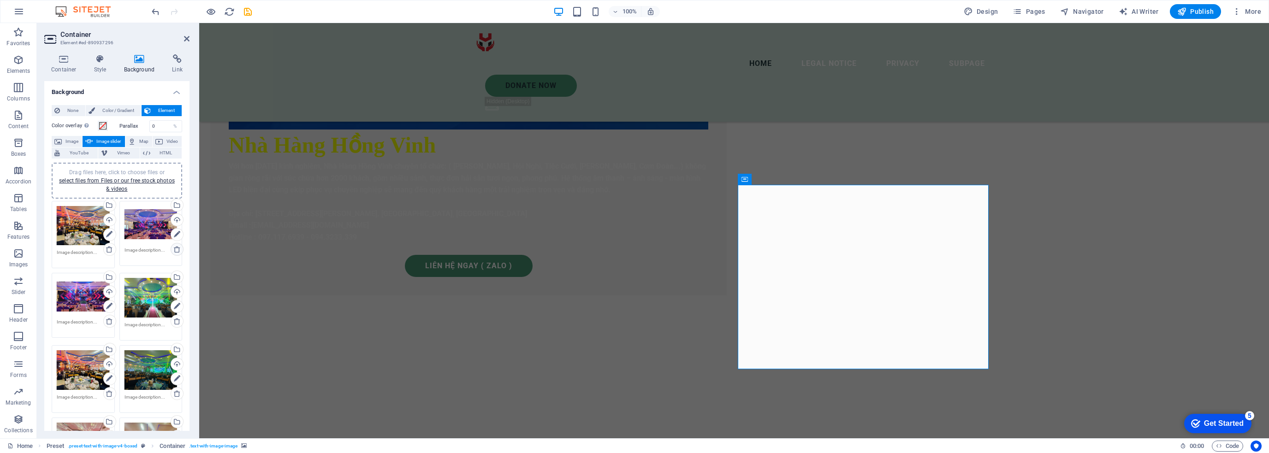
click at [177, 246] on icon at bounding box center [176, 249] width 7 height 7
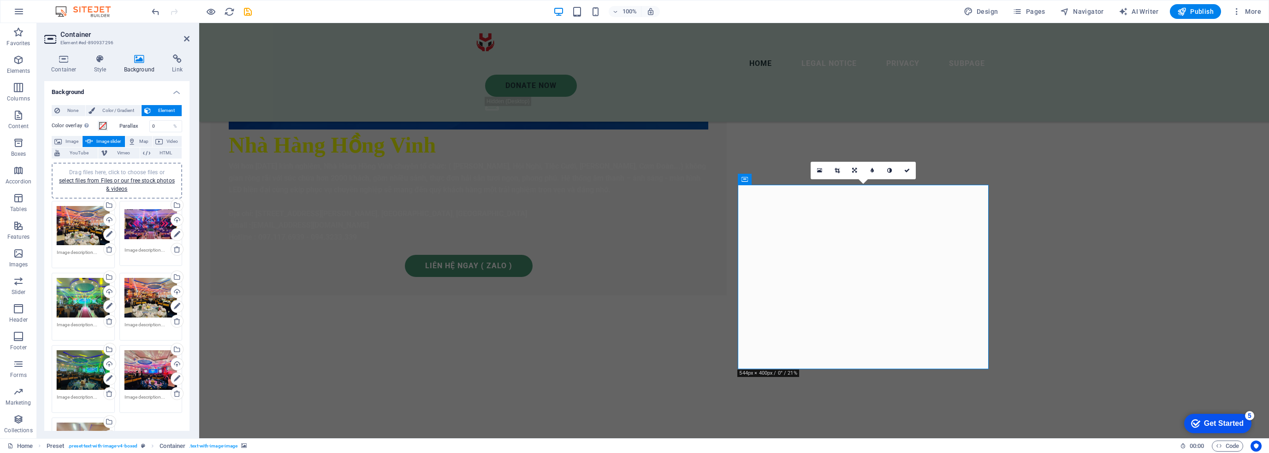
click at [176, 248] on icon at bounding box center [176, 249] width 7 height 7
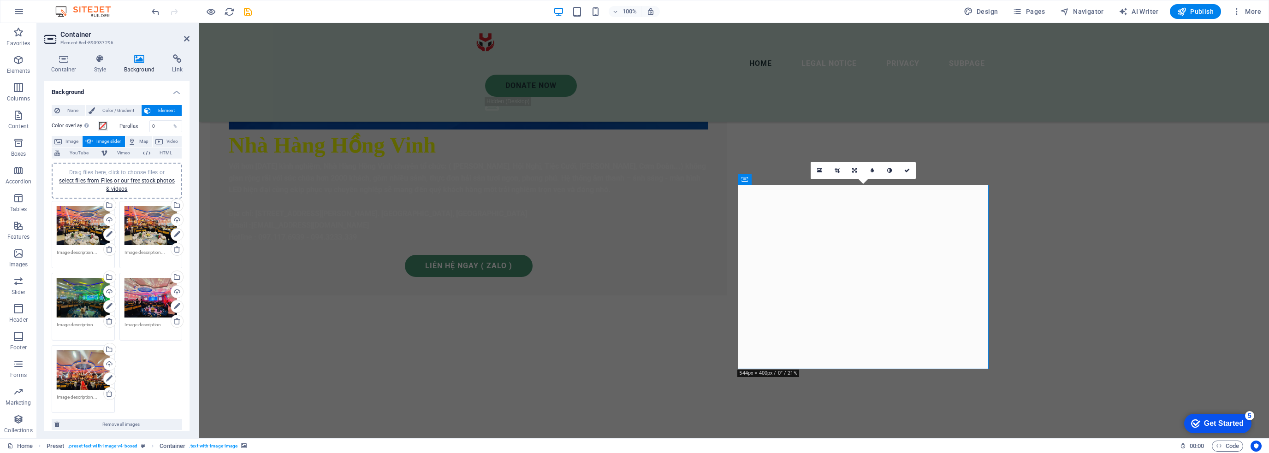
click at [176, 248] on icon at bounding box center [176, 249] width 7 height 7
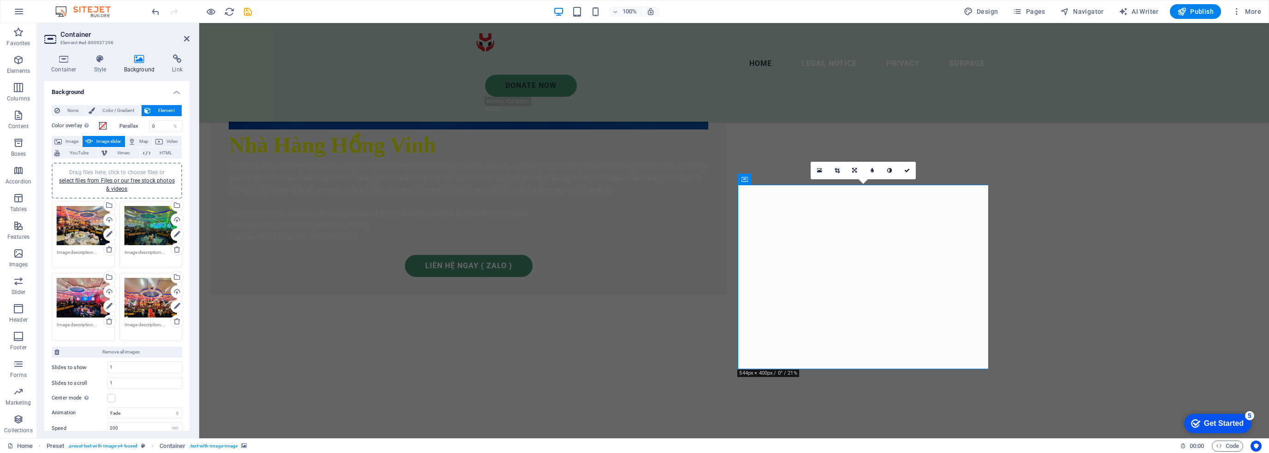
click at [176, 248] on icon at bounding box center [176, 249] width 7 height 7
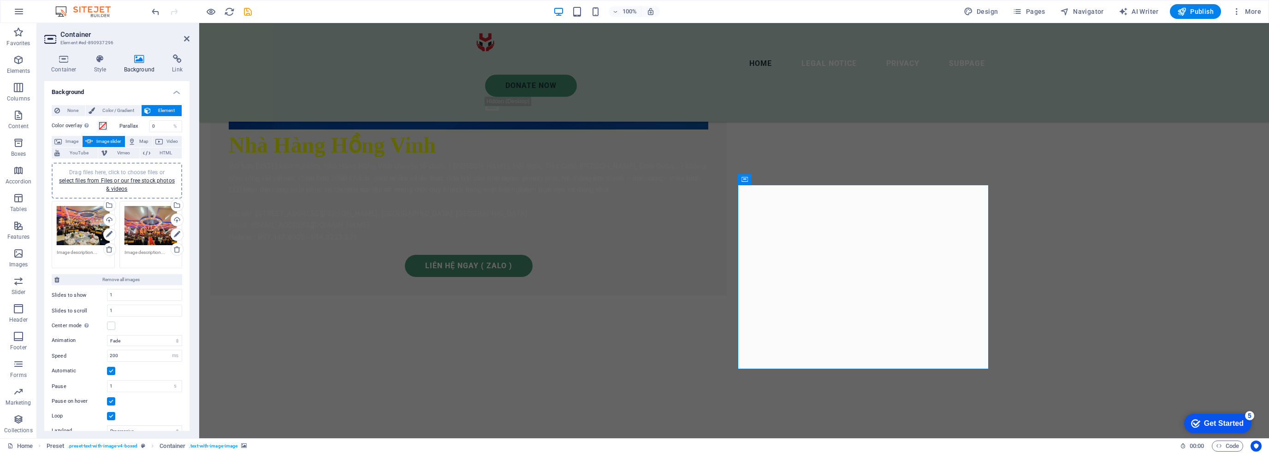
click at [176, 248] on icon at bounding box center [176, 249] width 7 height 7
click at [122, 183] on link "select files from Files or our free stock photos & videos" at bounding box center [117, 185] width 116 height 15
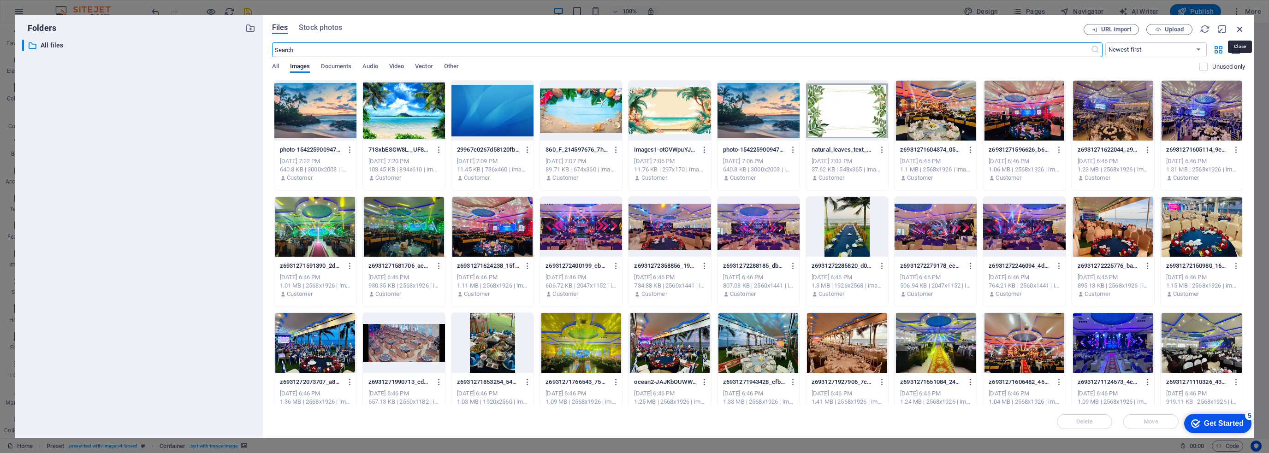
click at [1238, 32] on icon "button" at bounding box center [1240, 29] width 10 height 10
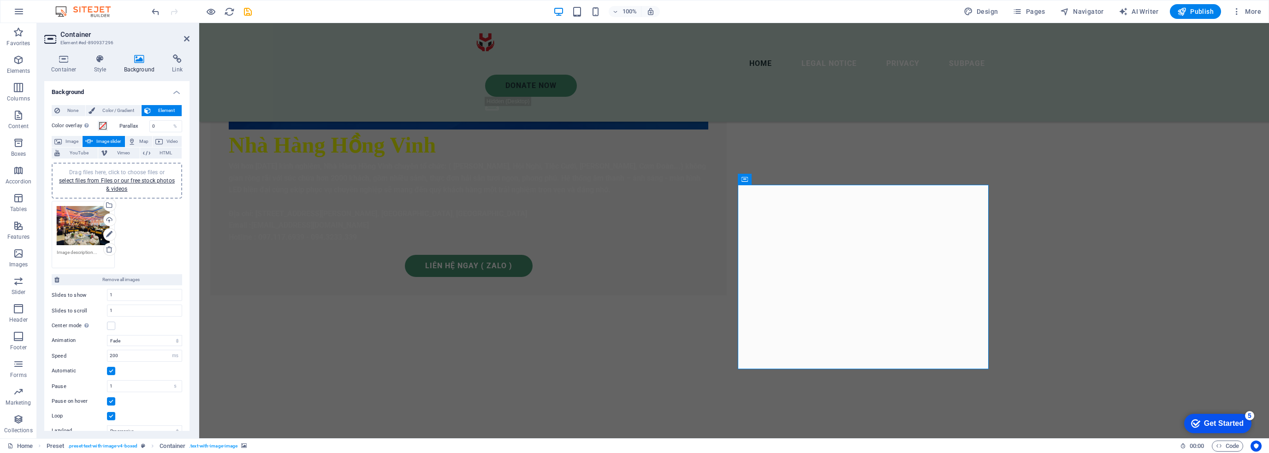
click at [92, 167] on div "Drag files here, click to choose files or select files from Files or our free s…" at bounding box center [117, 181] width 130 height 36
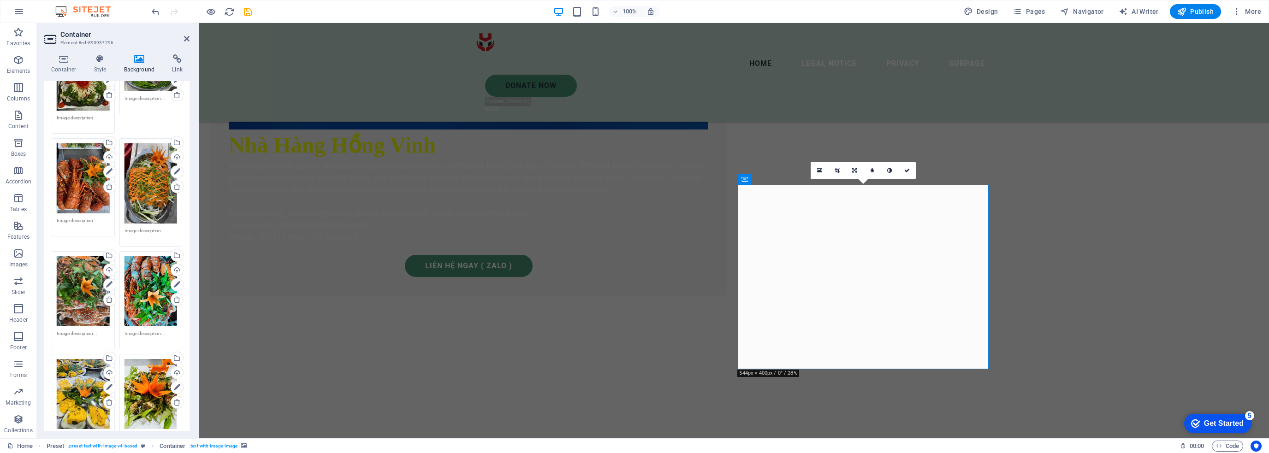
scroll to position [474, 0]
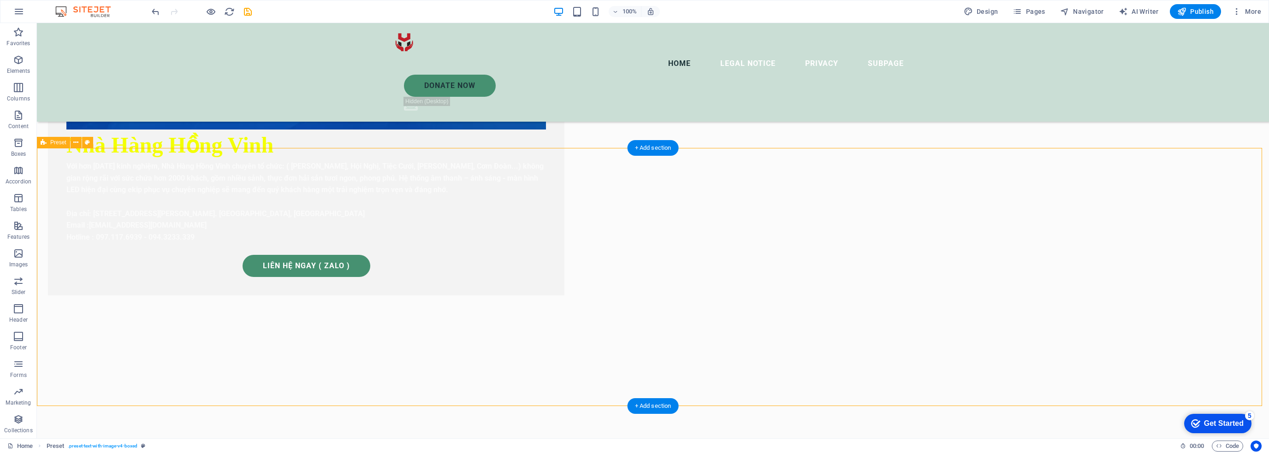
select select "fade"
select select "ms"
select select "s"
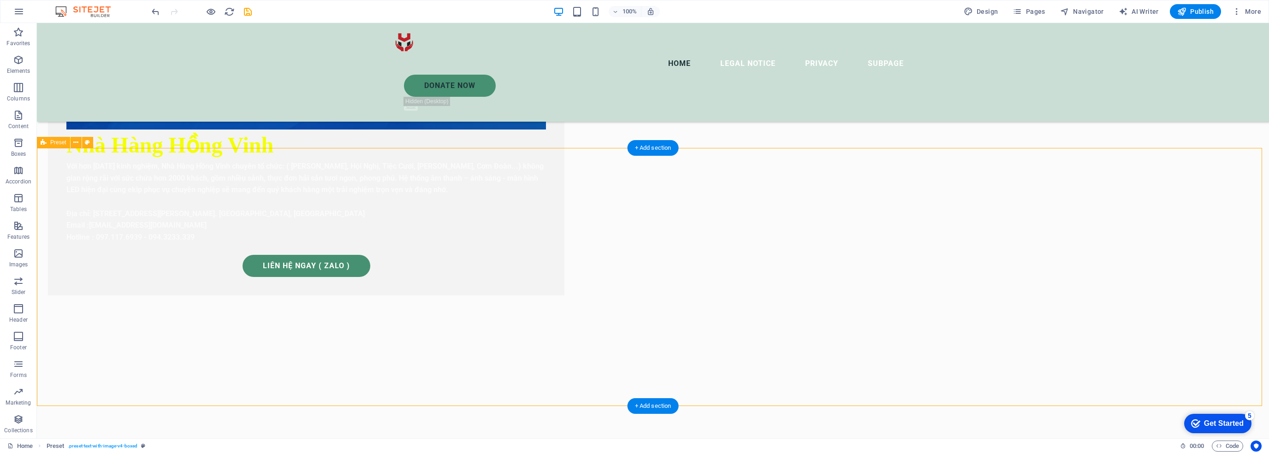
select select "progressive"
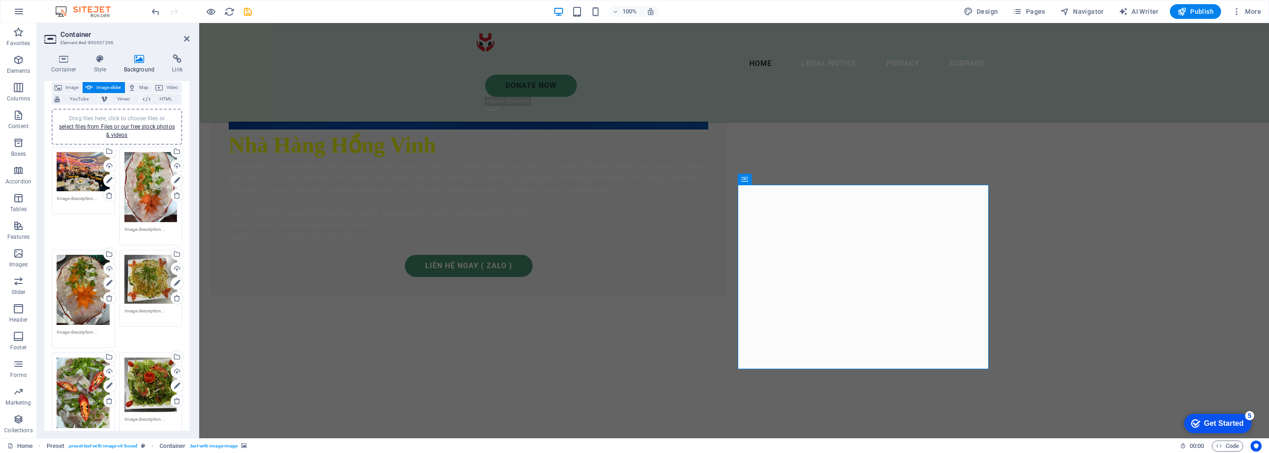
scroll to position [138, 0]
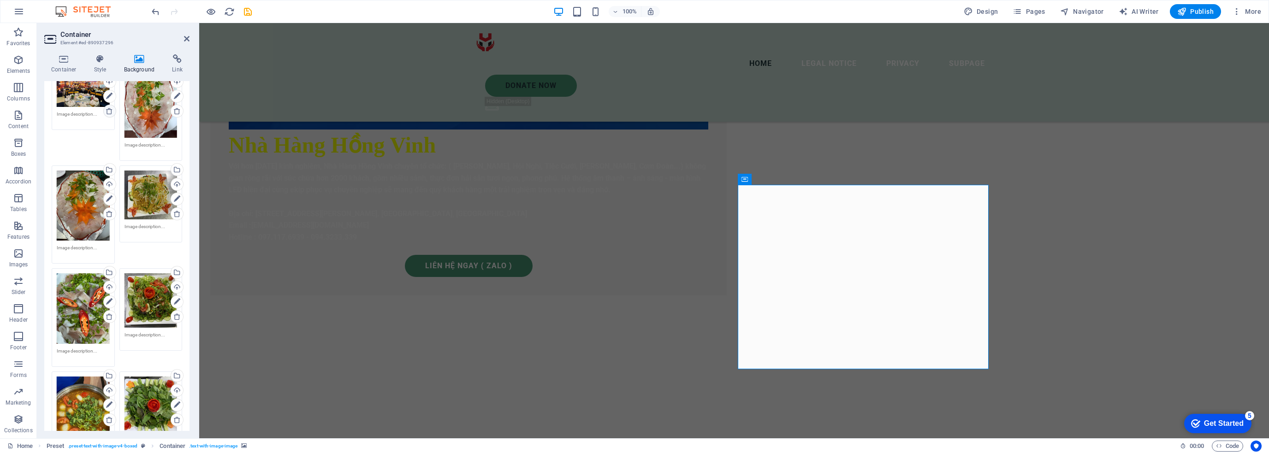
click at [106, 115] on link at bounding box center [109, 111] width 13 height 13
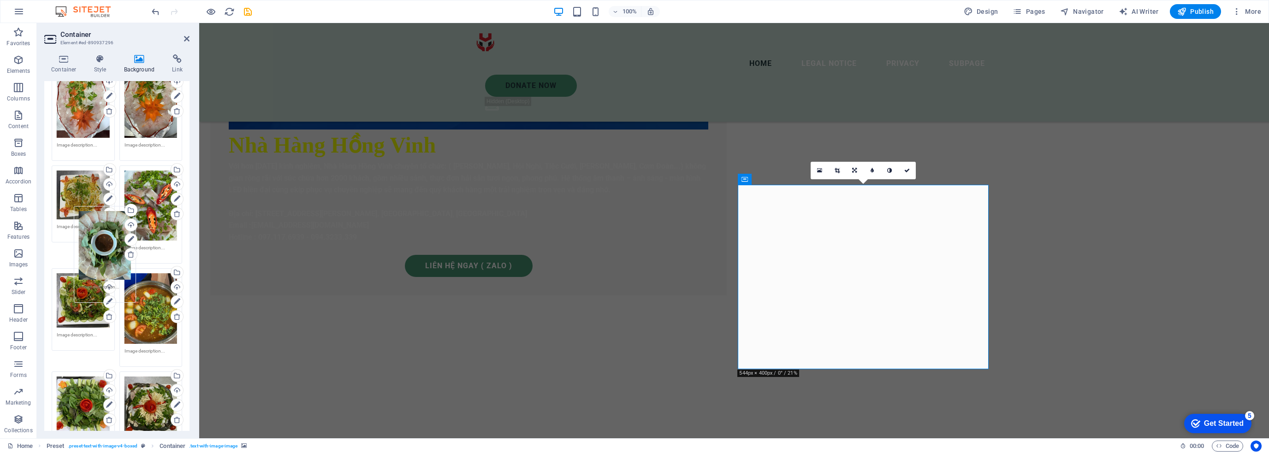
scroll to position [0, 0]
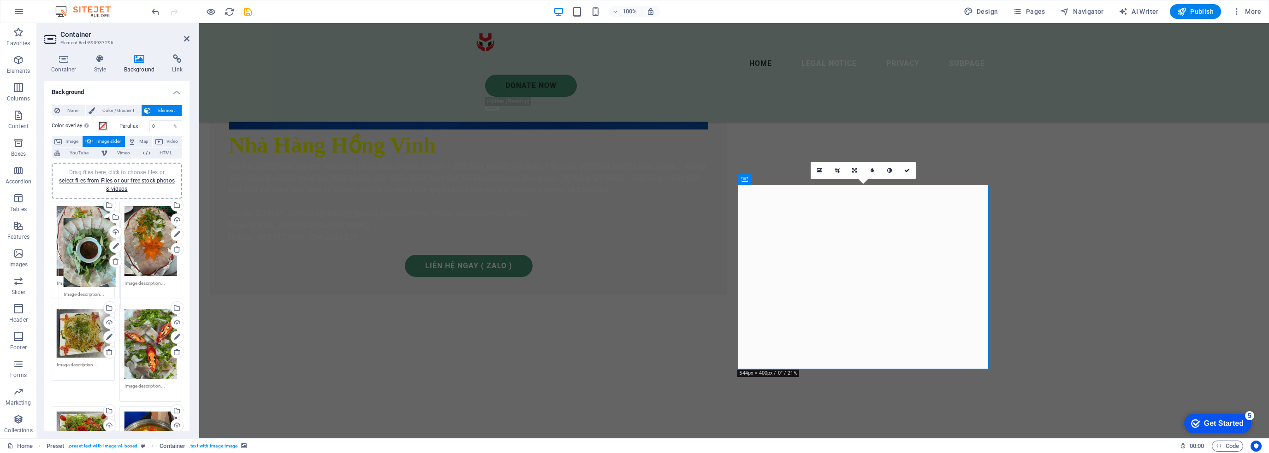
drag, startPoint x: 85, startPoint y: 370, endPoint x: 92, endPoint y: 261, distance: 109.5
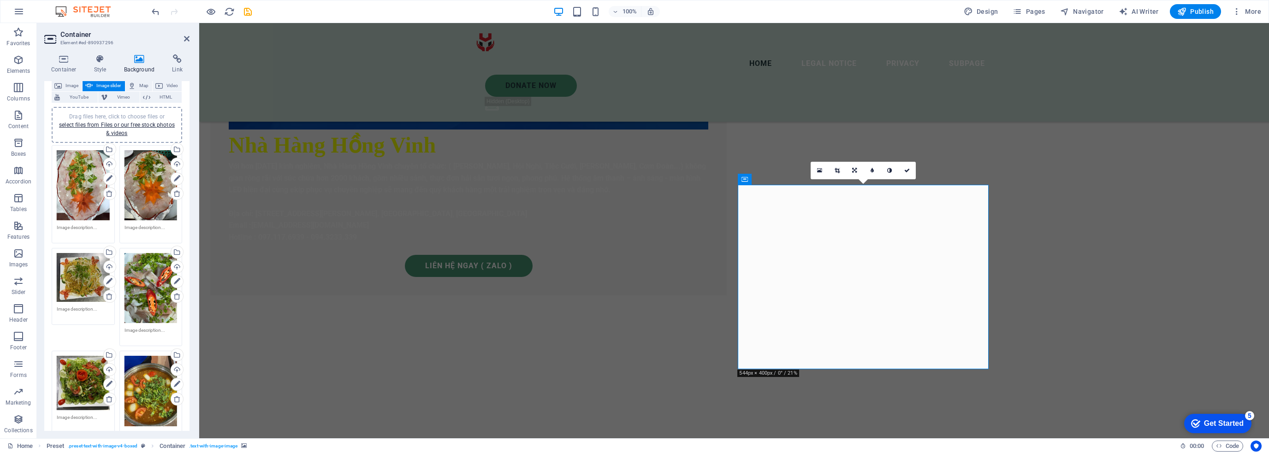
scroll to position [92, 0]
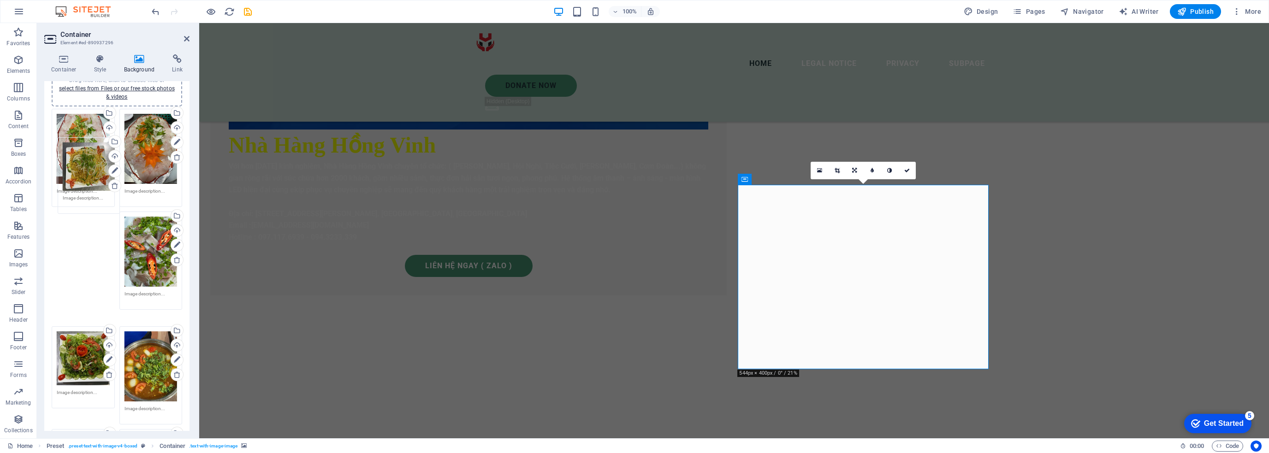
drag, startPoint x: 81, startPoint y: 244, endPoint x: 88, endPoint y: 166, distance: 77.7
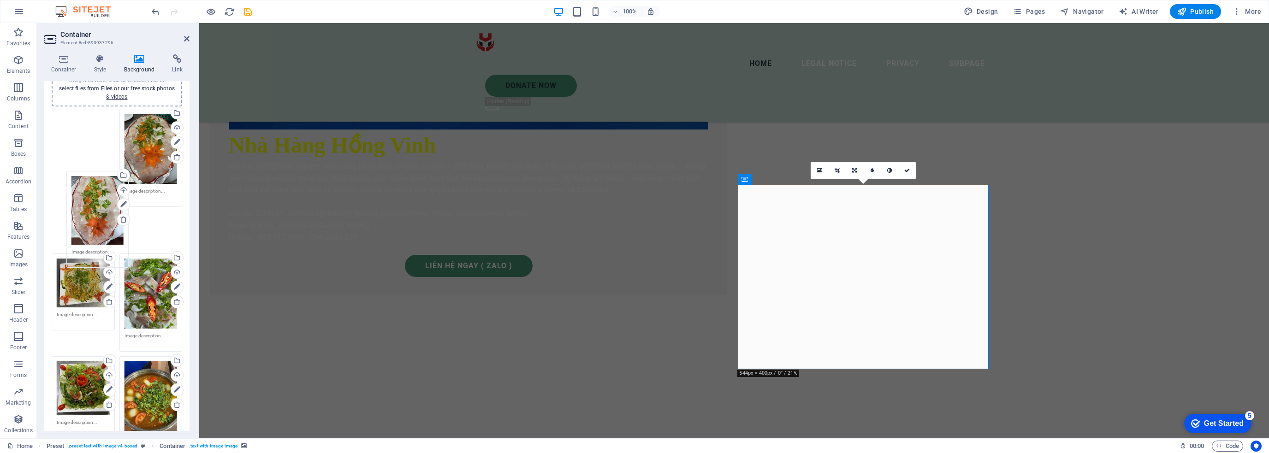
drag, startPoint x: 82, startPoint y: 162, endPoint x: 93, endPoint y: 241, distance: 79.6
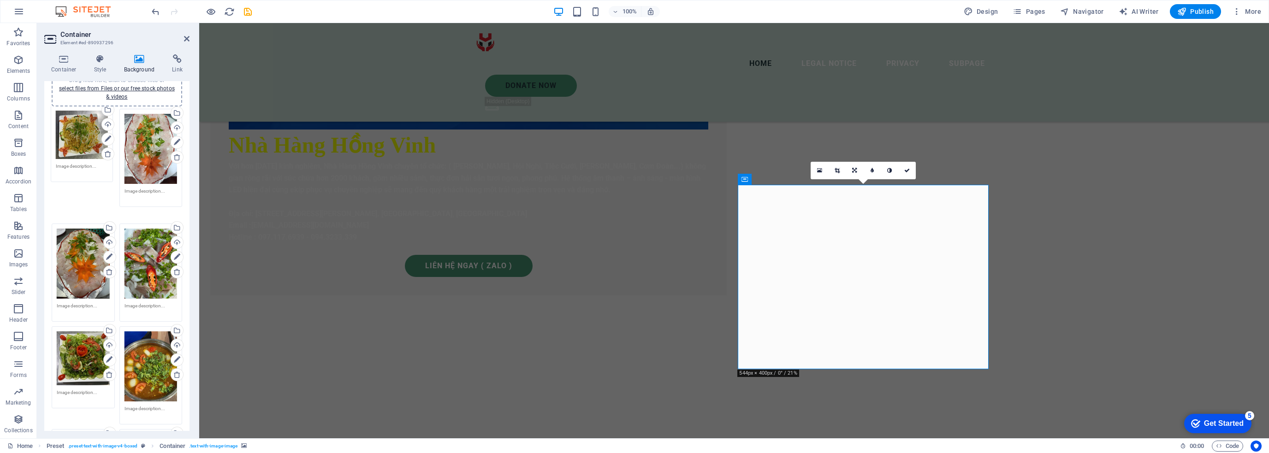
drag, startPoint x: 81, startPoint y: 236, endPoint x: 80, endPoint y: 131, distance: 104.7
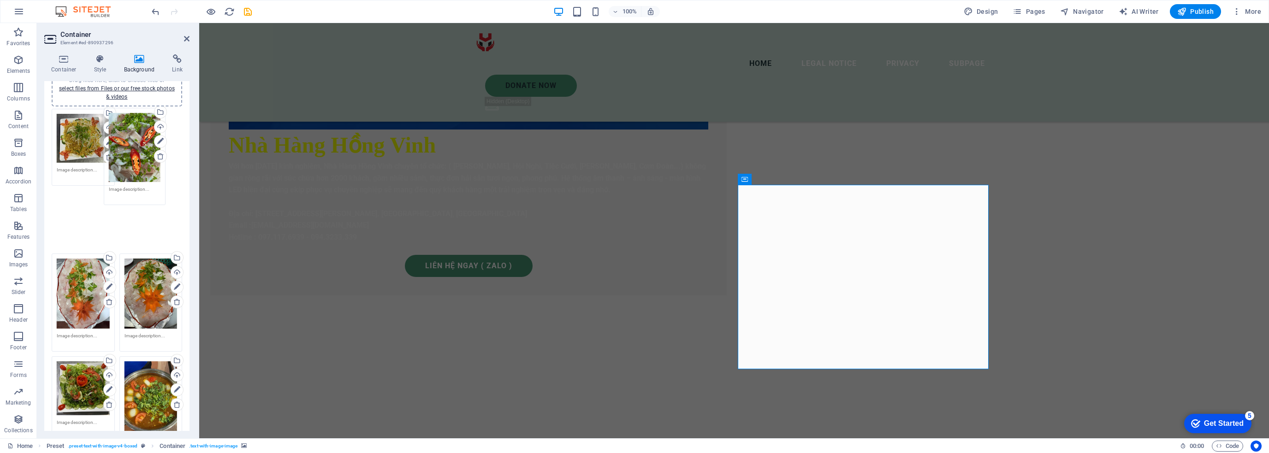
drag, startPoint x: 153, startPoint y: 257, endPoint x: 138, endPoint y: 155, distance: 103.0
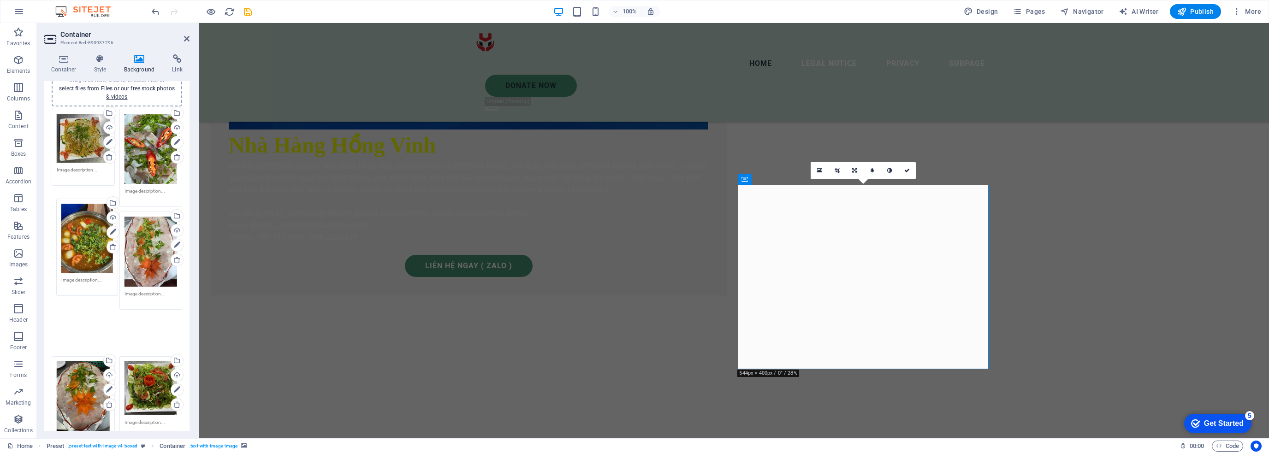
drag, startPoint x: 151, startPoint y: 350, endPoint x: 87, endPoint y: 235, distance: 132.1
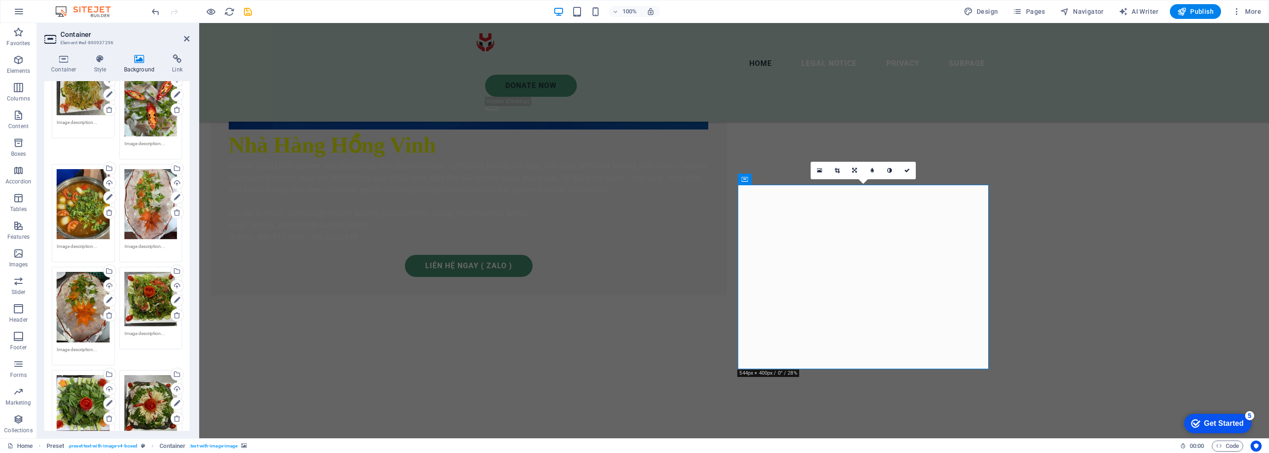
scroll to position [138, 0]
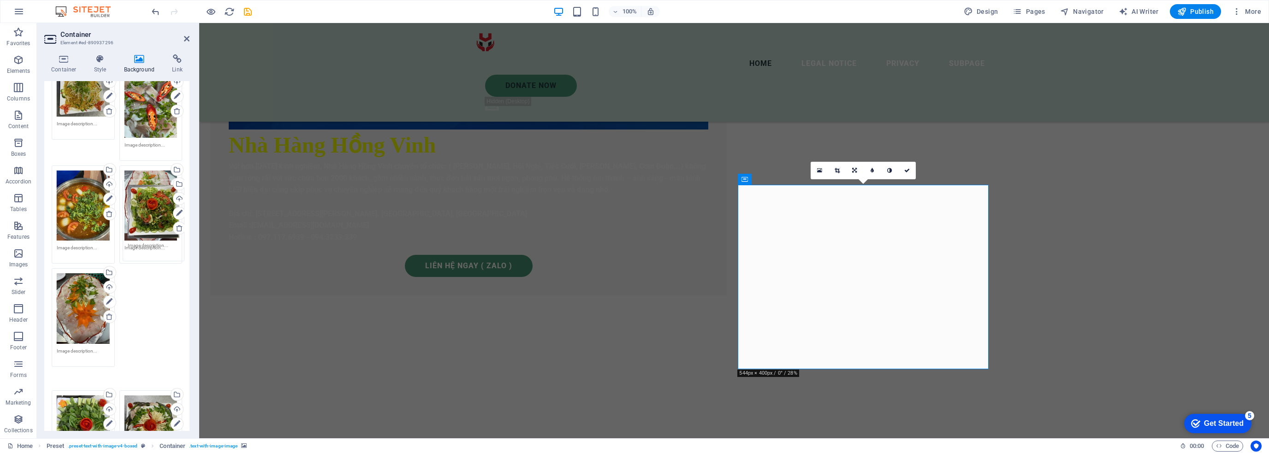
drag, startPoint x: 145, startPoint y: 299, endPoint x: 149, endPoint y: 213, distance: 86.3
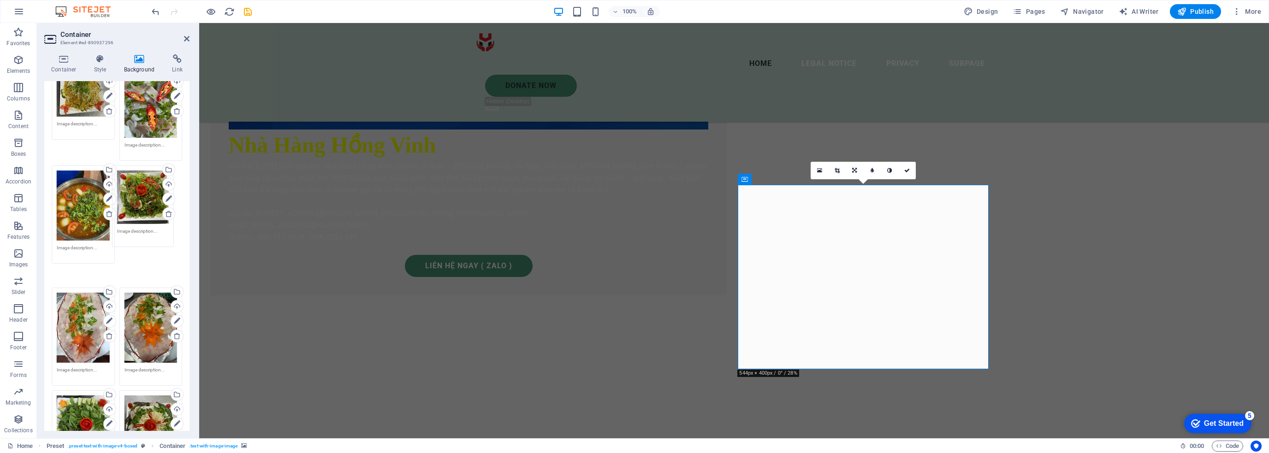
drag, startPoint x: 154, startPoint y: 285, endPoint x: 148, endPoint y: 184, distance: 100.7
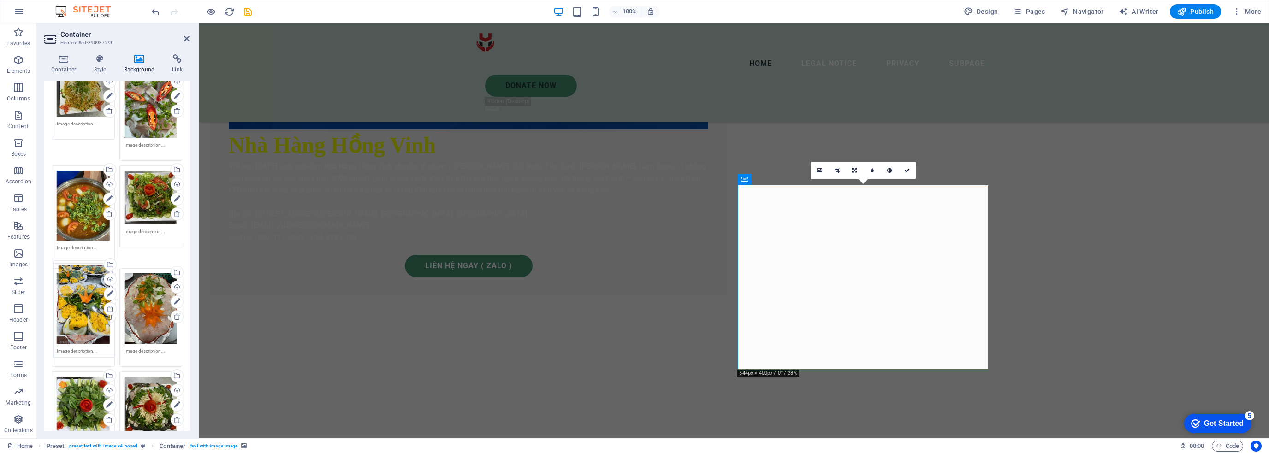
drag, startPoint x: 148, startPoint y: 252, endPoint x: 82, endPoint y: 302, distance: 82.9
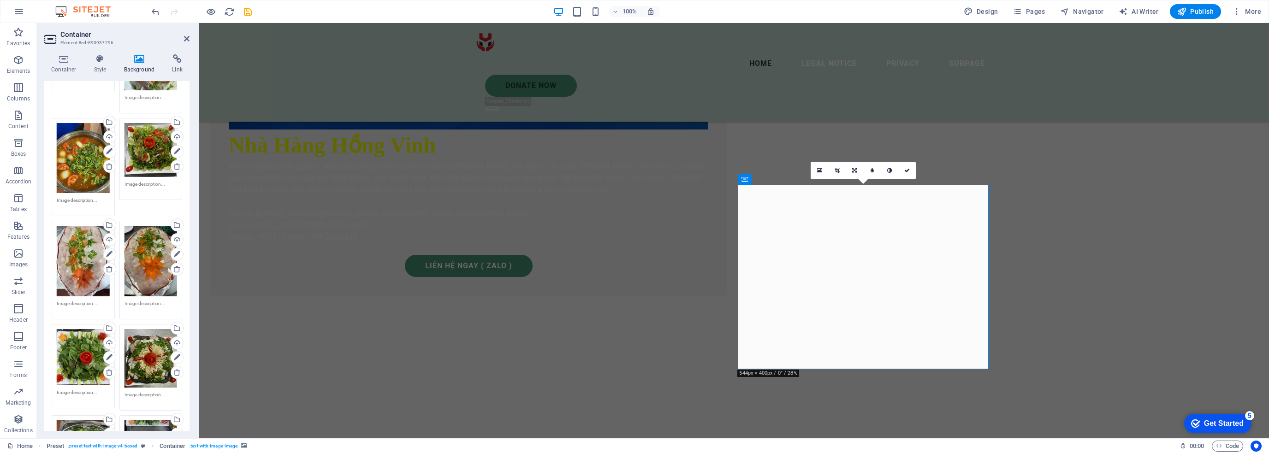
scroll to position [231, 0]
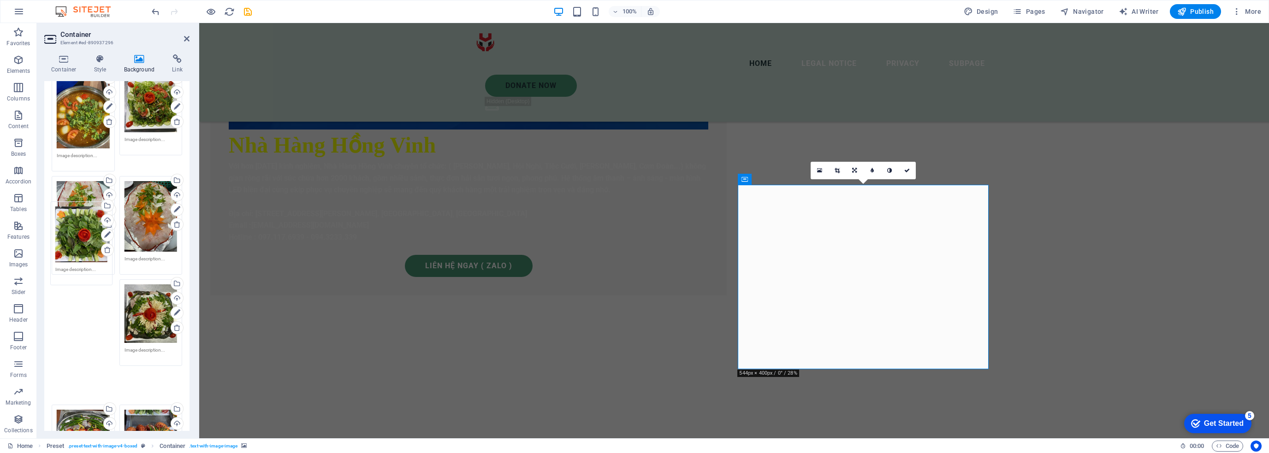
drag, startPoint x: 85, startPoint y: 318, endPoint x: 83, endPoint y: 235, distance: 83.5
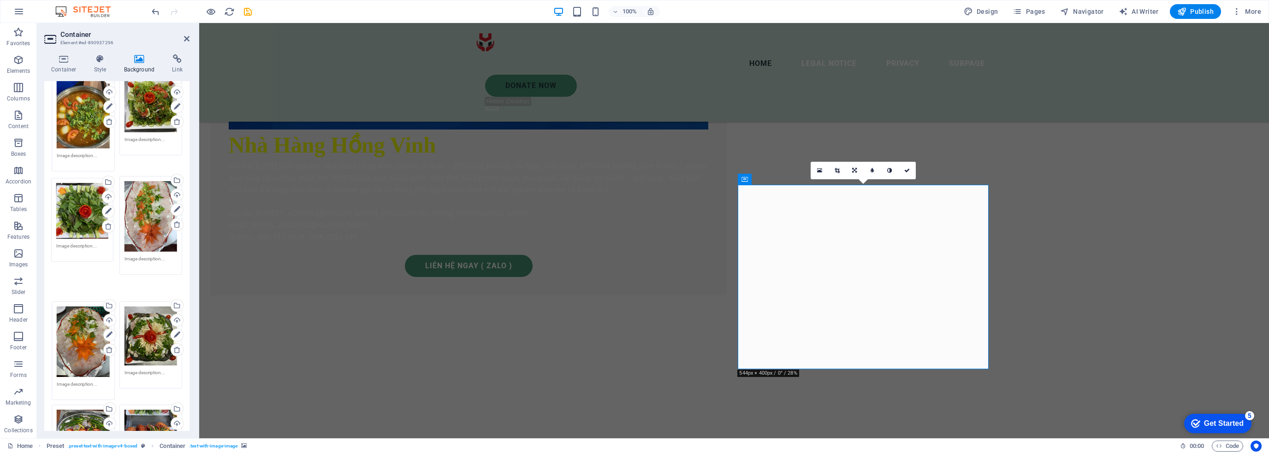
drag, startPoint x: 77, startPoint y: 310, endPoint x: 77, endPoint y: 213, distance: 96.8
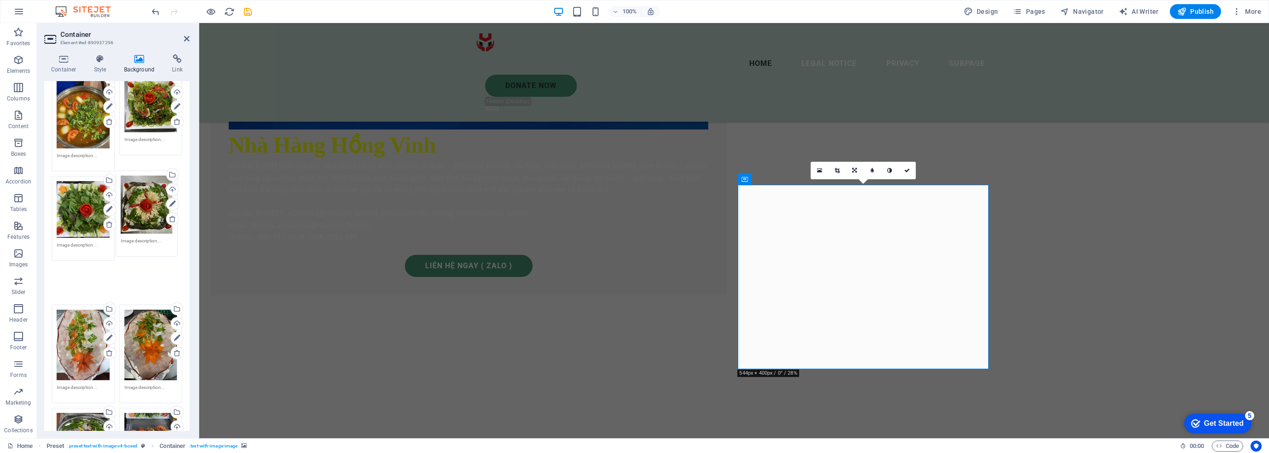
drag, startPoint x: 144, startPoint y: 300, endPoint x: 141, endPoint y: 195, distance: 104.7
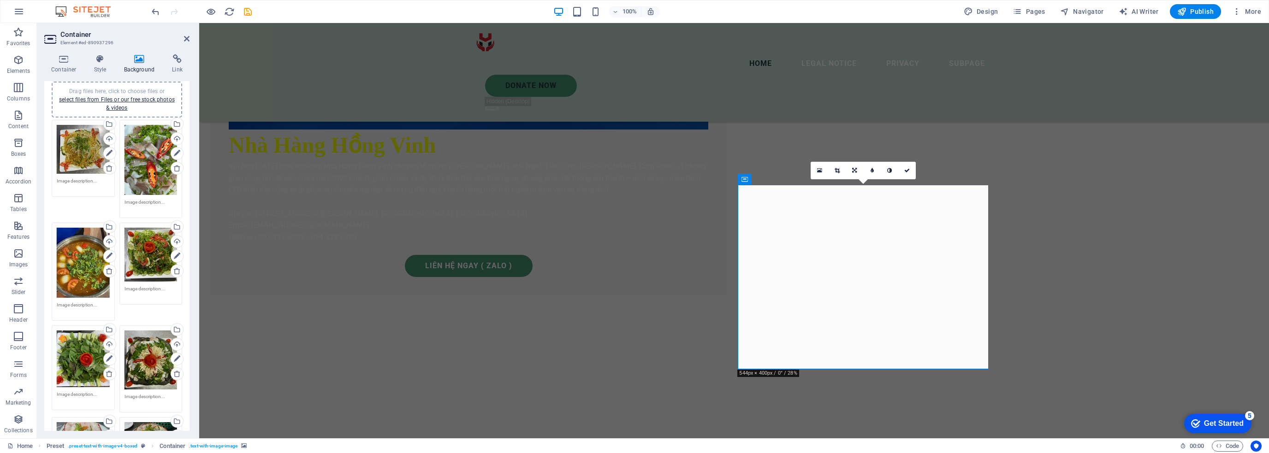
scroll to position [0, 0]
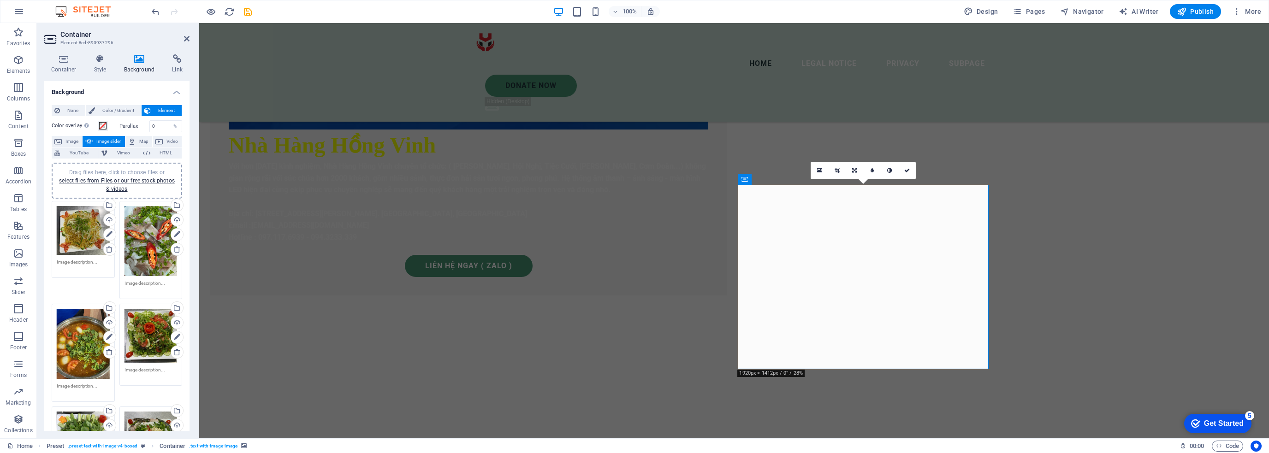
click at [107, 64] on h4 "Style" at bounding box center [102, 63] width 30 height 19
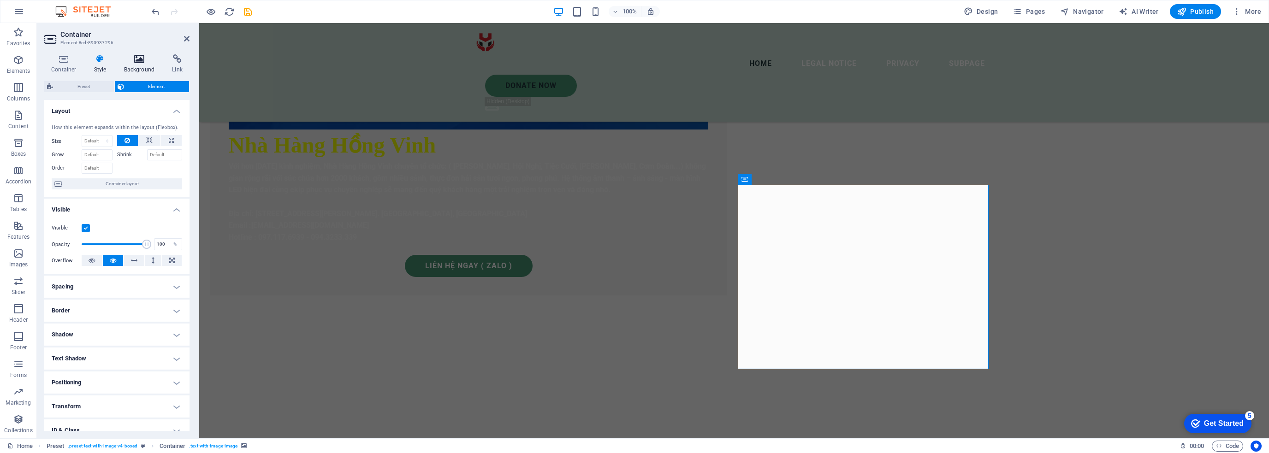
click at [137, 65] on h4 "Background" at bounding box center [141, 63] width 48 height 19
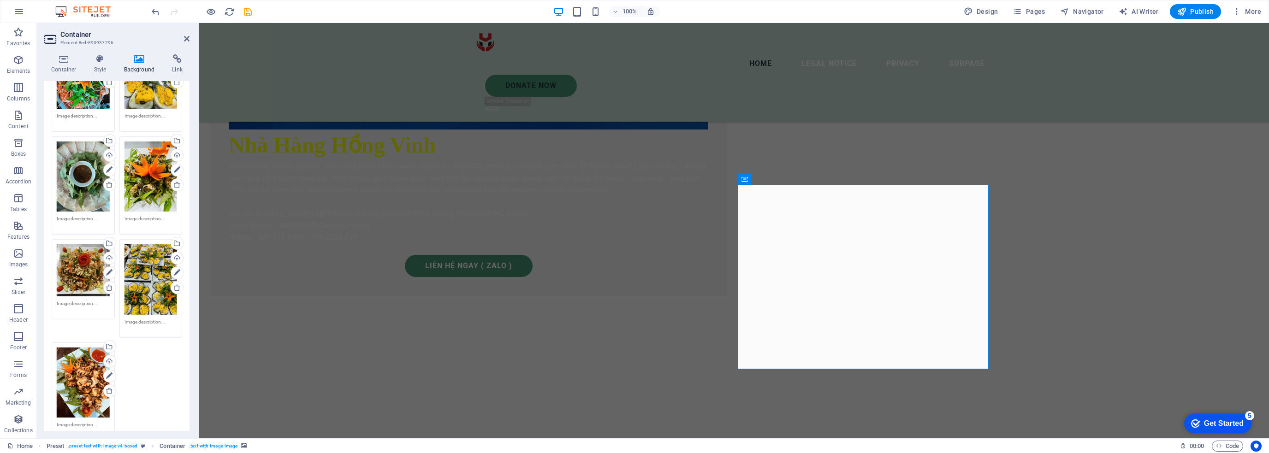
scroll to position [985, 0]
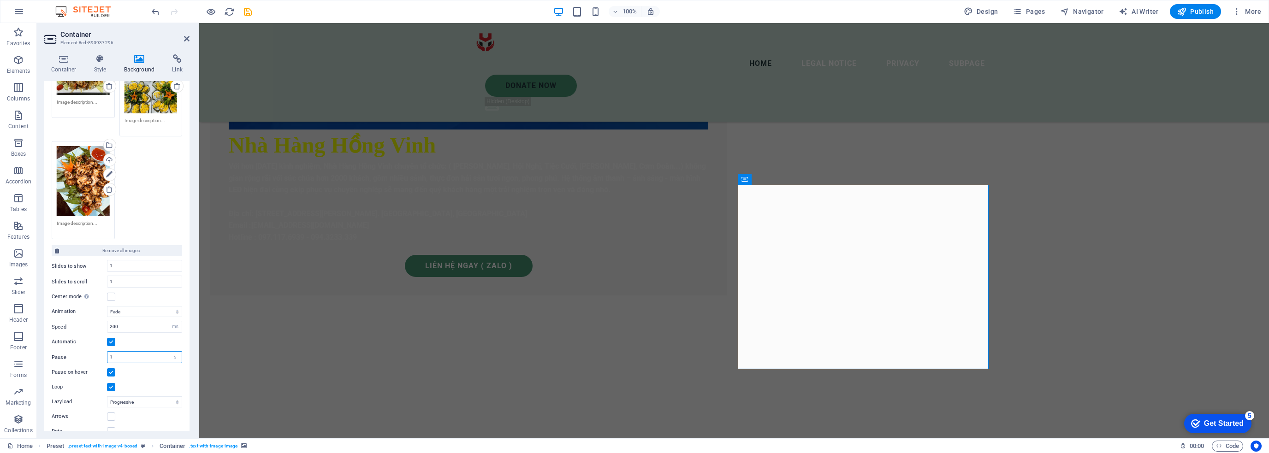
click at [126, 352] on input "1" at bounding box center [144, 357] width 74 height 11
drag, startPoint x: 135, startPoint y: 315, endPoint x: 94, endPoint y: 314, distance: 41.1
click at [94, 321] on div "Speed 200 s ms" at bounding box center [117, 327] width 130 height 12
type input "200"
click at [94, 325] on label "Speed" at bounding box center [79, 327] width 55 height 5
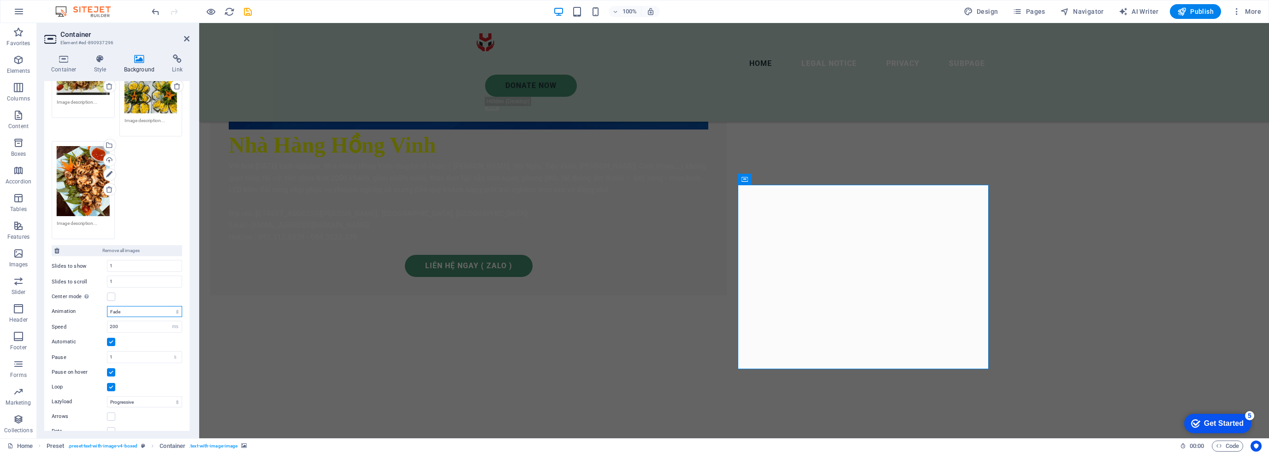
click at [113, 306] on select "Slide Fade" at bounding box center [144, 311] width 75 height 11
select select "slide"
click at [107, 306] on select "Slide Fade" at bounding box center [144, 311] width 75 height 11
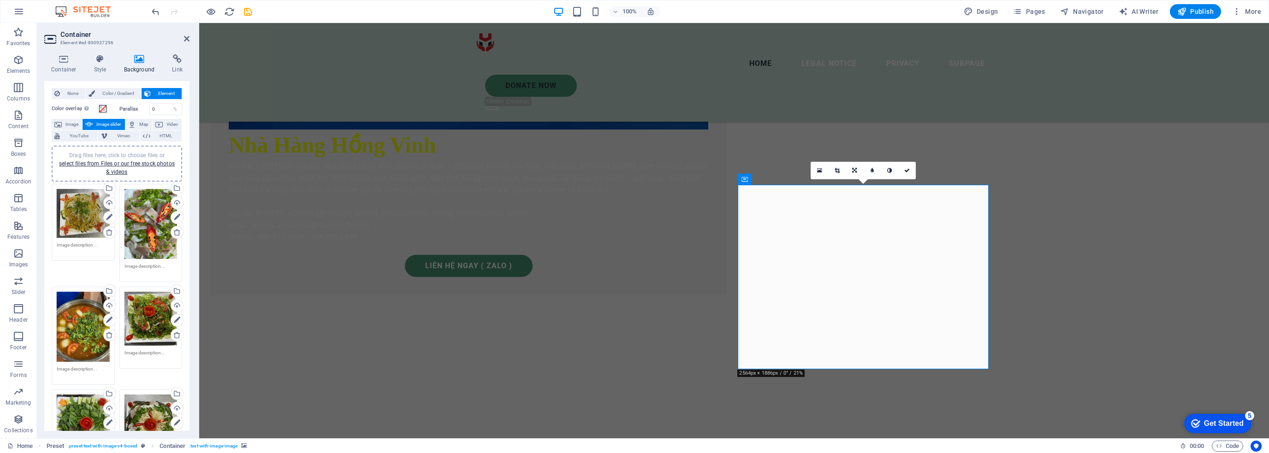
scroll to position [0, 0]
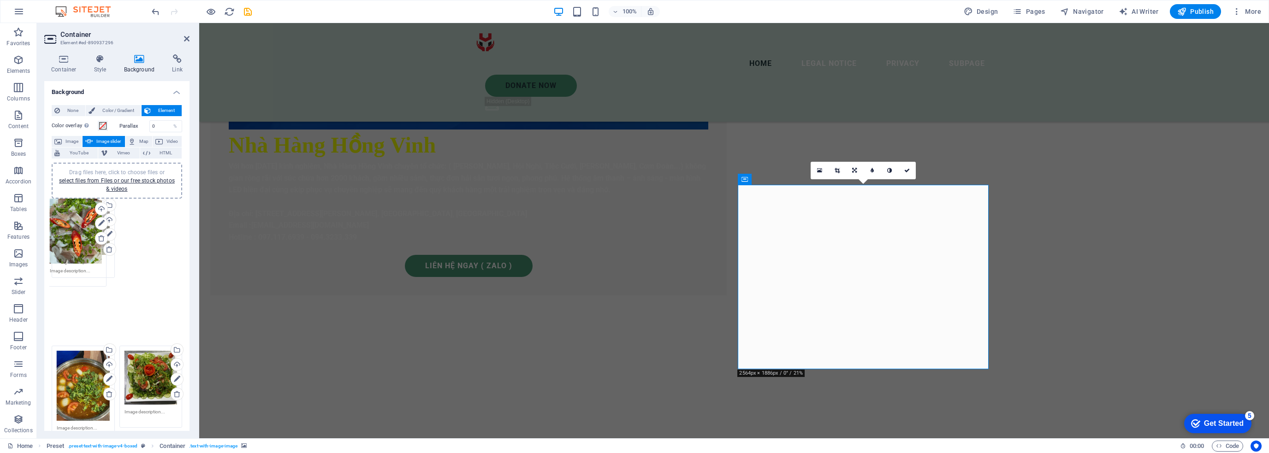
drag, startPoint x: 150, startPoint y: 256, endPoint x: 77, endPoint y: 244, distance: 73.8
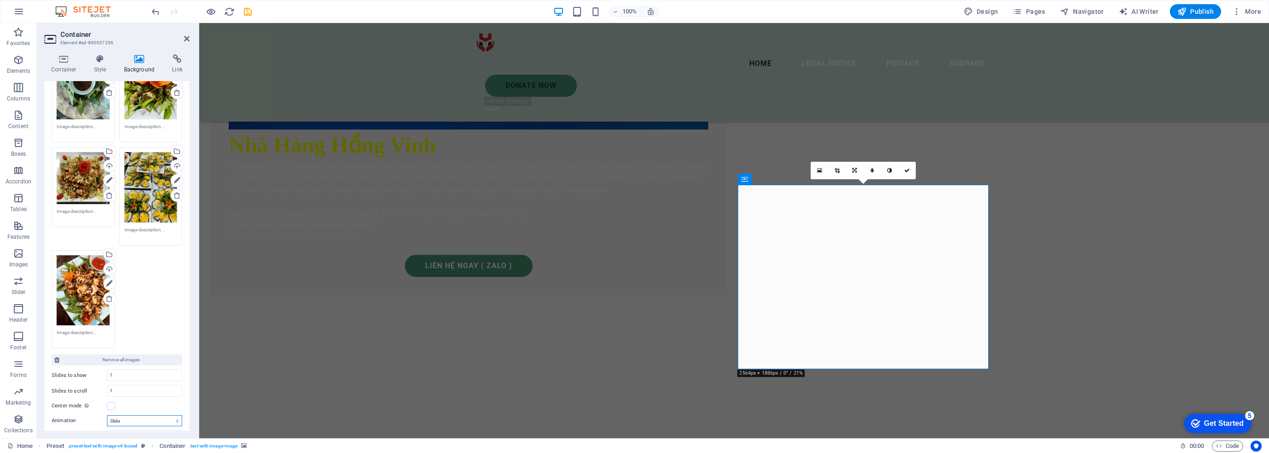
scroll to position [985, 0]
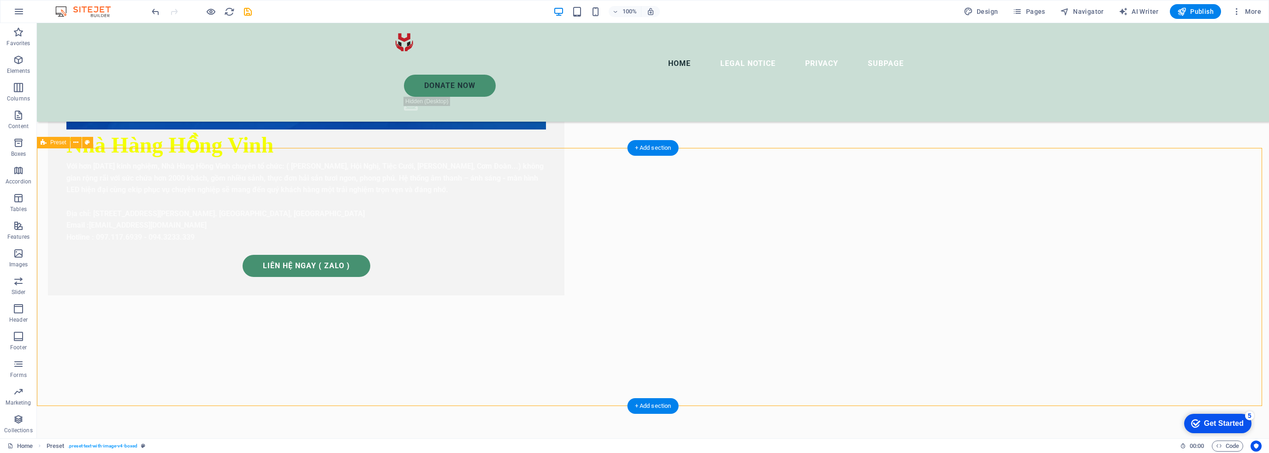
select select "ms"
select select "s"
select select "progressive"
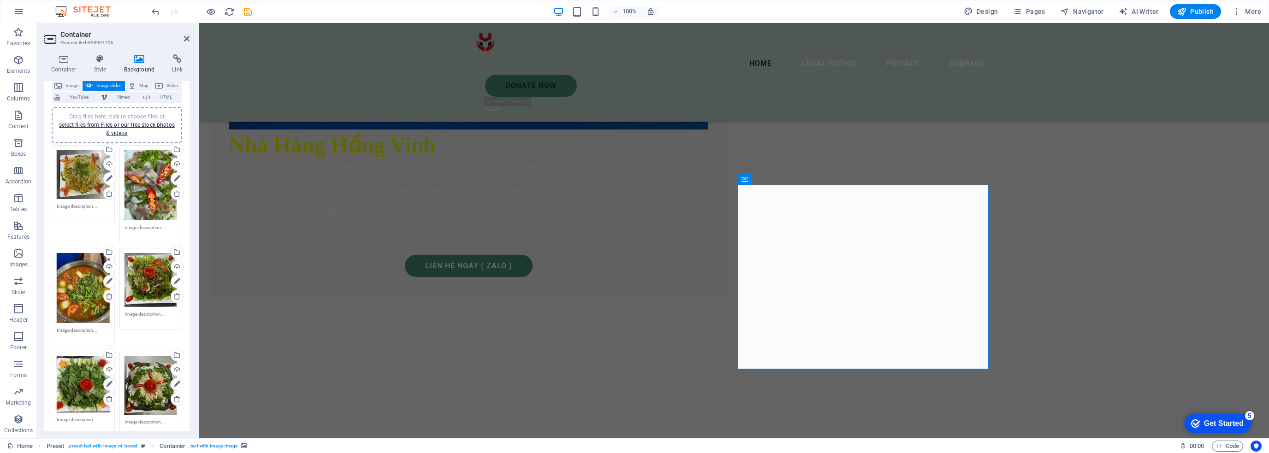
scroll to position [92, 0]
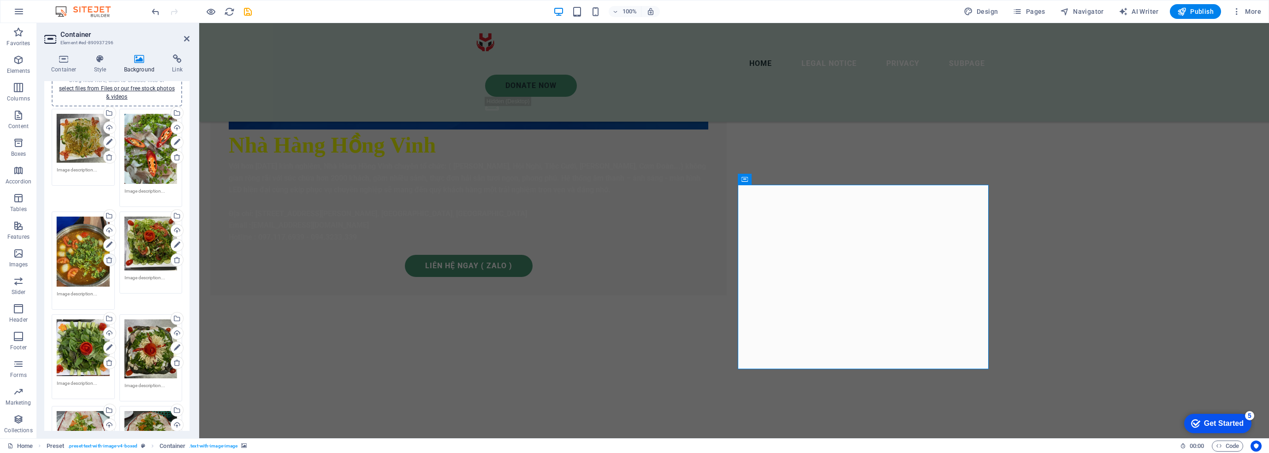
click at [107, 264] on link at bounding box center [109, 260] width 13 height 13
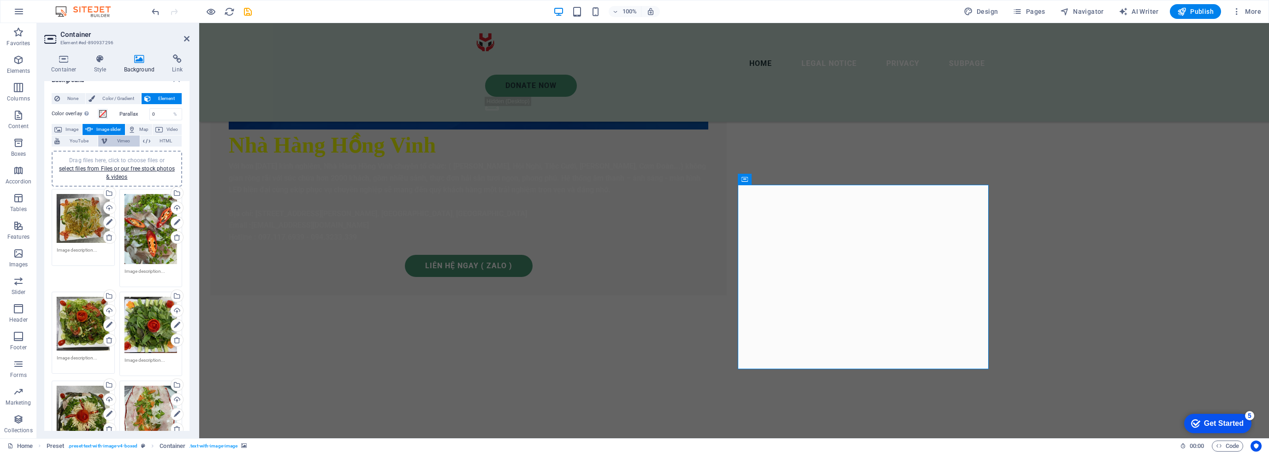
scroll to position [0, 0]
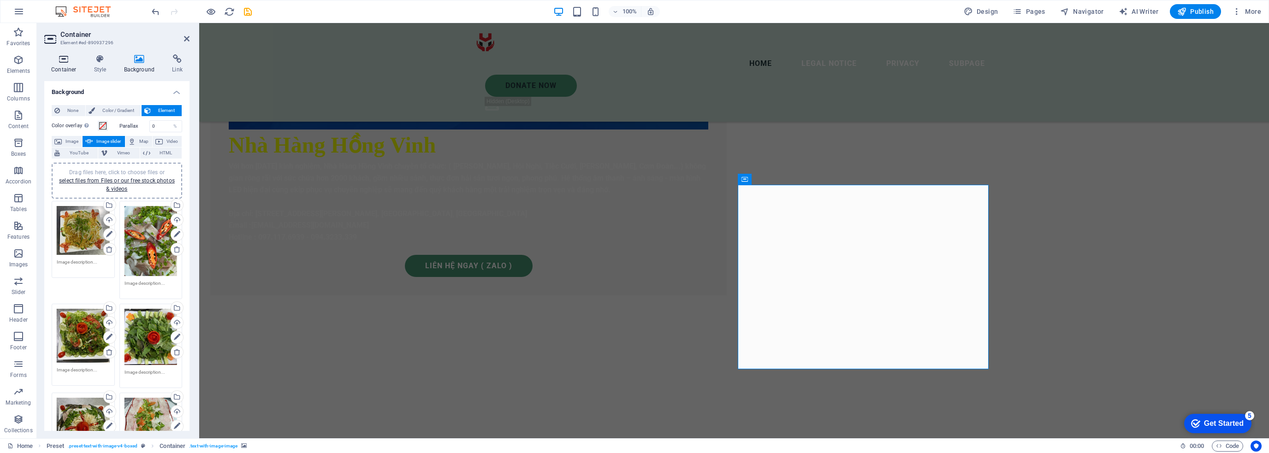
click at [67, 56] on icon at bounding box center [63, 58] width 39 height 9
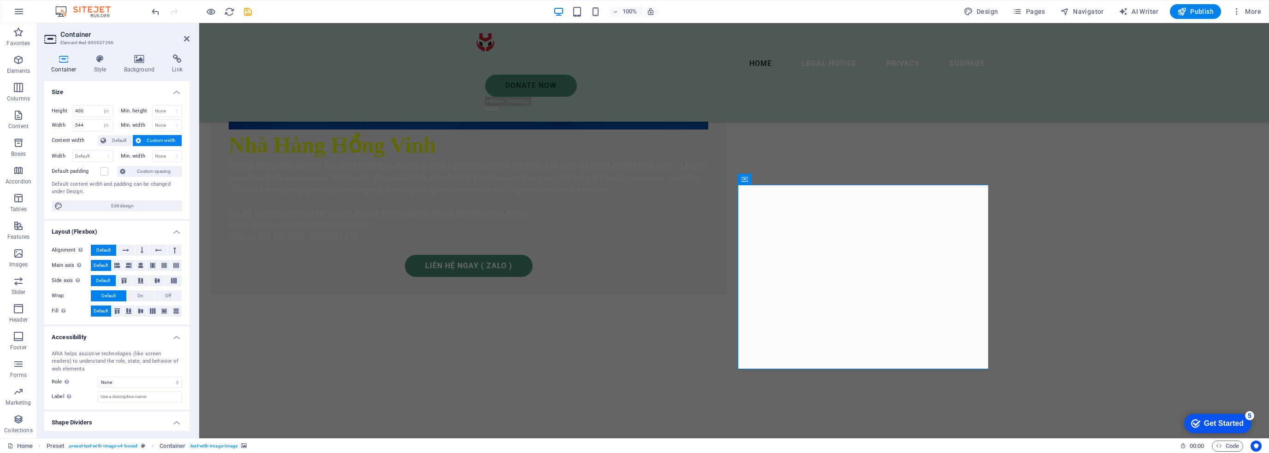
click at [59, 111] on label "Height" at bounding box center [62, 110] width 21 height 5
drag, startPoint x: 76, startPoint y: 112, endPoint x: 66, endPoint y: 110, distance: 9.9
click at [66, 110] on div "Height 400 Default px rem % vh vw" at bounding box center [83, 111] width 62 height 12
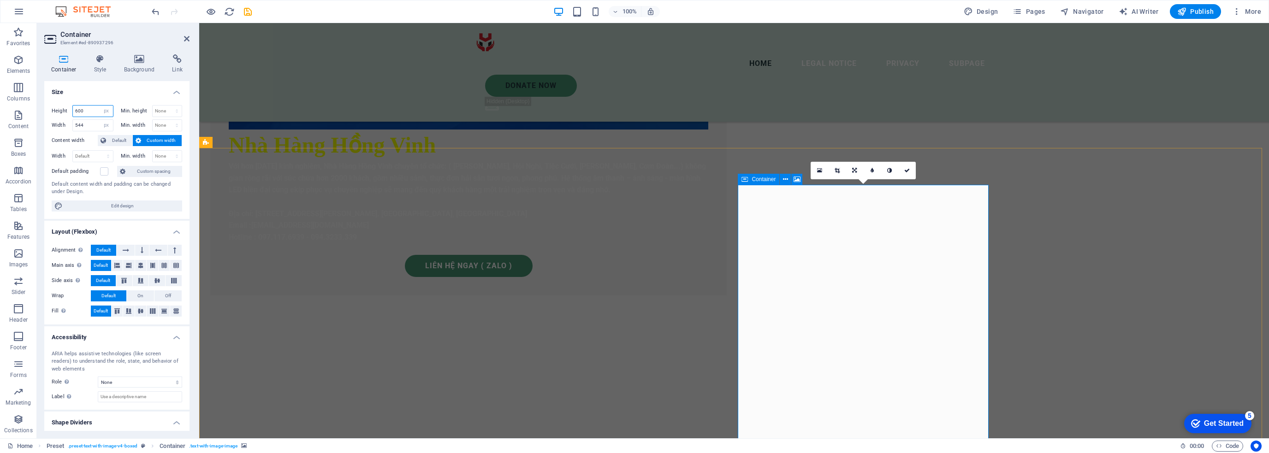
type input "600"
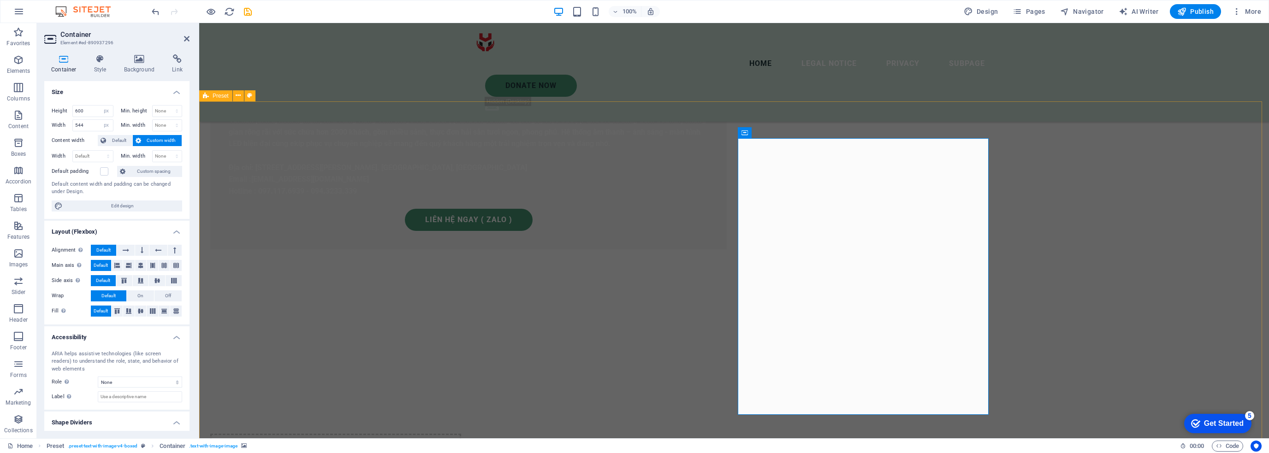
scroll to position [688, 0]
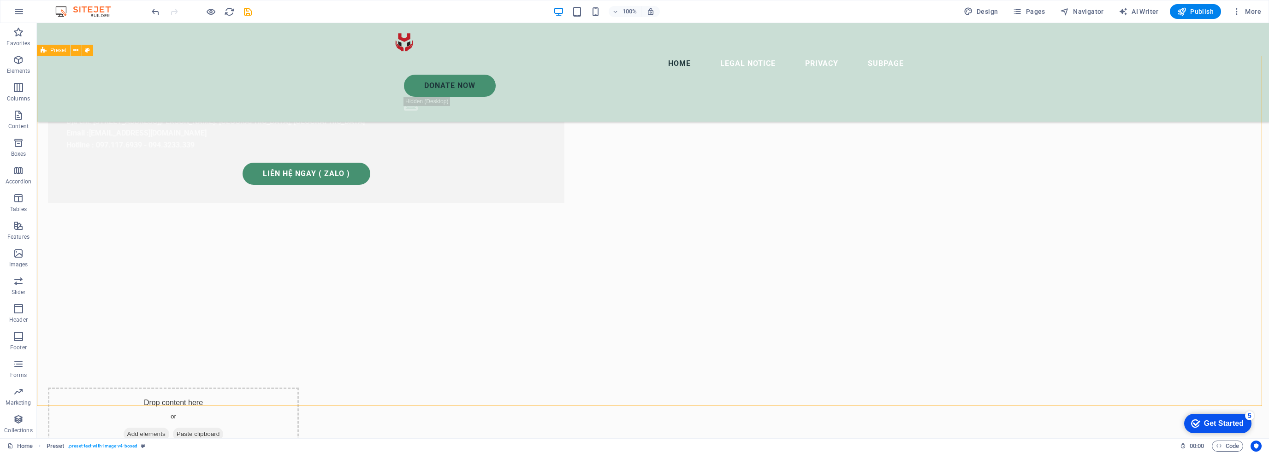
scroll to position [642, 0]
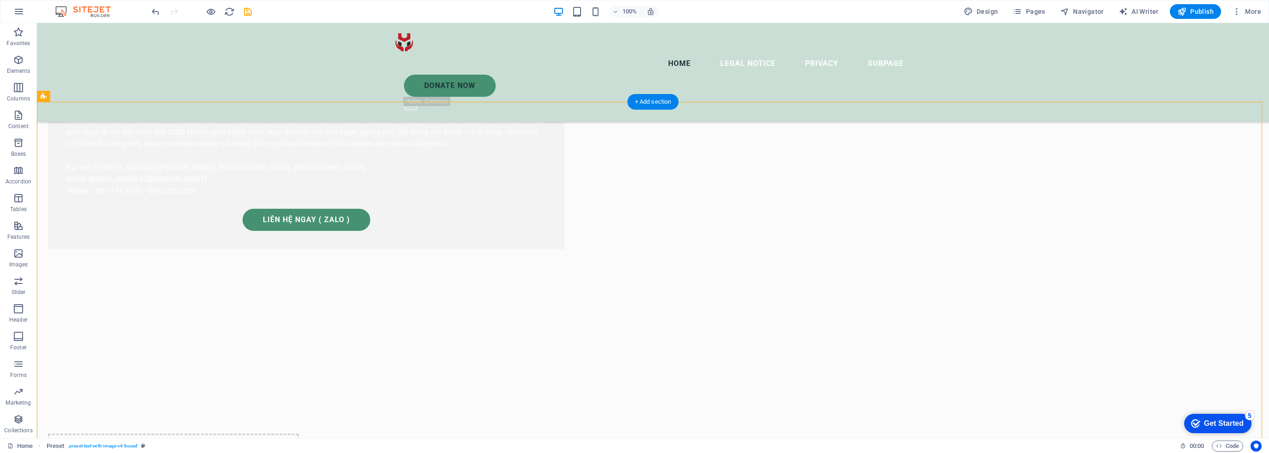
select select "px"
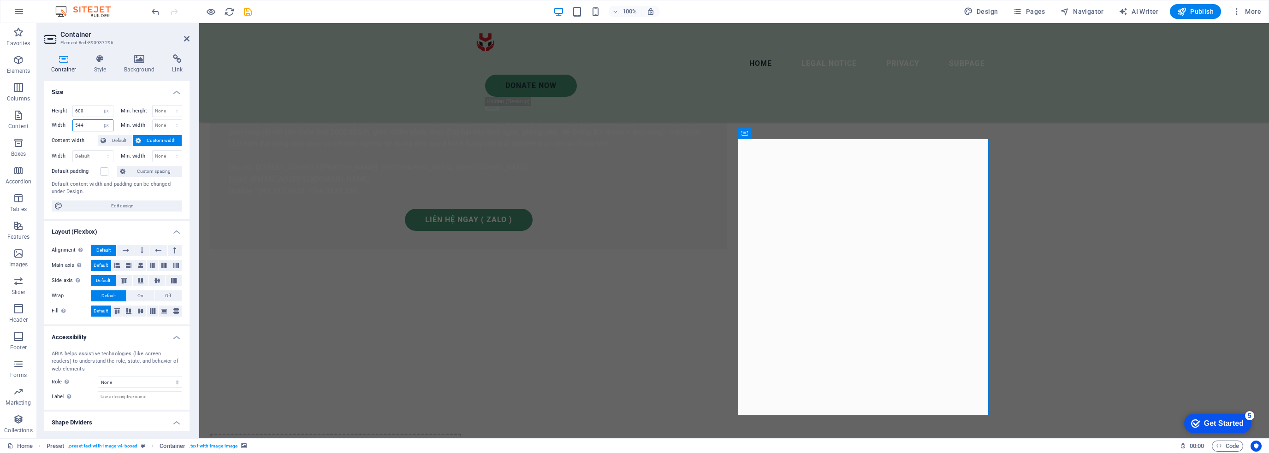
click at [84, 125] on input "544" at bounding box center [93, 125] width 40 height 11
click at [89, 113] on input "600" at bounding box center [93, 111] width 40 height 11
drag, startPoint x: 90, startPoint y: 129, endPoint x: 72, endPoint y: 127, distance: 18.5
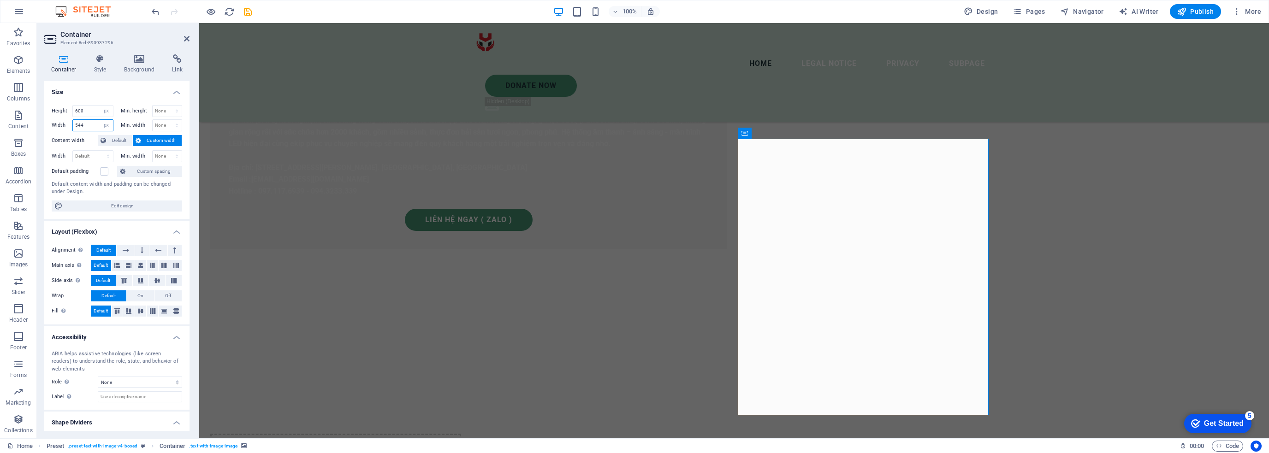
click at [72, 127] on div "Width 544 Default px rem % em vh vw" at bounding box center [83, 125] width 62 height 12
drag, startPoint x: 93, startPoint y: 112, endPoint x: 71, endPoint y: 110, distance: 22.3
click at [71, 110] on div "Height 600 Default px rem % vh vw" at bounding box center [83, 111] width 62 height 12
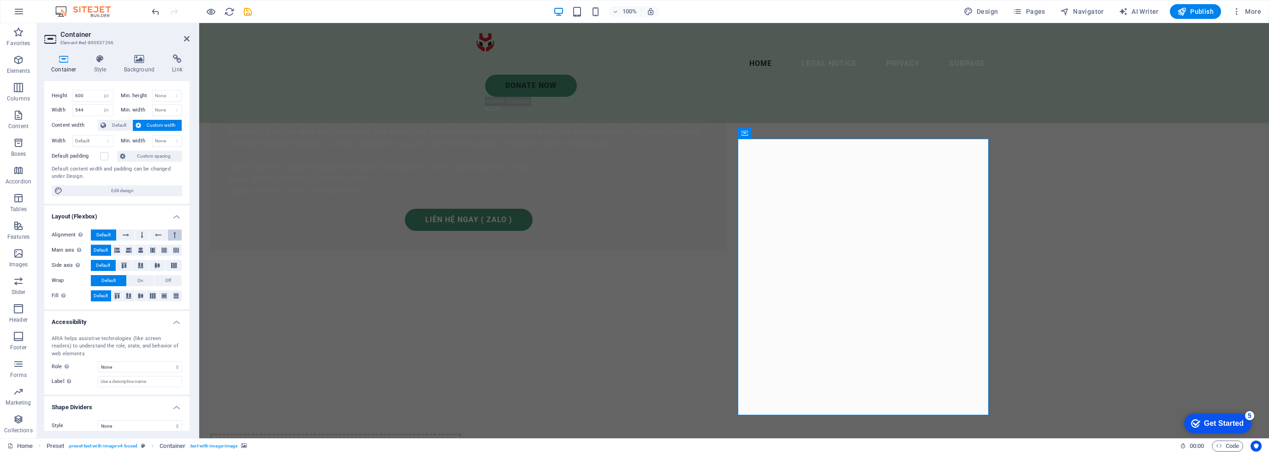
scroll to position [22, 0]
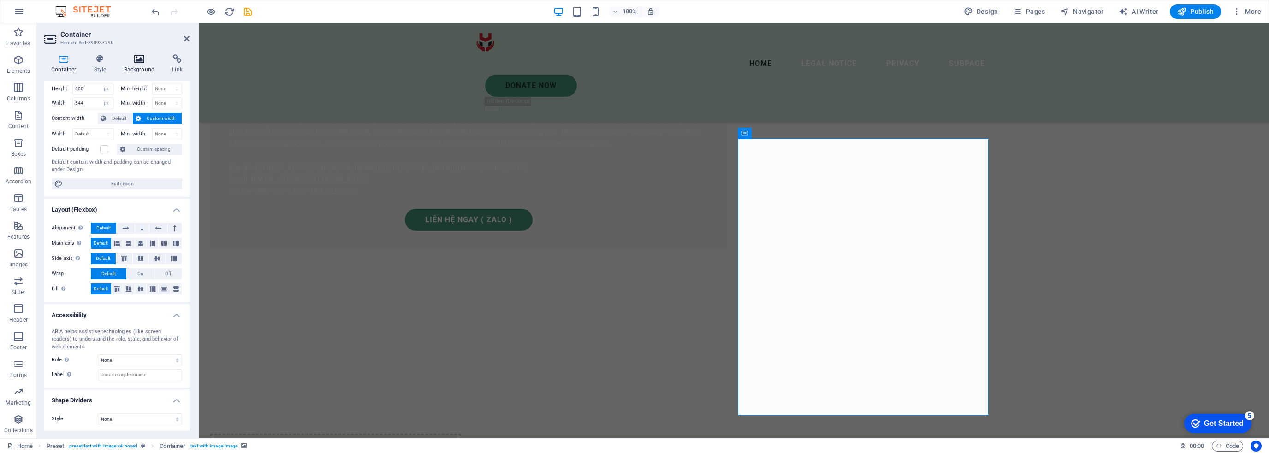
click at [138, 71] on h4 "Background" at bounding box center [141, 63] width 48 height 19
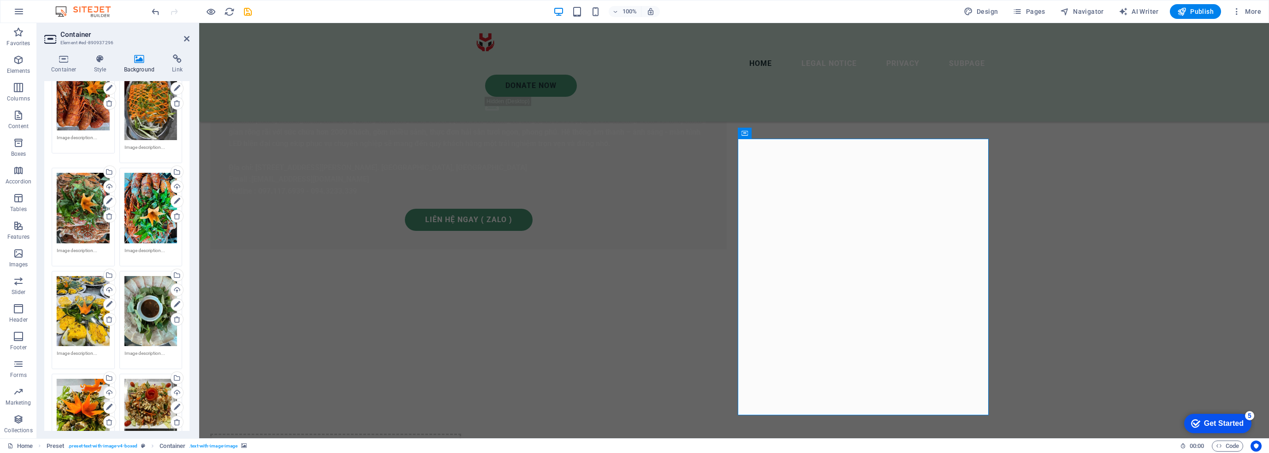
scroll to position [599, 0]
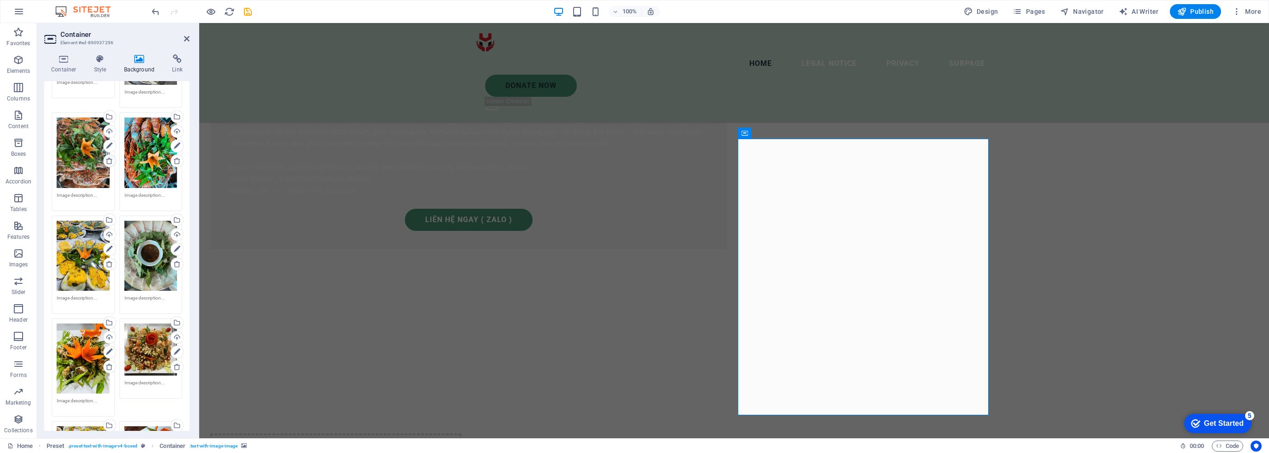
drag, startPoint x: 109, startPoint y: 154, endPoint x: 112, endPoint y: 160, distance: 6.2
click at [109, 157] on icon at bounding box center [109, 160] width 7 height 7
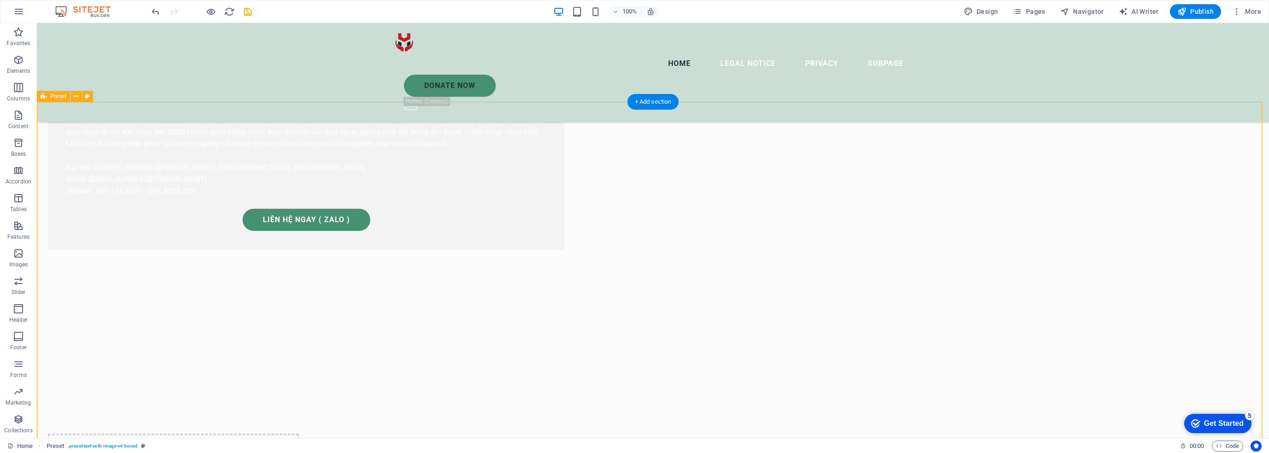
select select "px"
select select "ms"
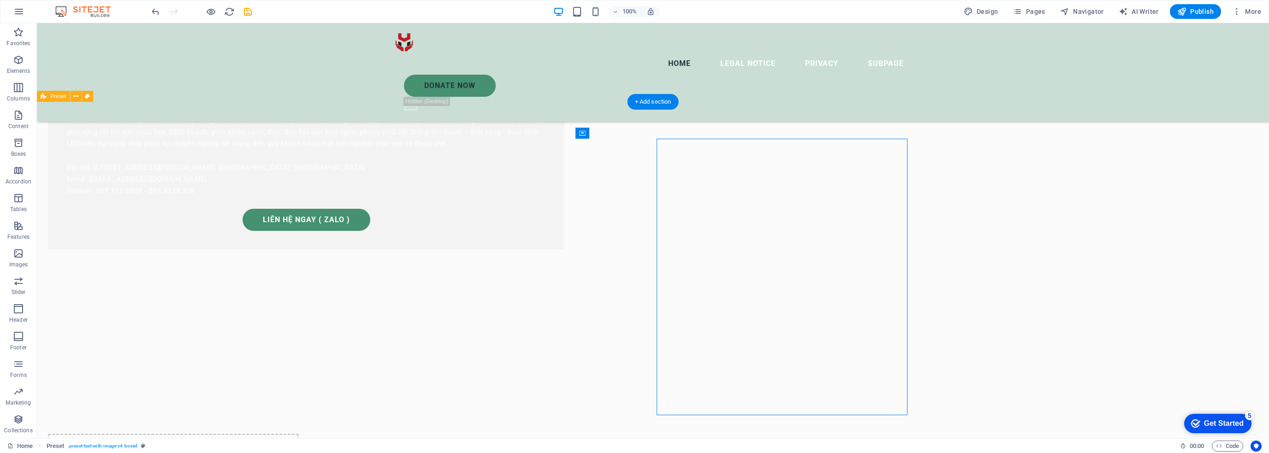
select select "s"
select select "progressive"
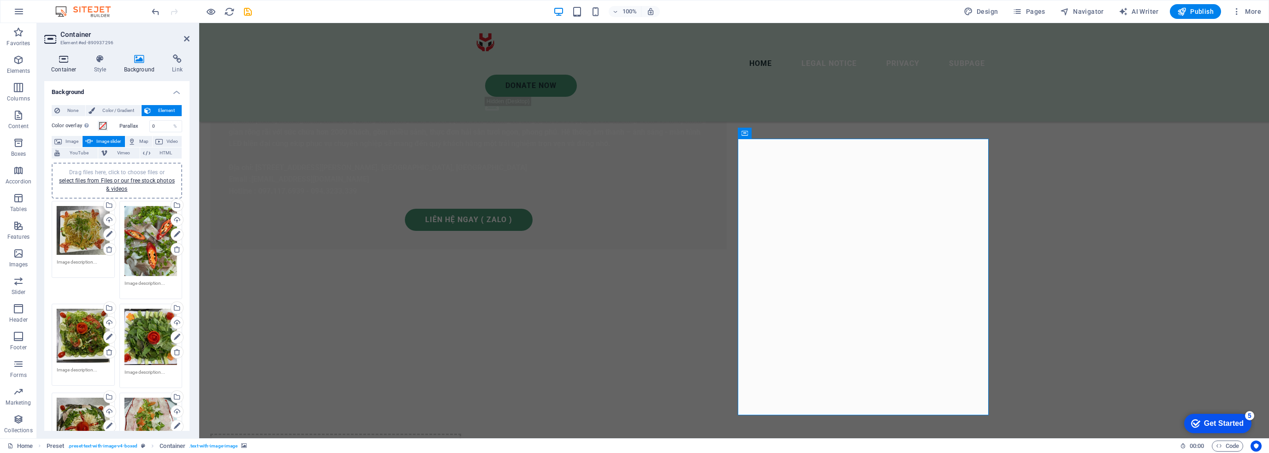
click at [68, 66] on h4 "Container" at bounding box center [65, 63] width 43 height 19
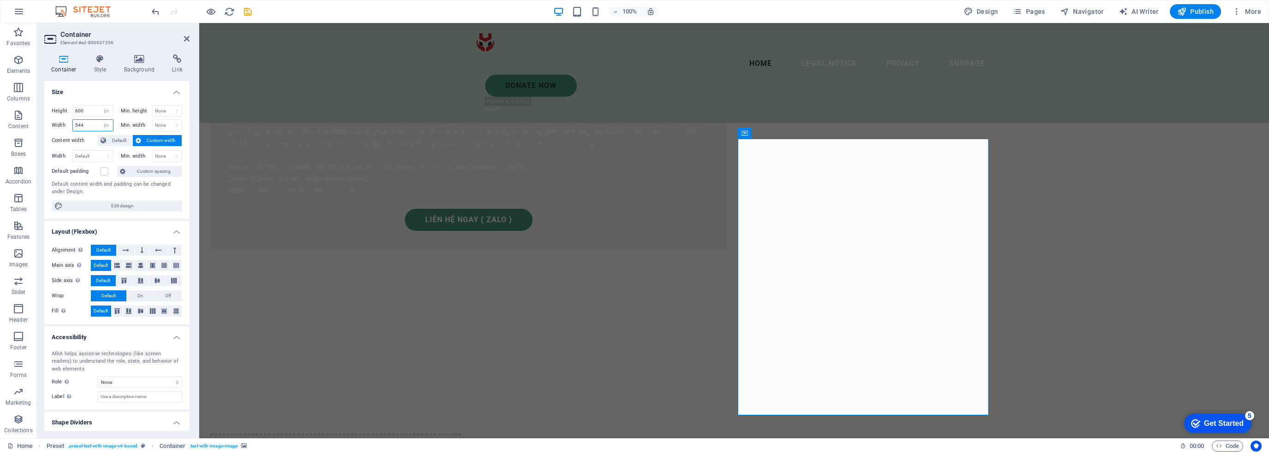
drag, startPoint x: 90, startPoint y: 126, endPoint x: 64, endPoint y: 128, distance: 26.8
click at [64, 128] on div "Width 544 Default px rem % em vh vw" at bounding box center [83, 125] width 62 height 12
type input "580"
click at [116, 88] on h4 "Size" at bounding box center [116, 89] width 145 height 17
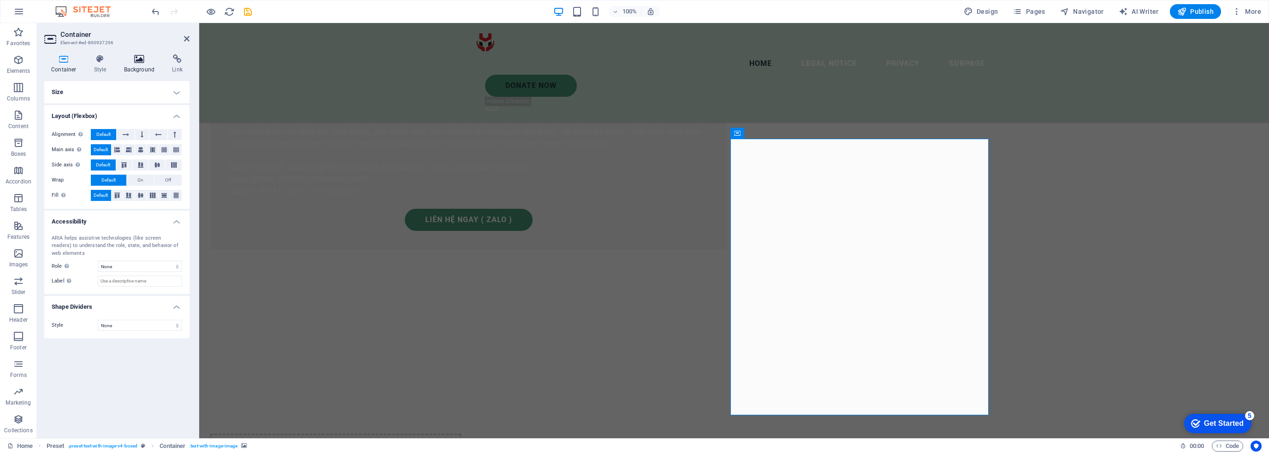
click at [144, 67] on h4 "Background" at bounding box center [141, 63] width 48 height 19
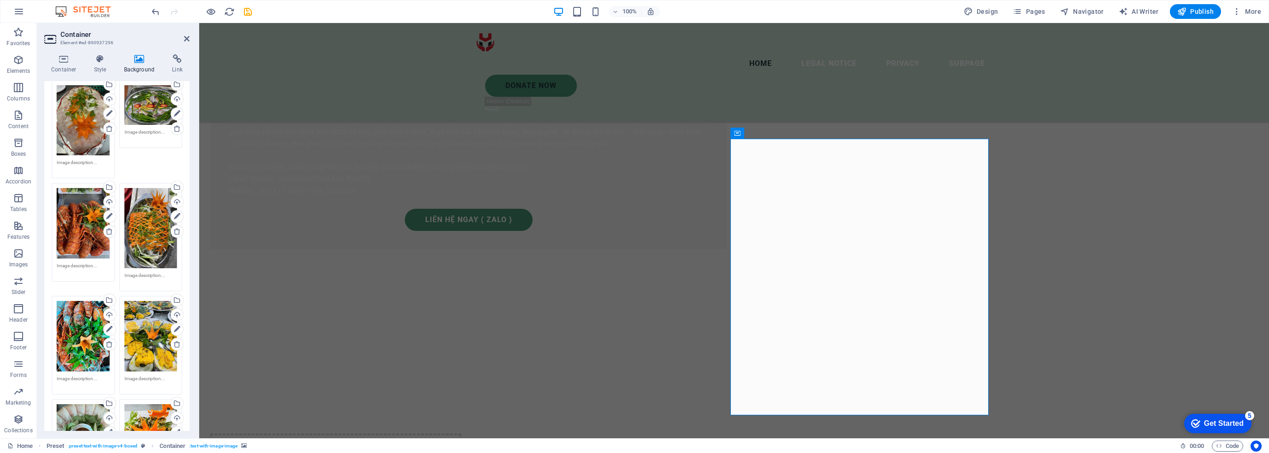
scroll to position [415, 0]
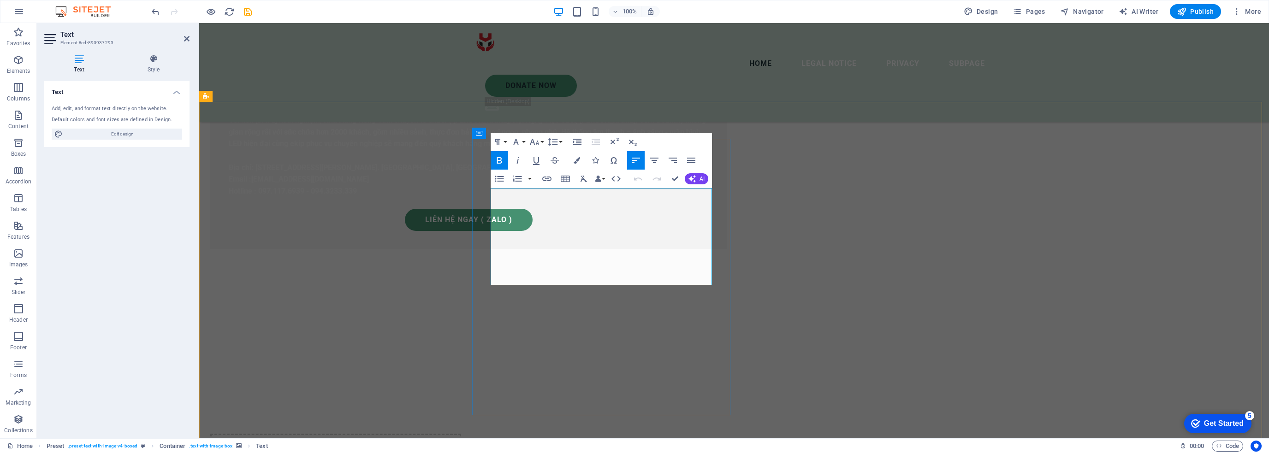
drag, startPoint x: 502, startPoint y: 193, endPoint x: 594, endPoint y: 269, distance: 119.8
drag, startPoint x: 508, startPoint y: 191, endPoint x: 599, endPoint y: 278, distance: 125.9
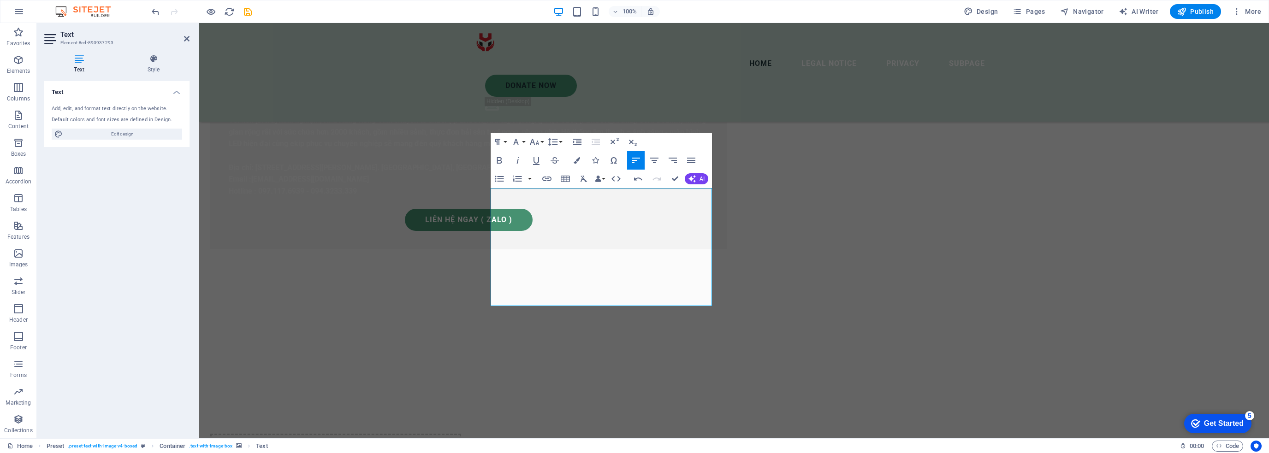
drag, startPoint x: 616, startPoint y: 300, endPoint x: 477, endPoint y: 208, distance: 166.3
click at [504, 159] on icon "button" at bounding box center [499, 160] width 11 height 11
drag, startPoint x: 553, startPoint y: 206, endPoint x: 502, endPoint y: 207, distance: 51.6
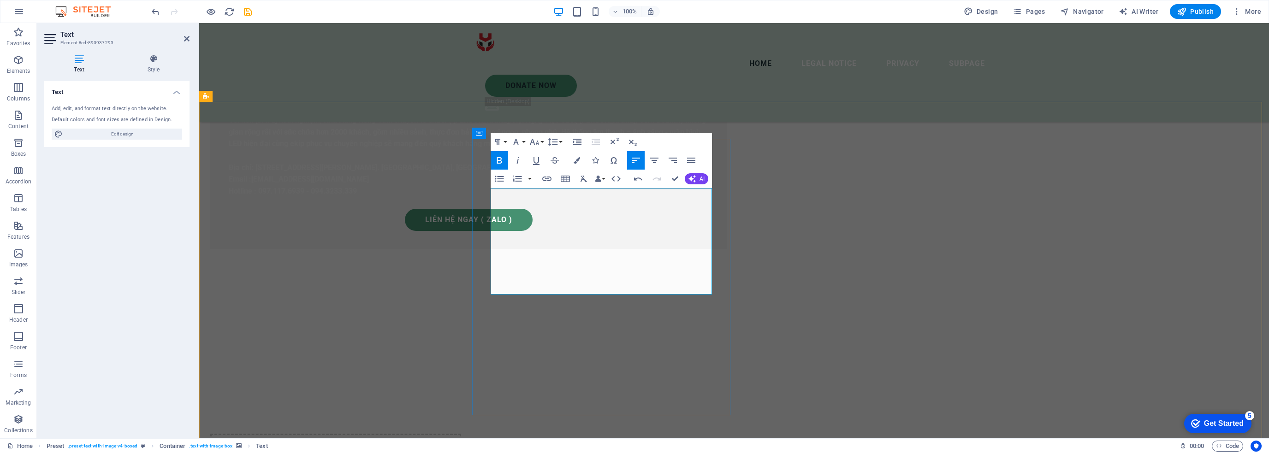
drag, startPoint x: 629, startPoint y: 193, endPoint x: 653, endPoint y: 193, distance: 24.4
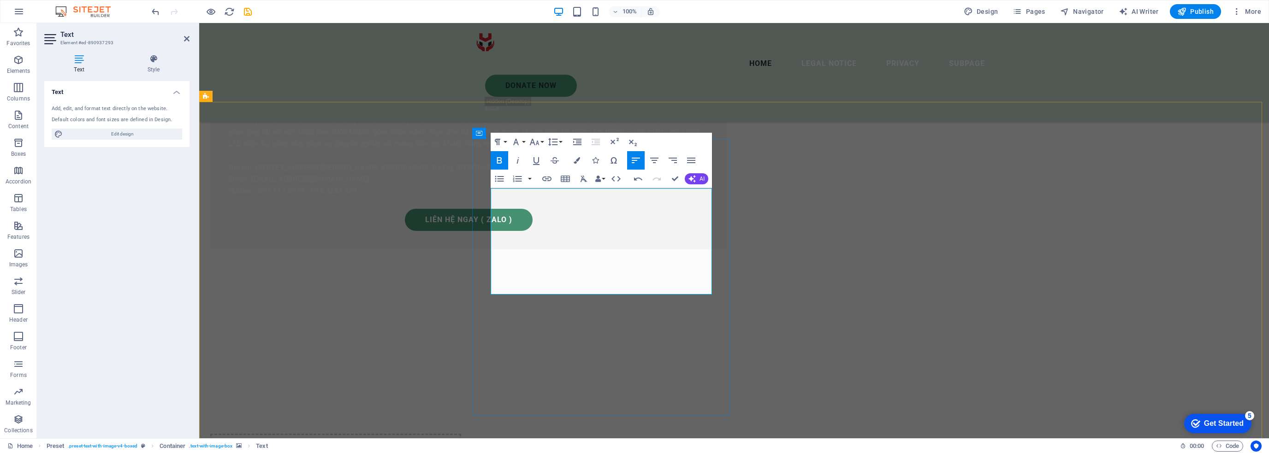
drag, startPoint x: 649, startPoint y: 284, endPoint x: 659, endPoint y: 284, distance: 10.2
drag, startPoint x: 500, startPoint y: 191, endPoint x: 482, endPoint y: 194, distance: 18.1
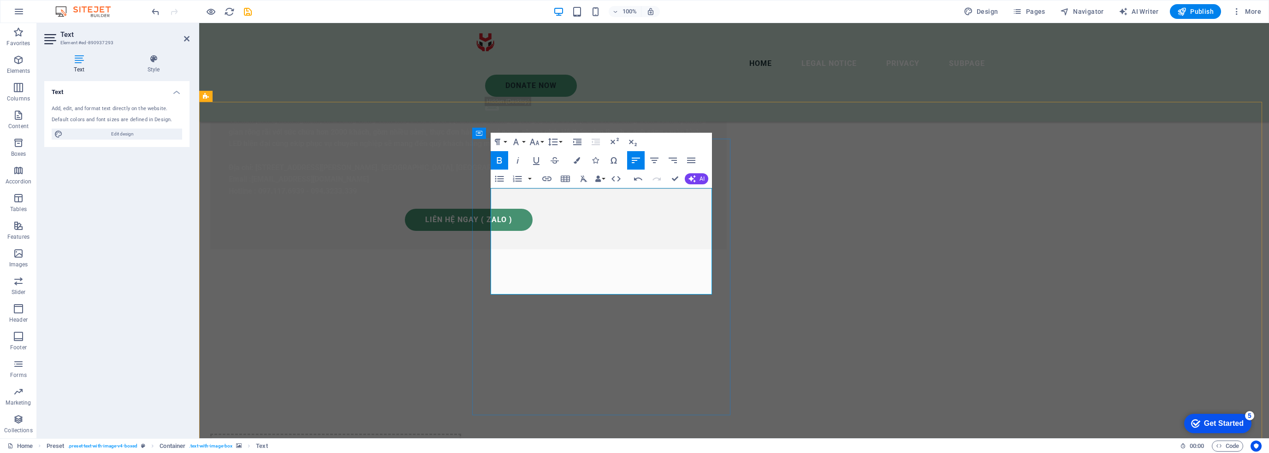
copy strong "✨"
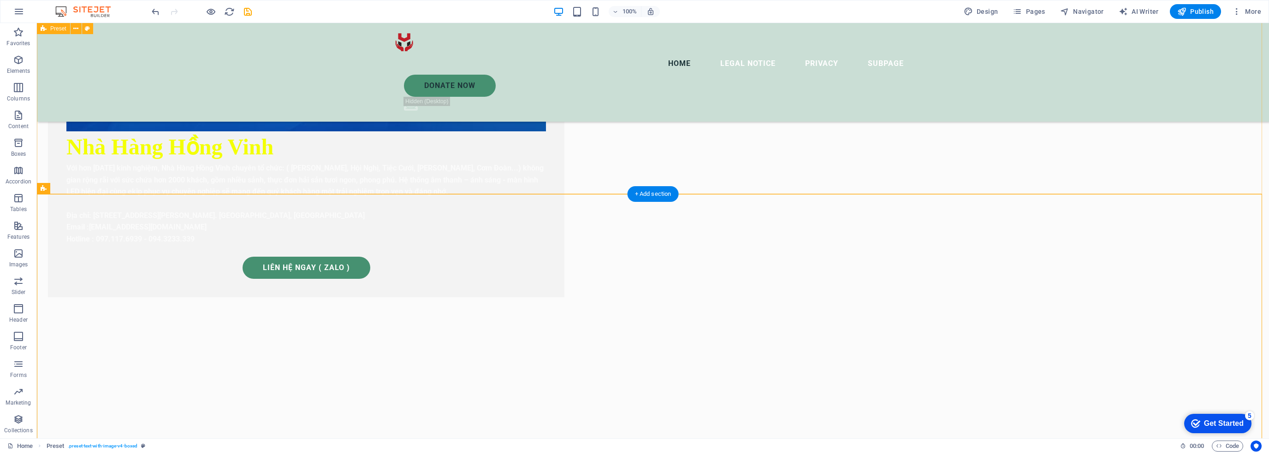
scroll to position [642, 0]
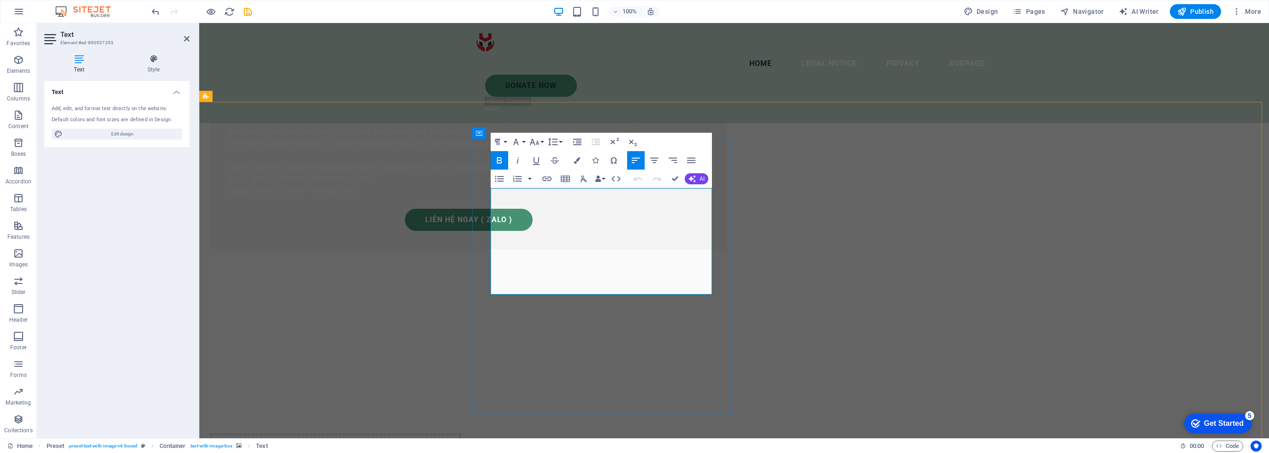
drag, startPoint x: 559, startPoint y: 208, endPoint x: 628, endPoint y: 195, distance: 70.4
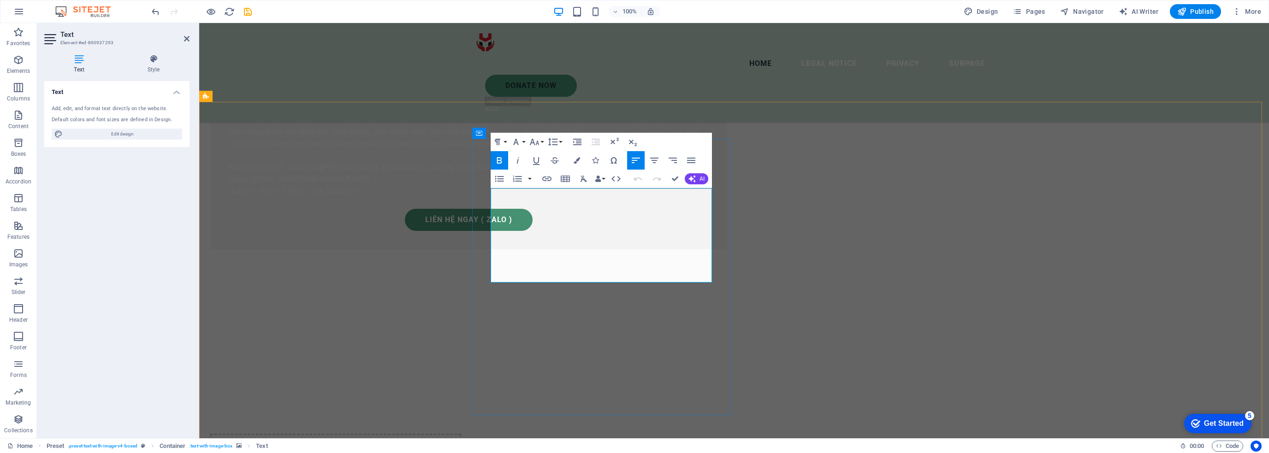
drag, startPoint x: 528, startPoint y: 205, endPoint x: 522, endPoint y: 206, distance: 6.5
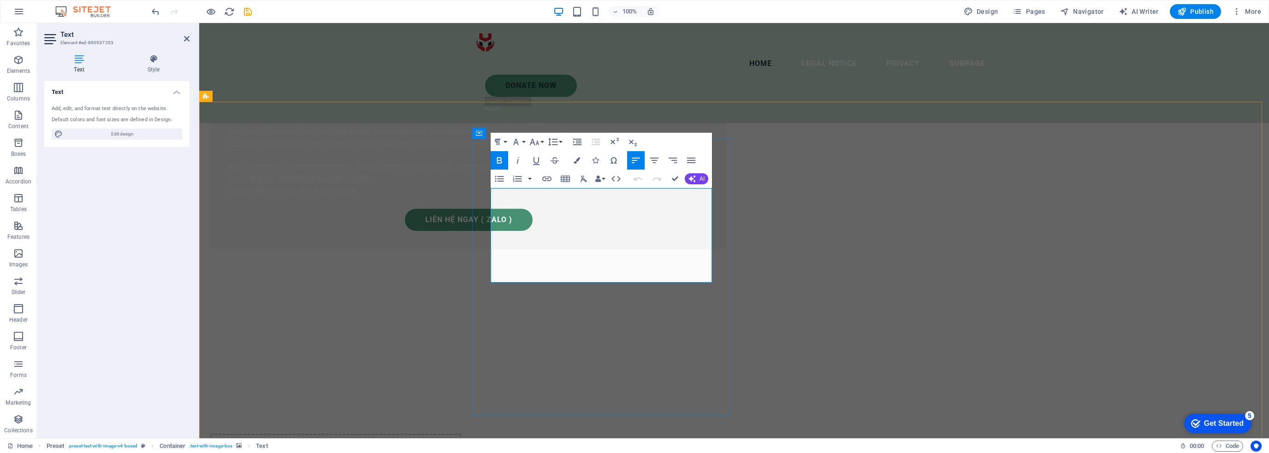
drag, startPoint x: 587, startPoint y: 195, endPoint x: 706, endPoint y: 207, distance: 120.1
copy strong "mỗi món ăn là sự kết hợp của tâm huyết và sự chăm chút tỉ mỉ từ đội ngũ đầu bếp…"
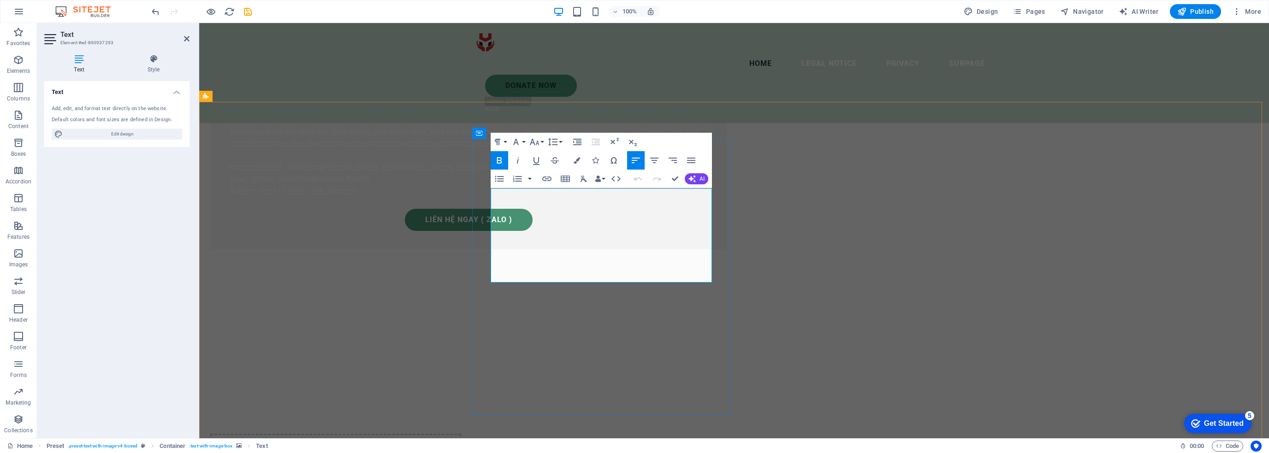
drag, startPoint x: 647, startPoint y: 198, endPoint x: 685, endPoint y: 193, distance: 38.1
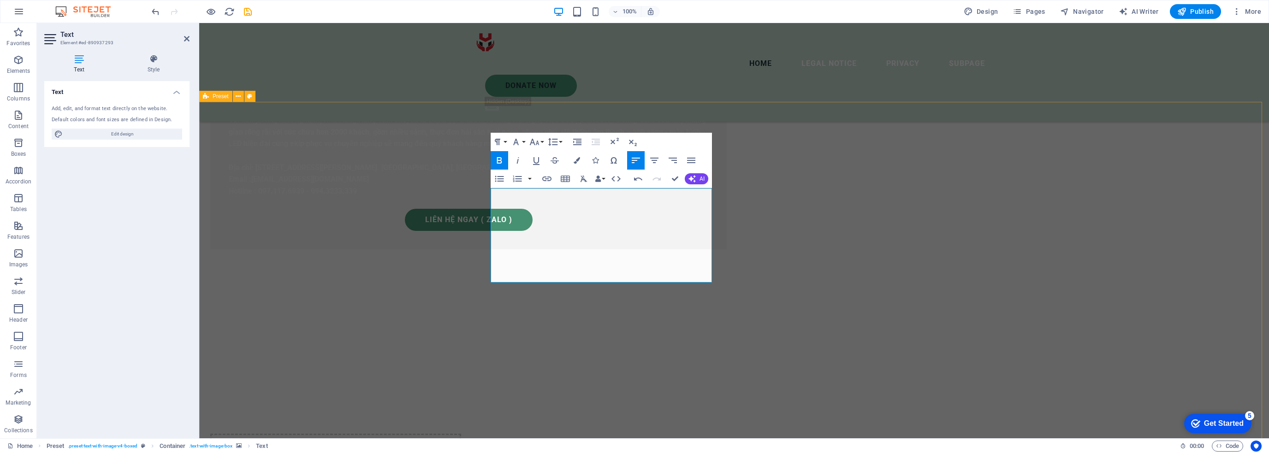
drag, startPoint x: 1139, startPoint y: 205, endPoint x: 1133, endPoint y: 206, distance: 6.2
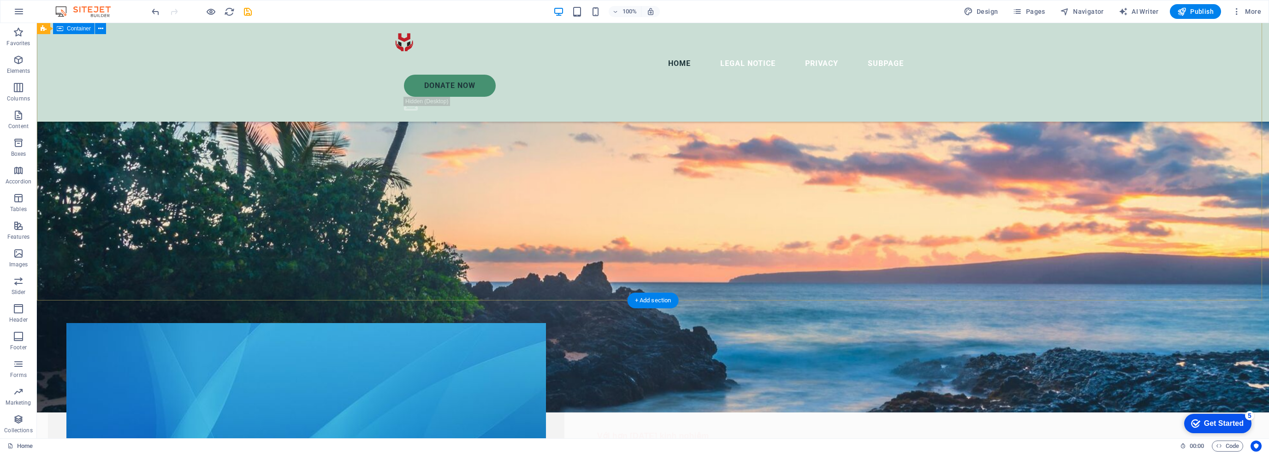
scroll to position [138, 0]
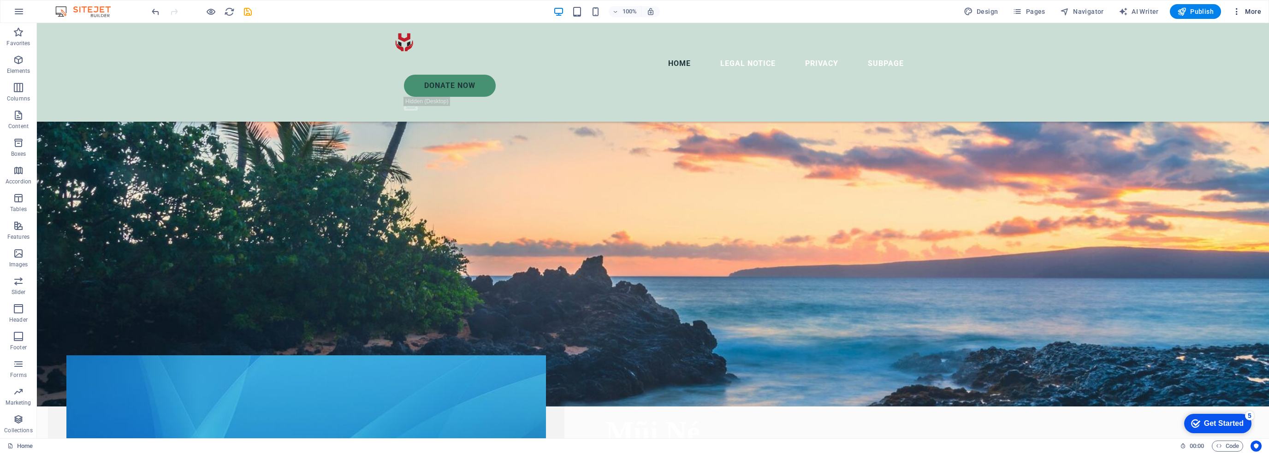
click at [1240, 13] on icon "button" at bounding box center [1236, 11] width 9 height 9
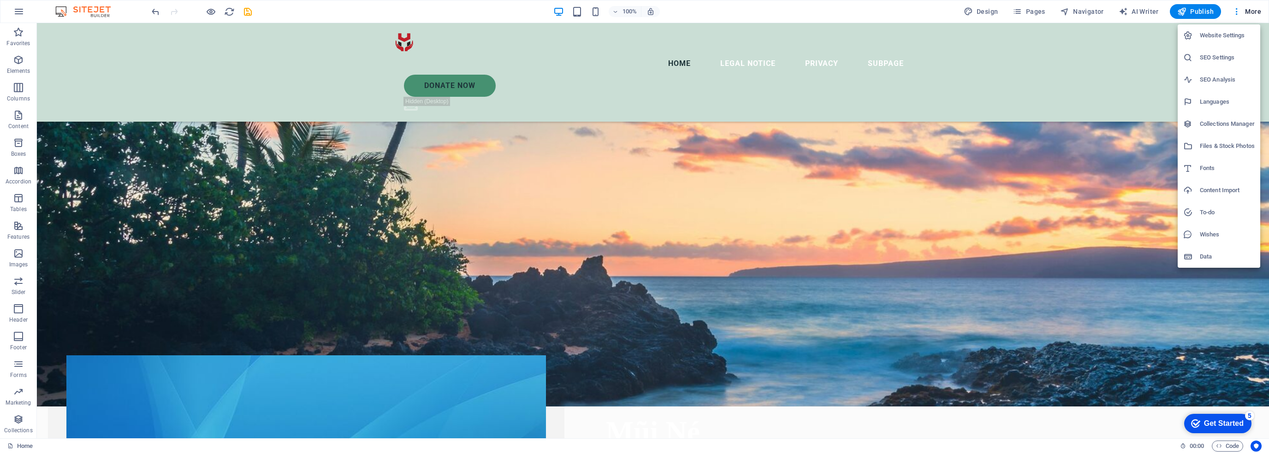
click at [310, 328] on div at bounding box center [634, 226] width 1269 height 453
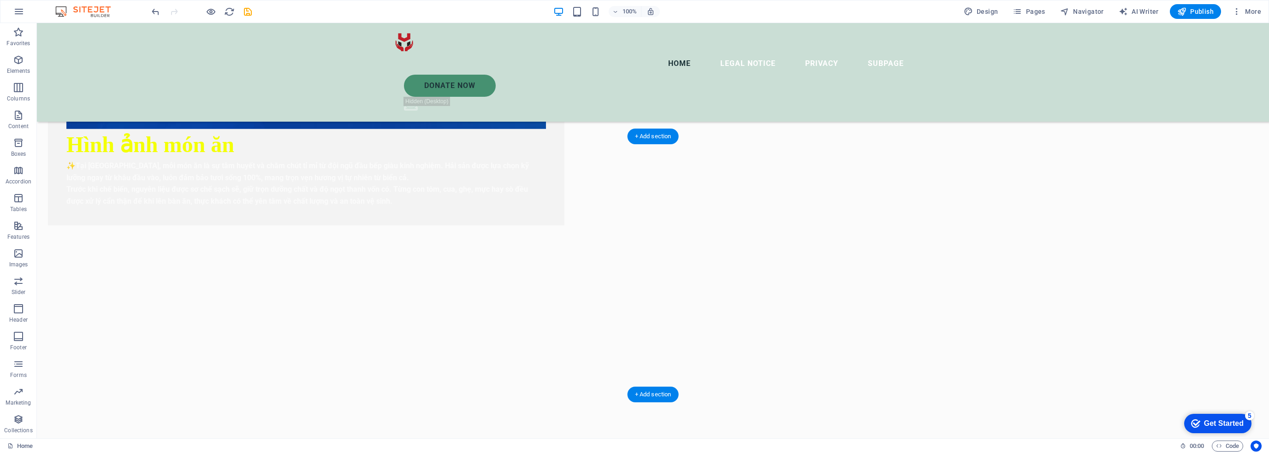
scroll to position [1476, 0]
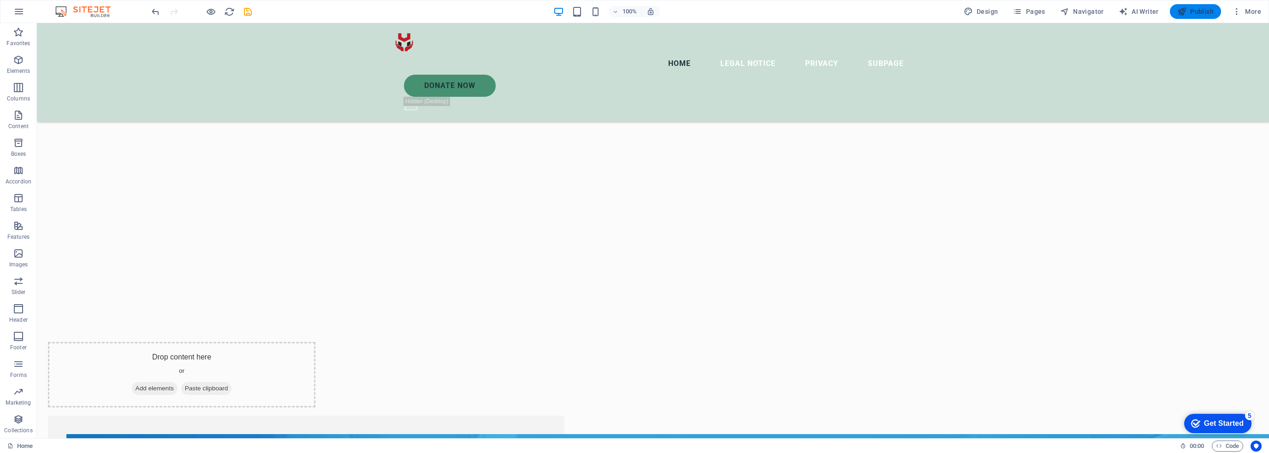
click at [1199, 10] on span "Publish" at bounding box center [1195, 11] width 36 height 9
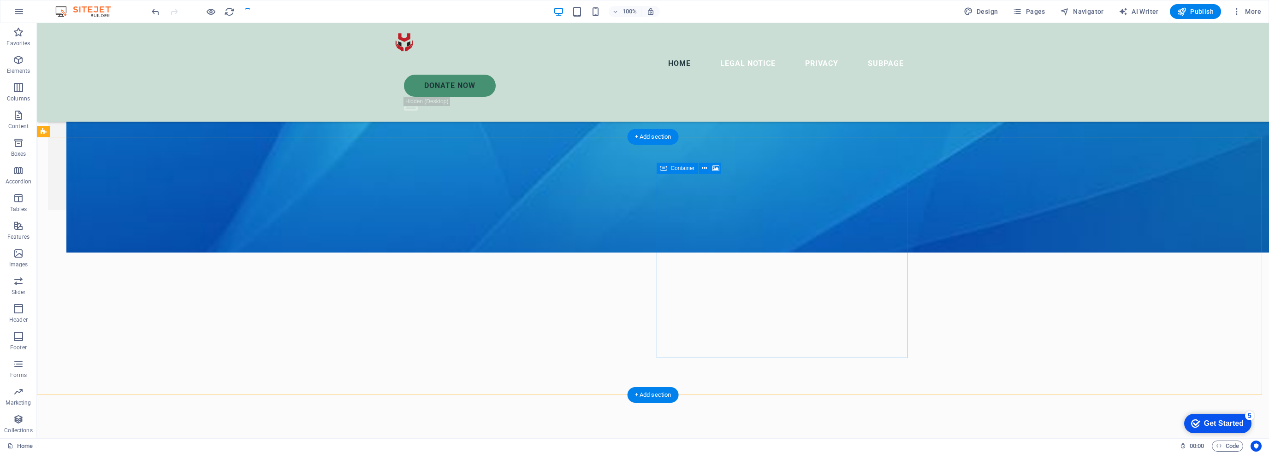
scroll to position [1199, 0]
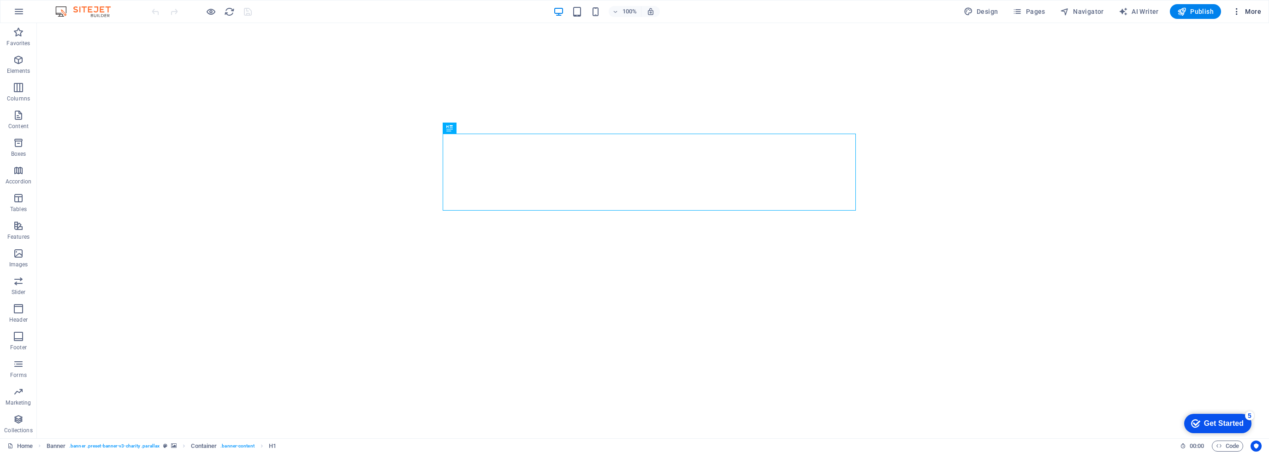
click at [1241, 14] on icon "button" at bounding box center [1236, 11] width 9 height 9
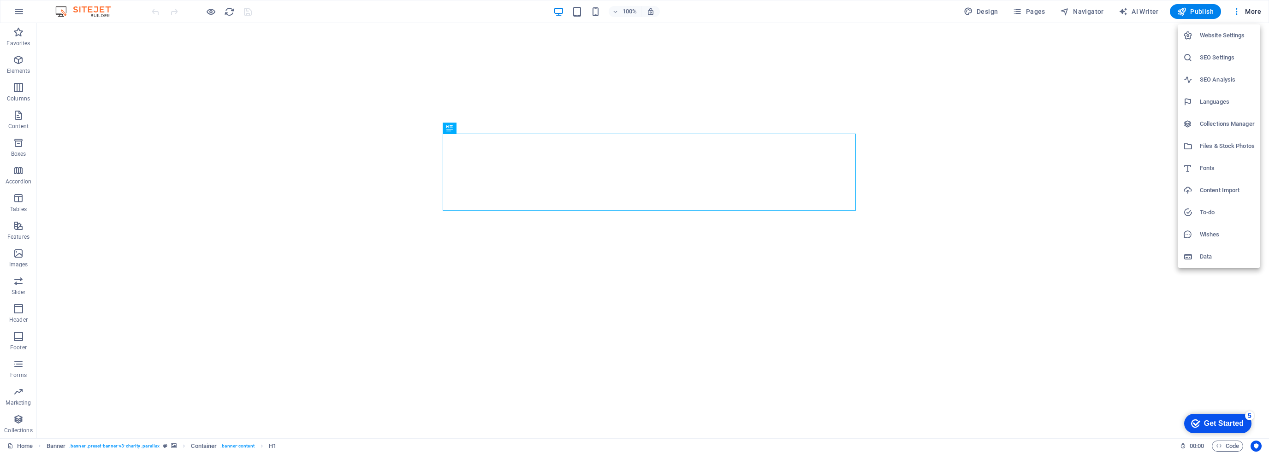
click at [1229, 39] on h6 "Website Settings" at bounding box center [1227, 35] width 55 height 11
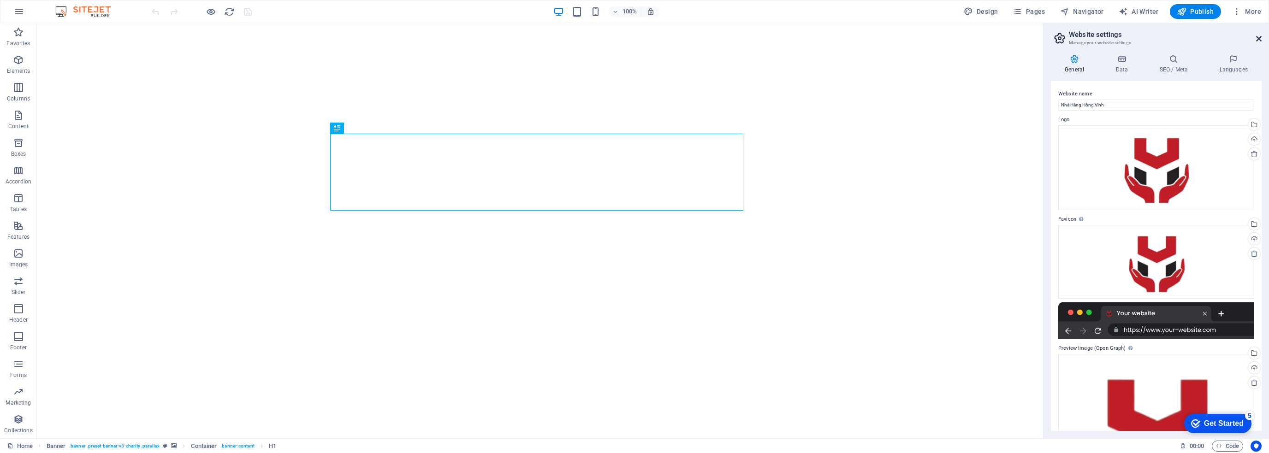
click at [1260, 39] on icon at bounding box center [1259, 38] width 6 height 7
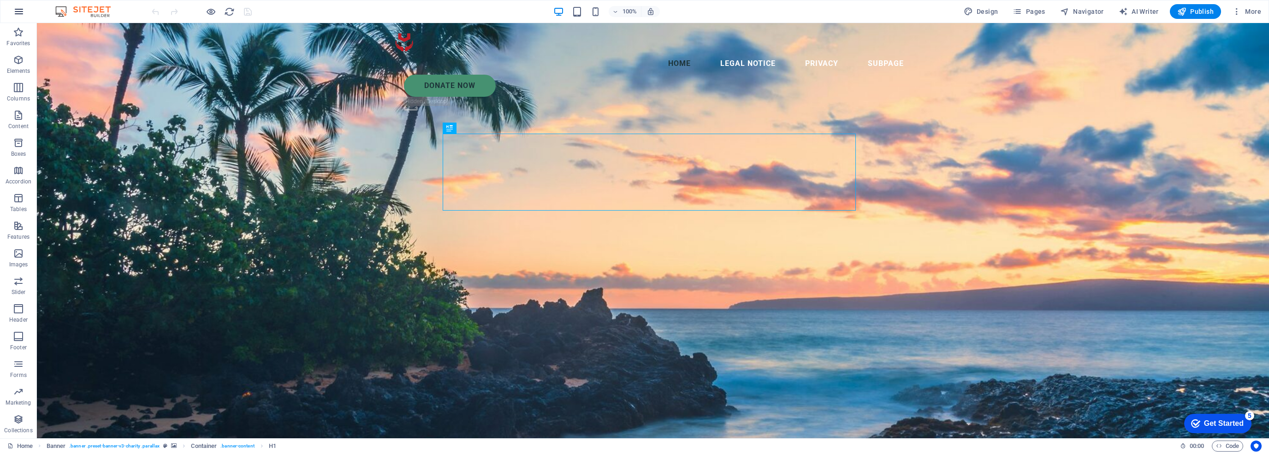
click at [16, 15] on icon "button" at bounding box center [18, 11] width 11 height 11
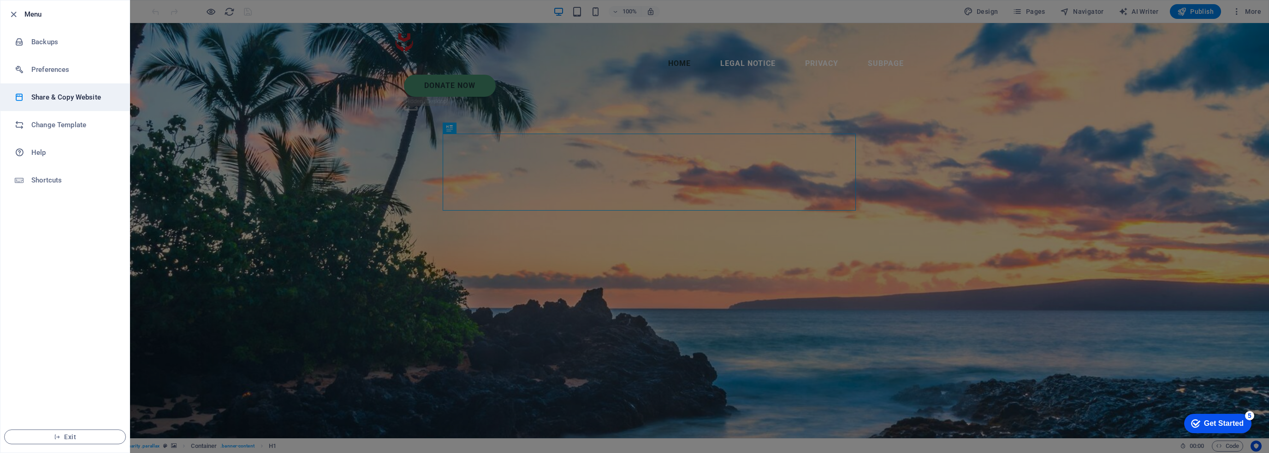
click at [76, 99] on h6 "Share & Copy Website" at bounding box center [73, 97] width 85 height 11
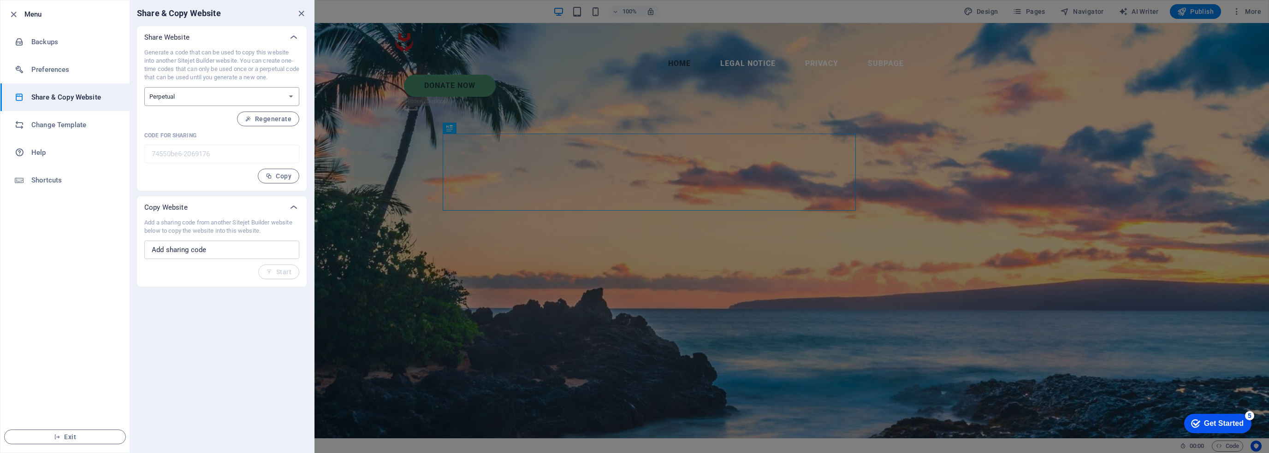
click at [248, 90] on select "One-time Perpetual" at bounding box center [221, 96] width 155 height 19
drag, startPoint x: 144, startPoint y: 49, endPoint x: 298, endPoint y: 76, distance: 156.8
click at [298, 75] on div "Generate a code that can be used to copy this website into another Sitejet Buil…" at bounding box center [222, 119] width 170 height 142
click at [207, 77] on p "Generate a code that can be used to copy this website into another Sitejet Buil…" at bounding box center [221, 64] width 155 height 33
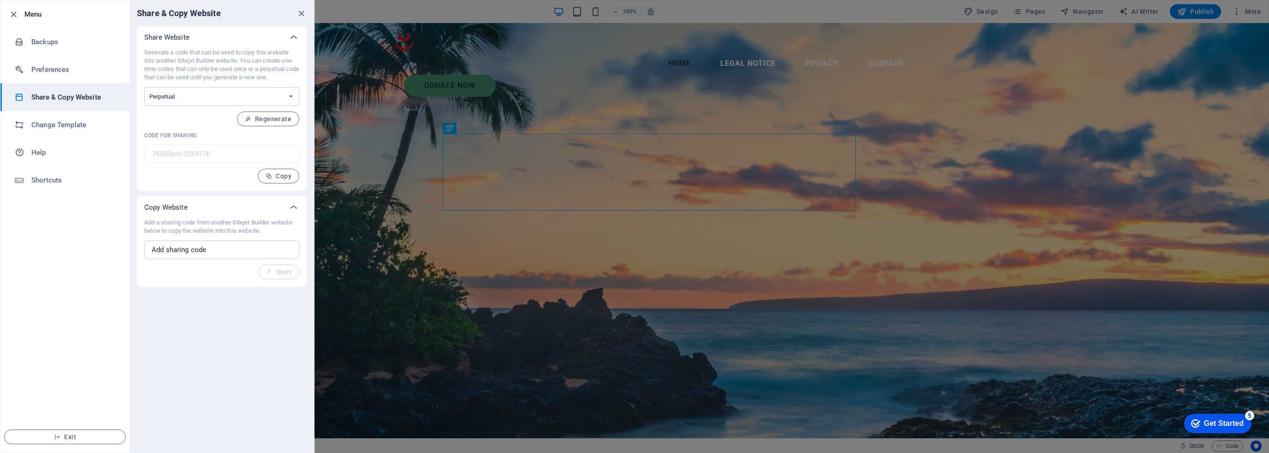
click at [290, 85] on div "Generate a code that can be used to copy this website into another Sitejet Buil…" at bounding box center [221, 115] width 155 height 135
click at [288, 87] on select "One-time Perpetual" at bounding box center [221, 96] width 155 height 19
drag, startPoint x: 294, startPoint y: 74, endPoint x: 141, endPoint y: 49, distance: 155.6
click at [141, 49] on div "Generate a code that can be used to copy this website into another Sitejet Buil…" at bounding box center [222, 119] width 170 height 142
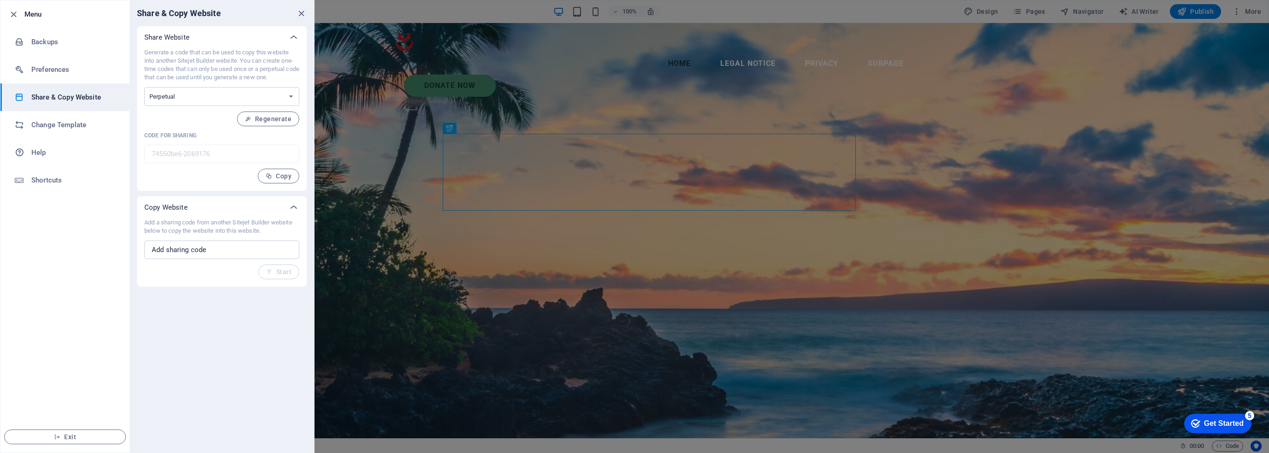
click at [431, 68] on div at bounding box center [634, 226] width 1269 height 453
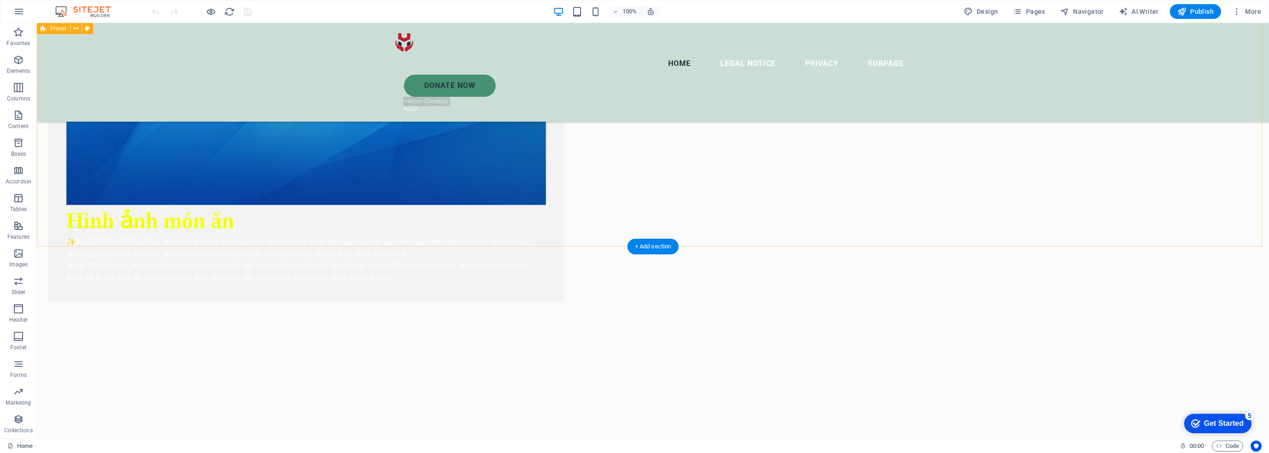
scroll to position [1199, 0]
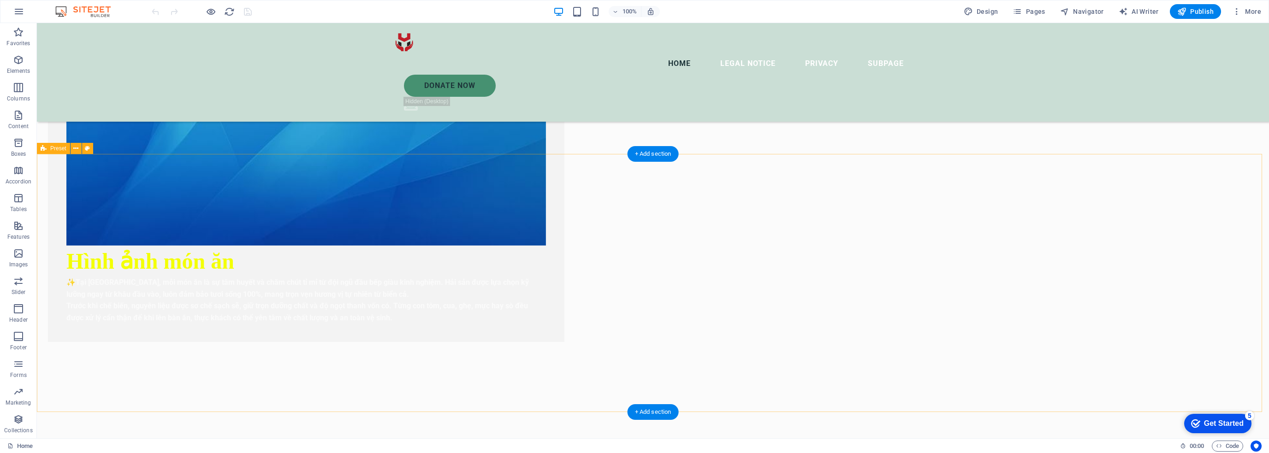
drag, startPoint x: 151, startPoint y: 239, endPoint x: 156, endPoint y: 239, distance: 5.1
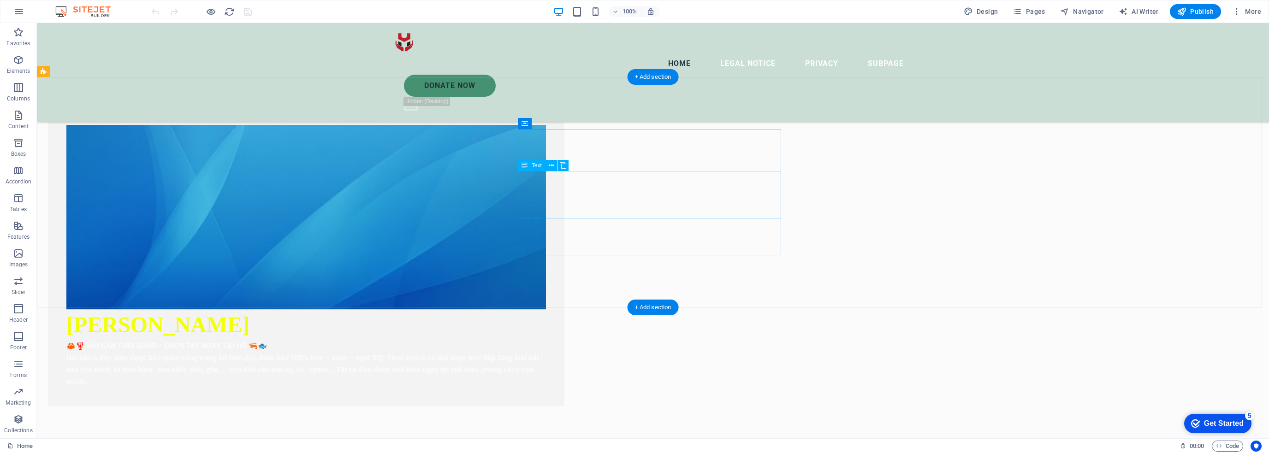
scroll to position [3228, 0]
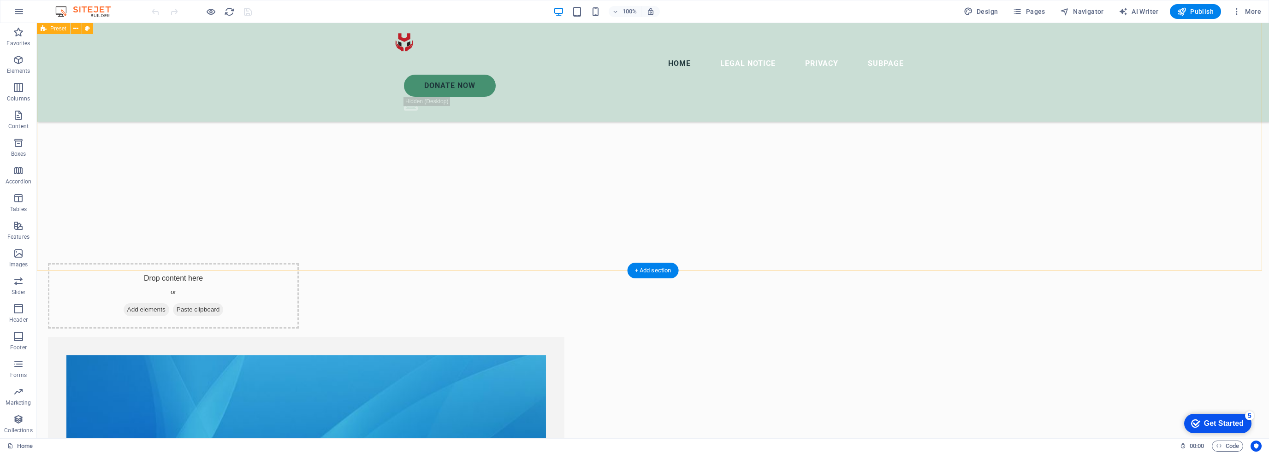
select select "px"
select select "ms"
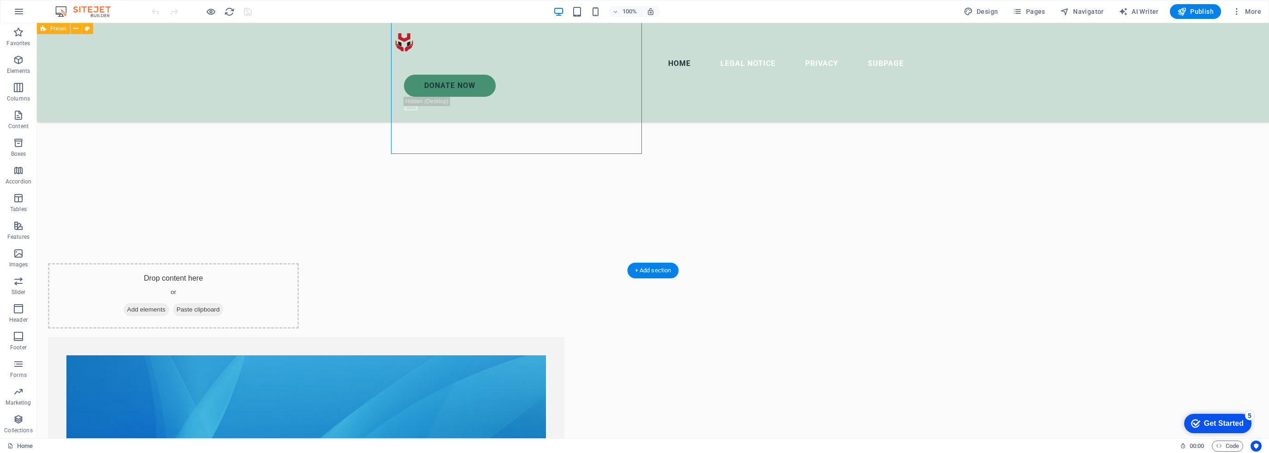
select select "s"
select select "progressive"
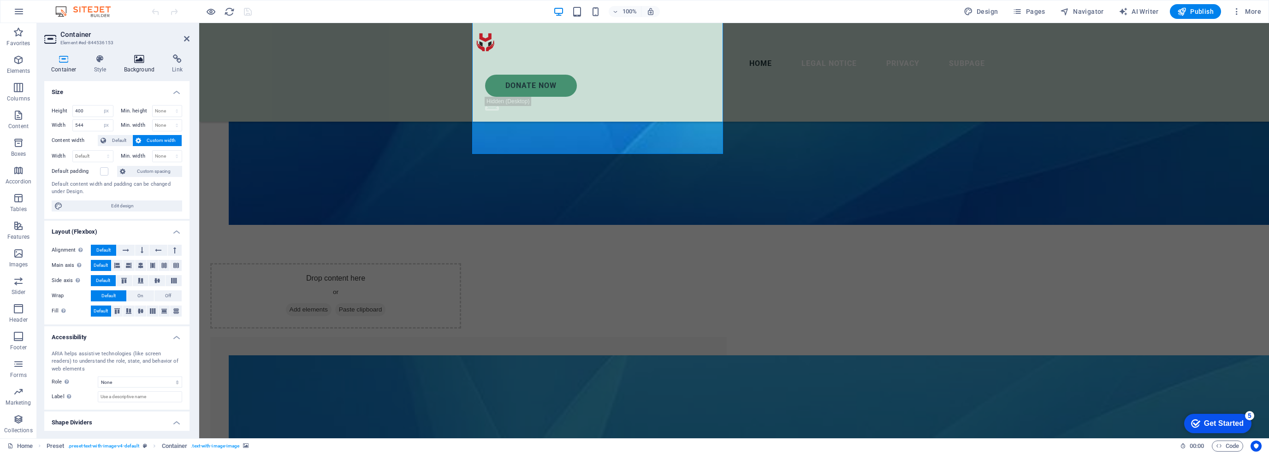
click at [131, 63] on icon at bounding box center [139, 58] width 45 height 9
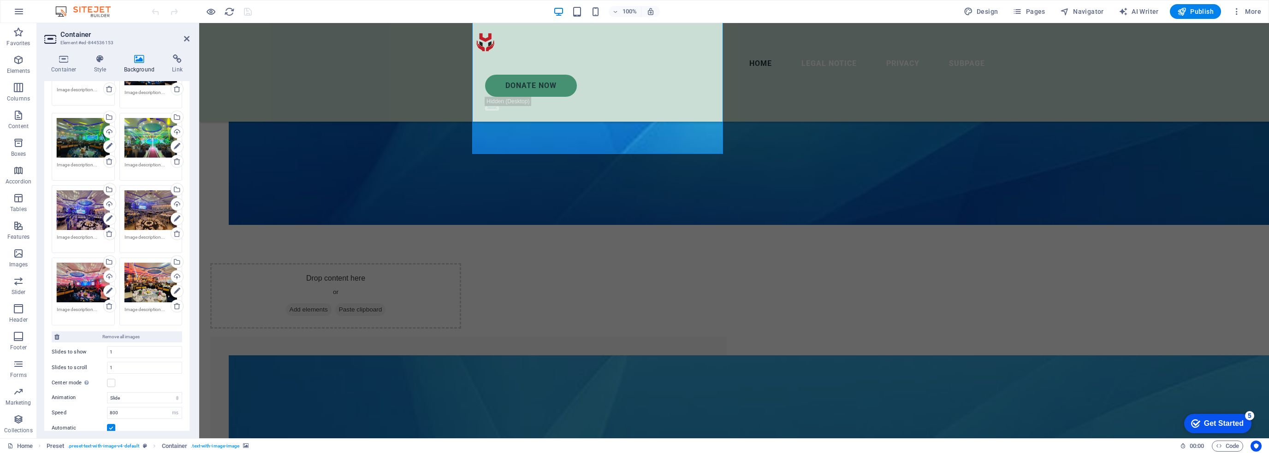
scroll to position [1102, 0]
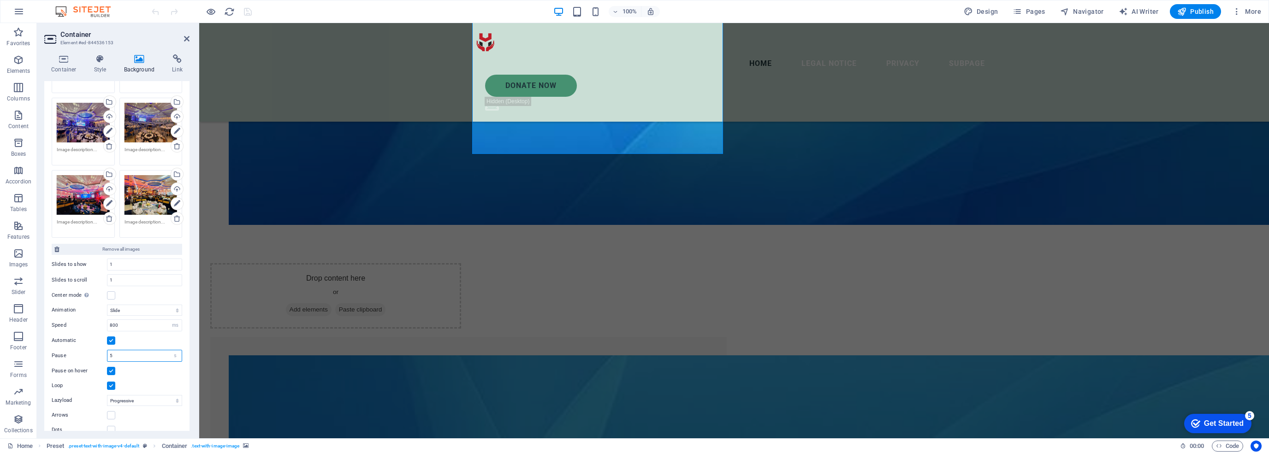
drag, startPoint x: 122, startPoint y: 344, endPoint x: 86, endPoint y: 341, distance: 36.6
click at [104, 350] on div "Pause 5 s ms" at bounding box center [117, 356] width 130 height 12
type input "1"
click at [90, 320] on div "Speed 800 s ms" at bounding box center [117, 326] width 130 height 12
click at [132, 320] on input "800" at bounding box center [144, 325] width 74 height 11
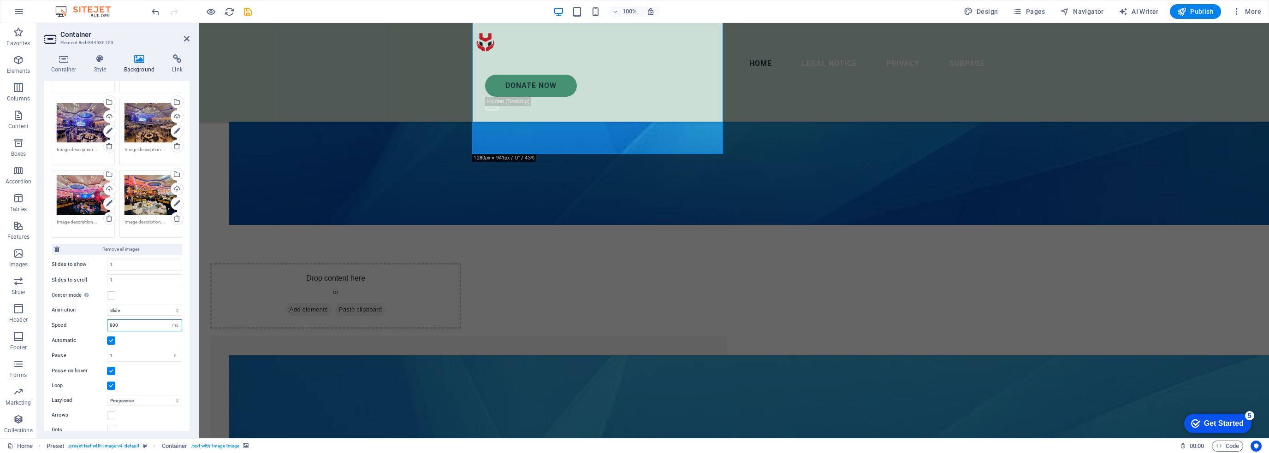
drag, startPoint x: 108, startPoint y: 311, endPoint x: 90, endPoint y: 309, distance: 18.6
click at [90, 320] on div "Speed 800 s ms" at bounding box center [117, 326] width 130 height 12
type input "100"
click at [85, 305] on div "Animation Slide Fade Speed 100 s ms Automatic Pause 1 s ms Pause on hover Loop …" at bounding box center [117, 368] width 130 height 135
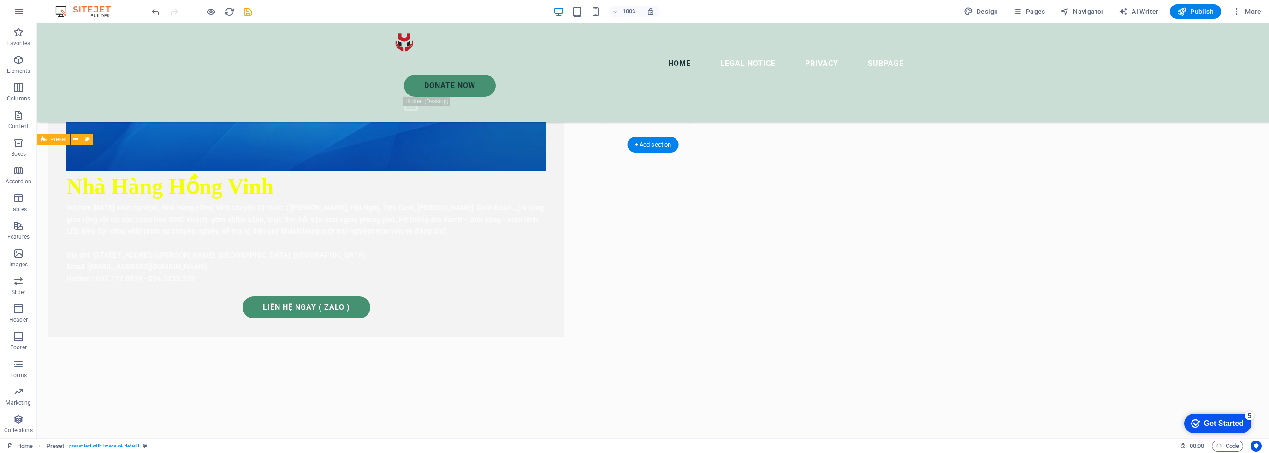
scroll to position [599, 0]
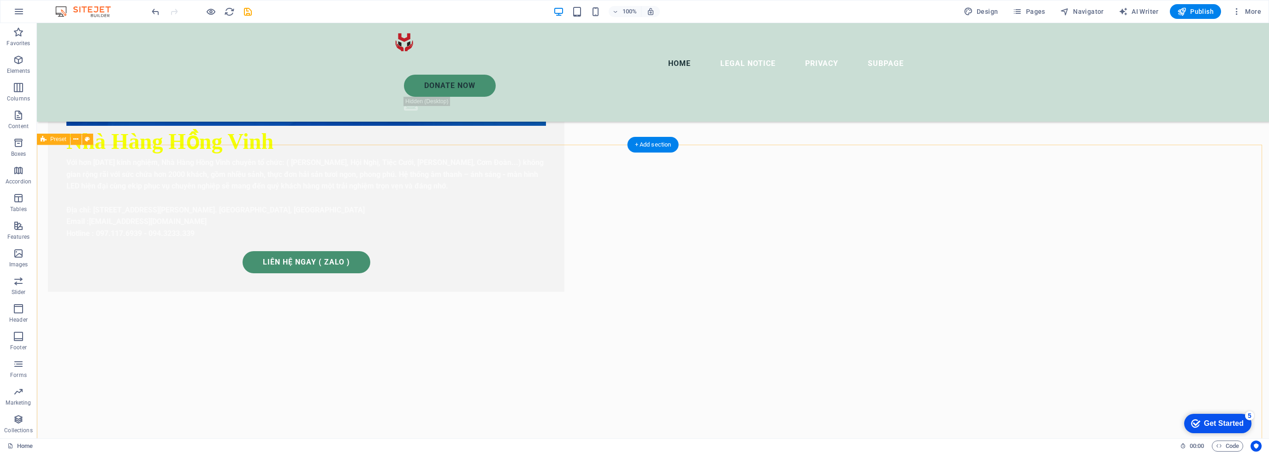
select select "px"
select select "ms"
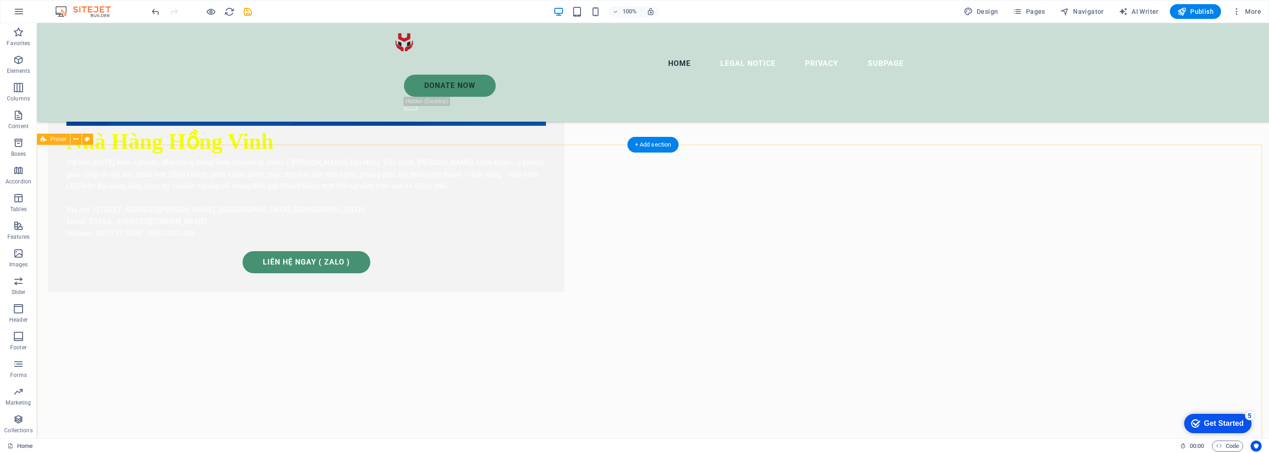
select select "s"
select select "progressive"
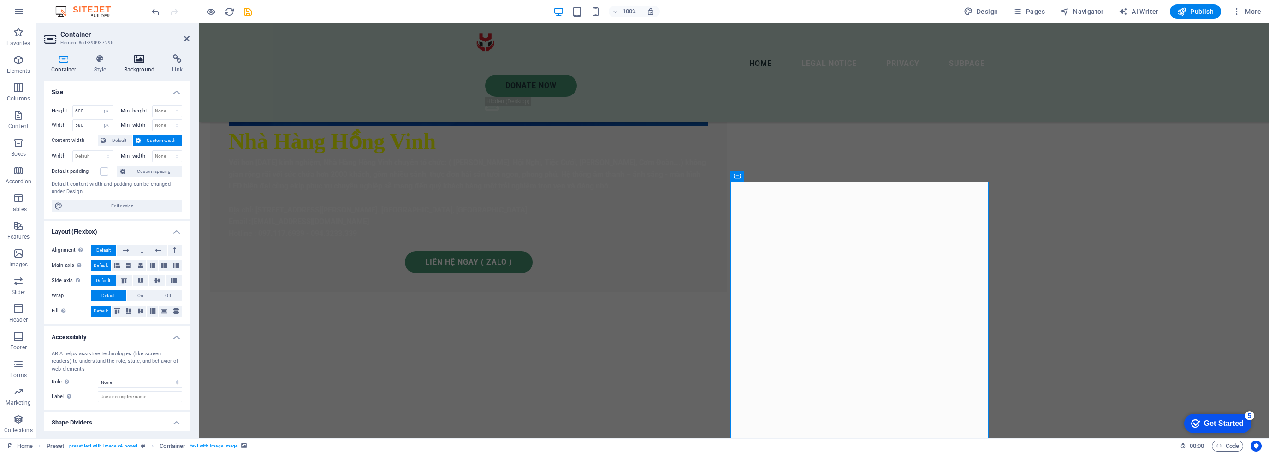
click at [138, 63] on icon at bounding box center [139, 58] width 45 height 9
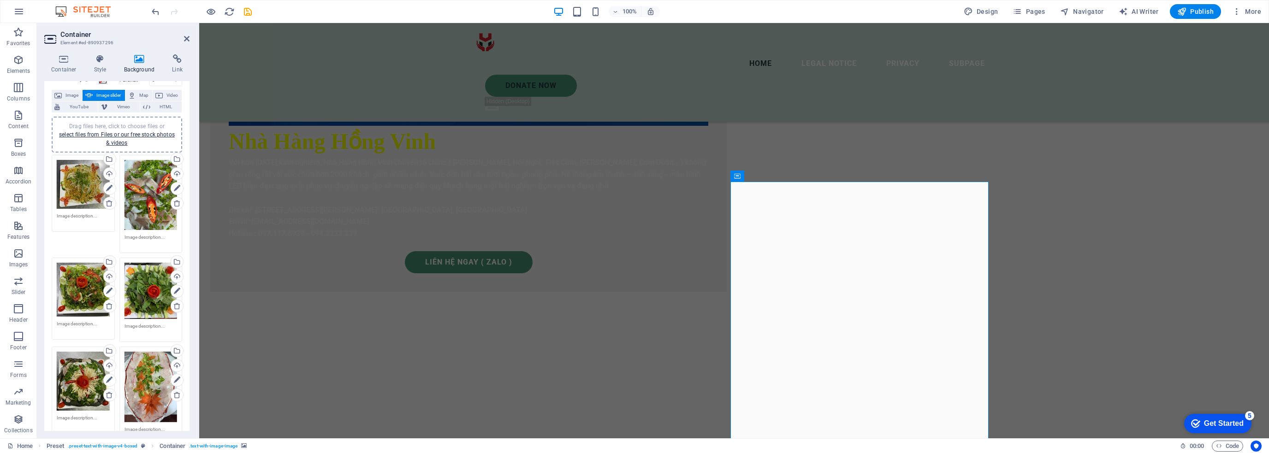
scroll to position [0, 0]
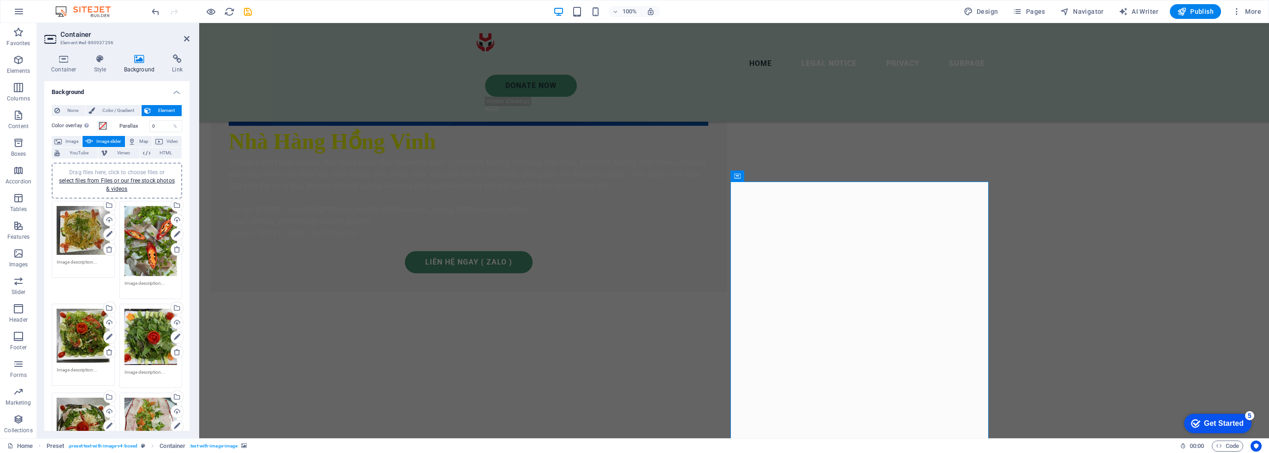
click at [120, 171] on span "Drag files here, click to choose files or select files from Files or our free s…" at bounding box center [117, 180] width 116 height 23
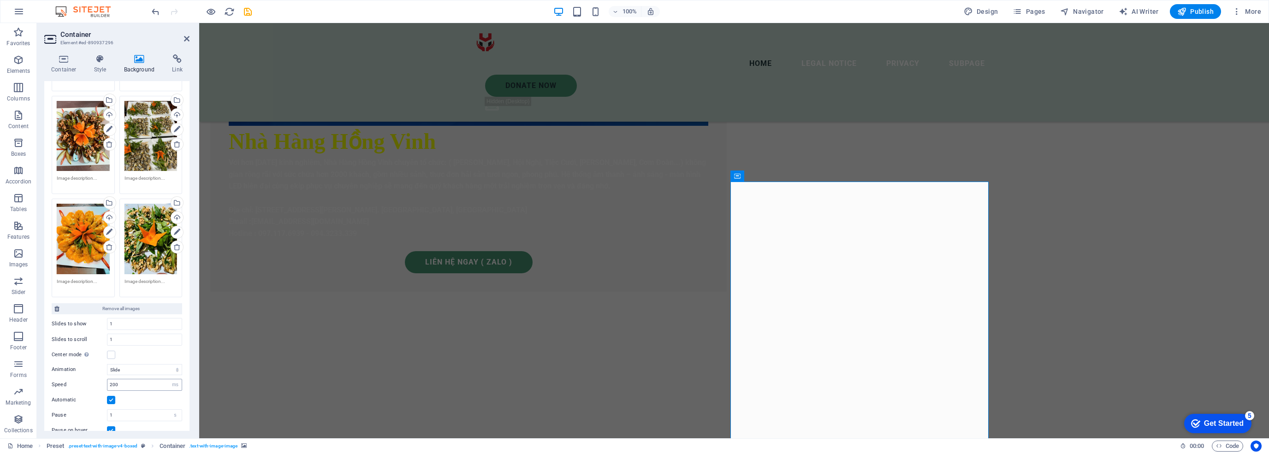
scroll to position [1085, 0]
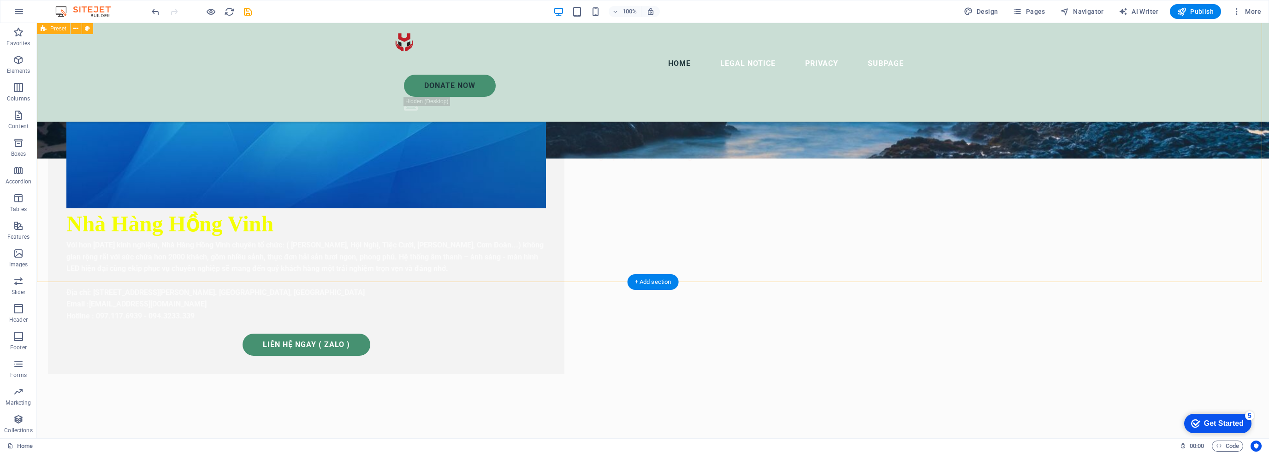
scroll to position [646, 0]
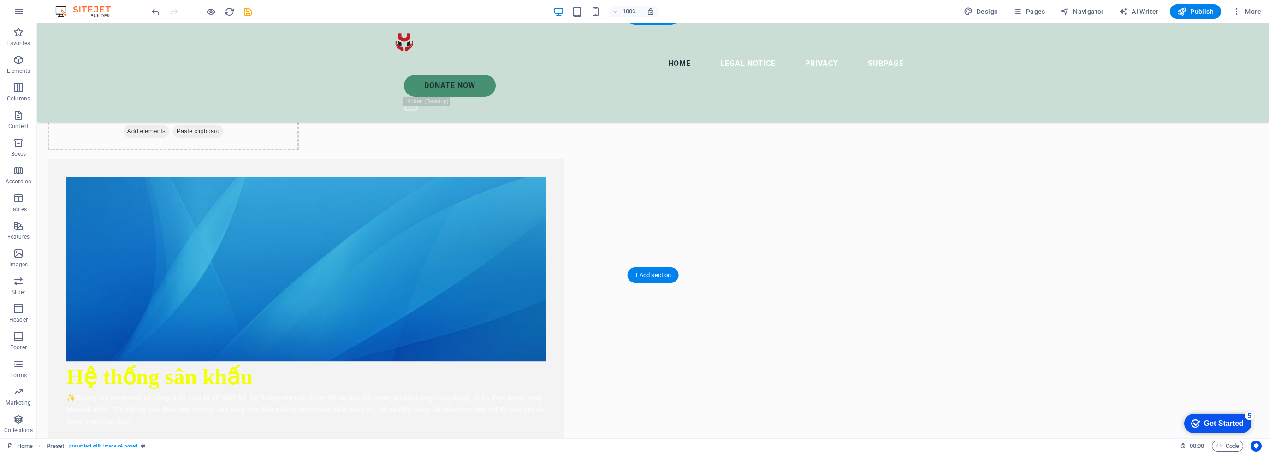
scroll to position [2490, 0]
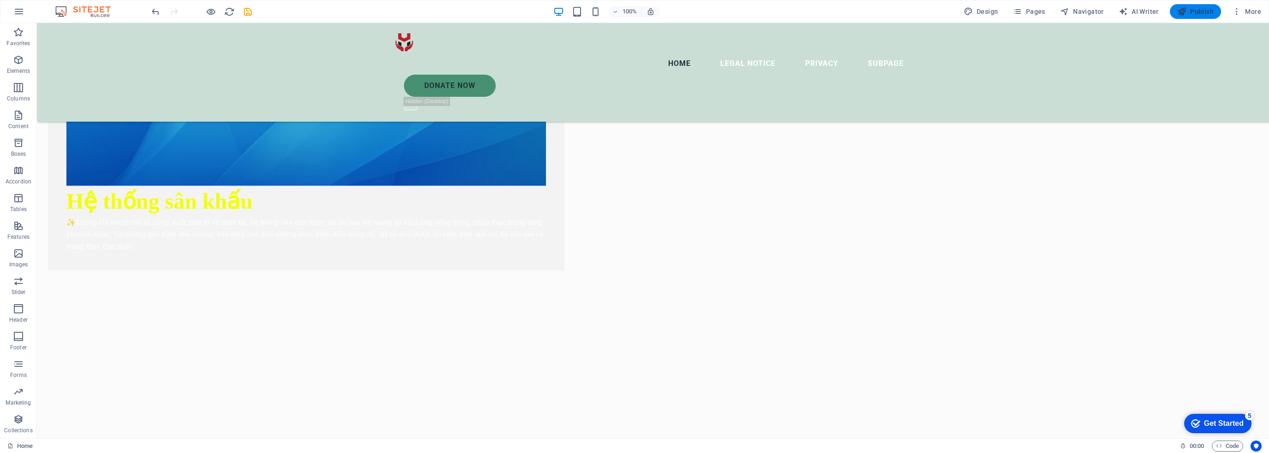
click at [1192, 10] on span "Publish" at bounding box center [1195, 11] width 36 height 9
